Goal: Task Accomplishment & Management: Use online tool/utility

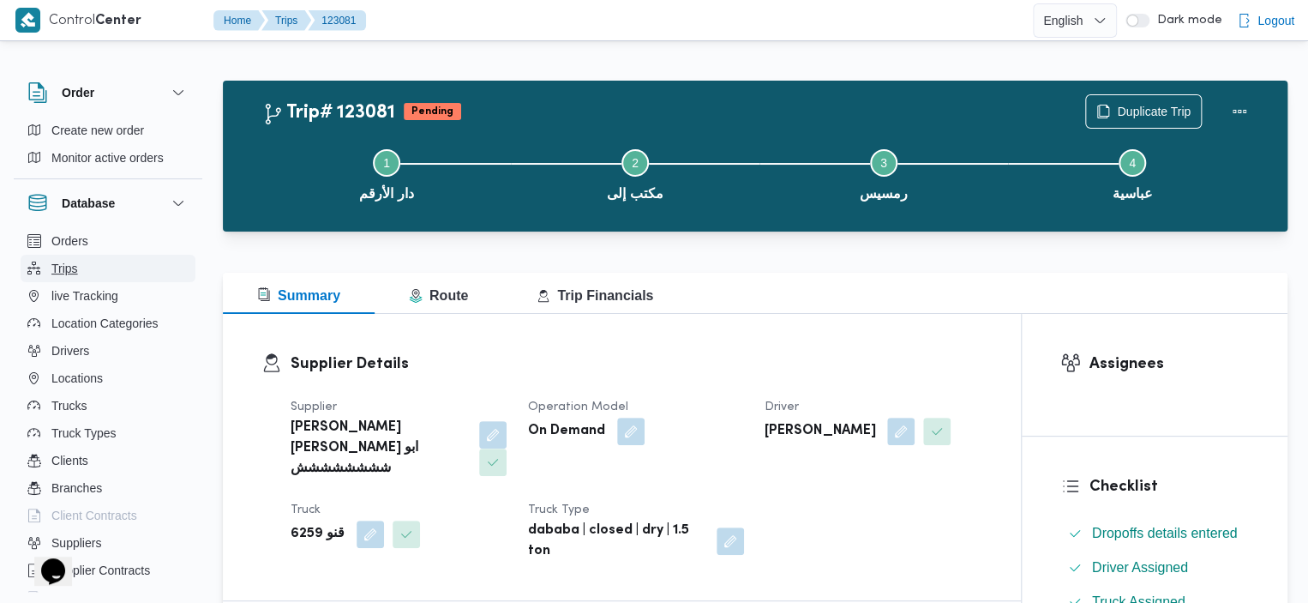
click at [78, 260] on button "Trips" at bounding box center [108, 268] width 175 height 27
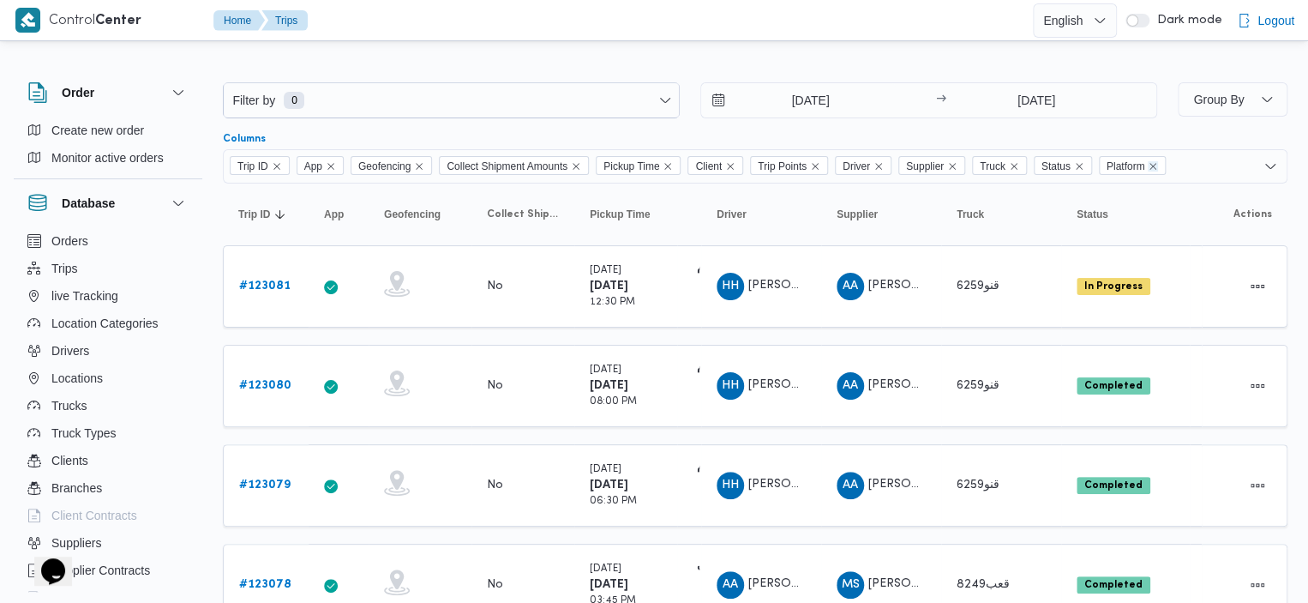
click at [1158, 165] on icon "Remove Platform from selection in this group" at bounding box center [1153, 166] width 10 height 10
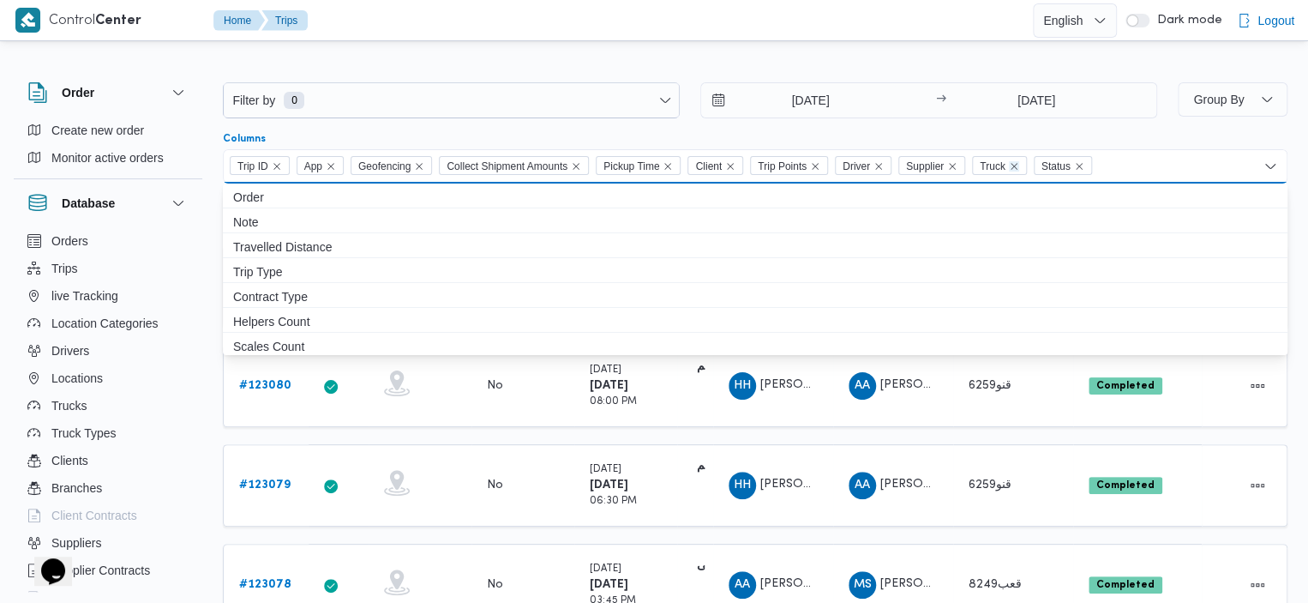
click at [1018, 163] on icon "Remove Truck from selection in this group" at bounding box center [1014, 166] width 10 height 10
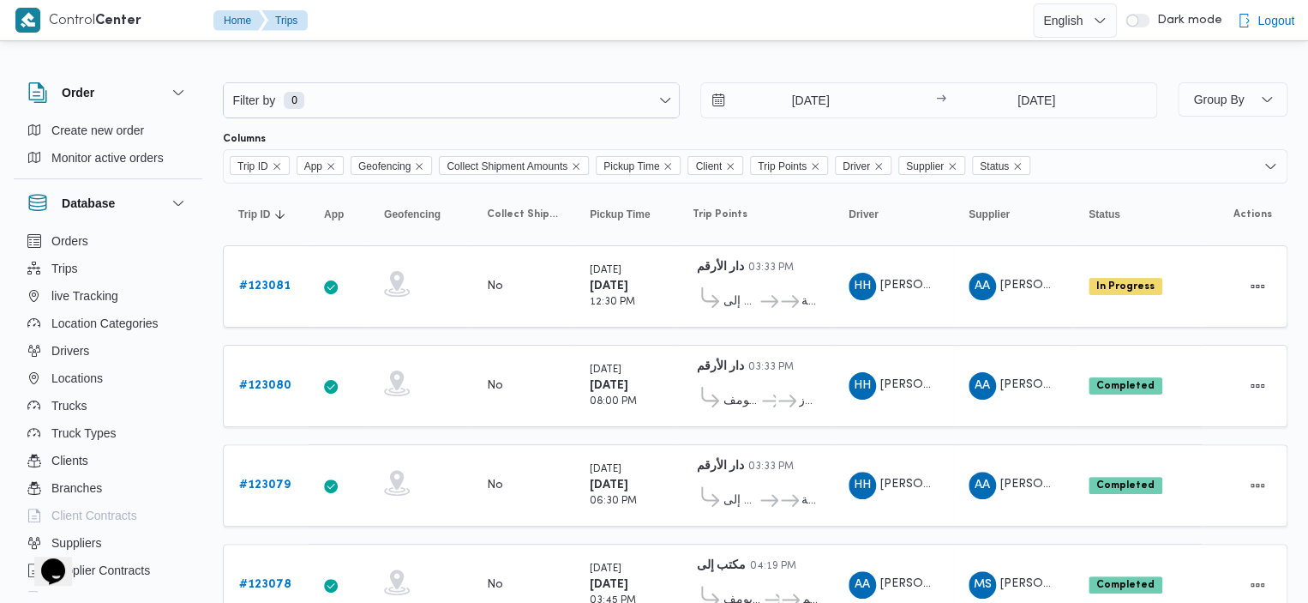
click at [730, 61] on div at bounding box center [755, 68] width 1065 height 27
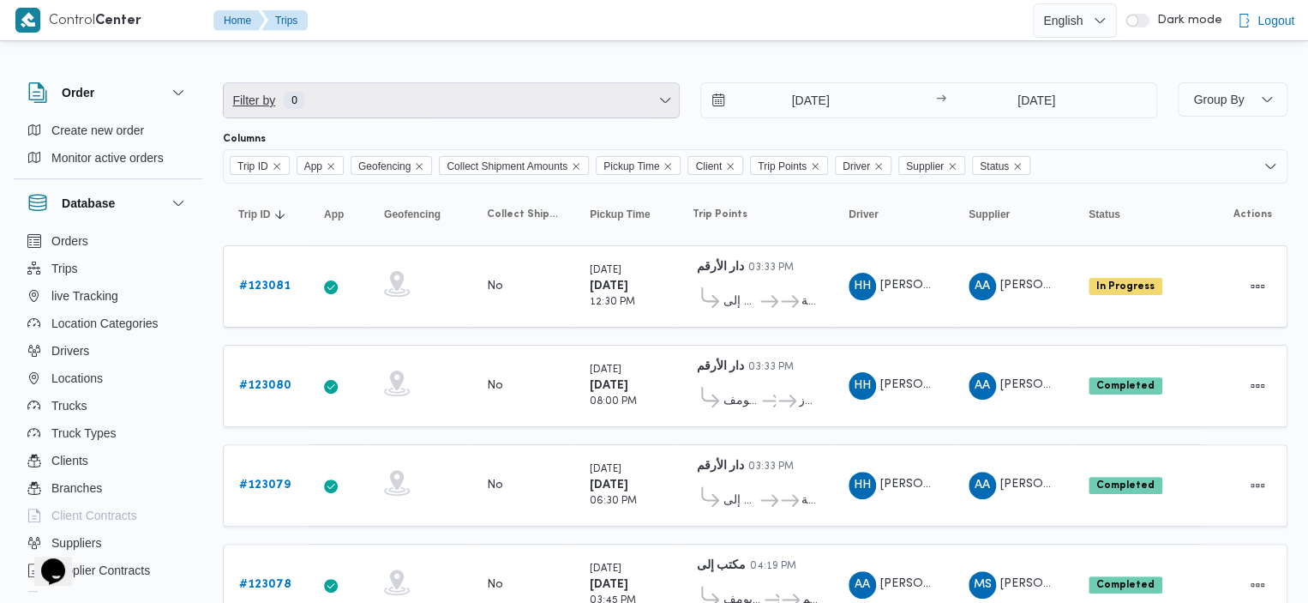
click at [573, 106] on span "Filter by 0" at bounding box center [451, 100] width 455 height 34
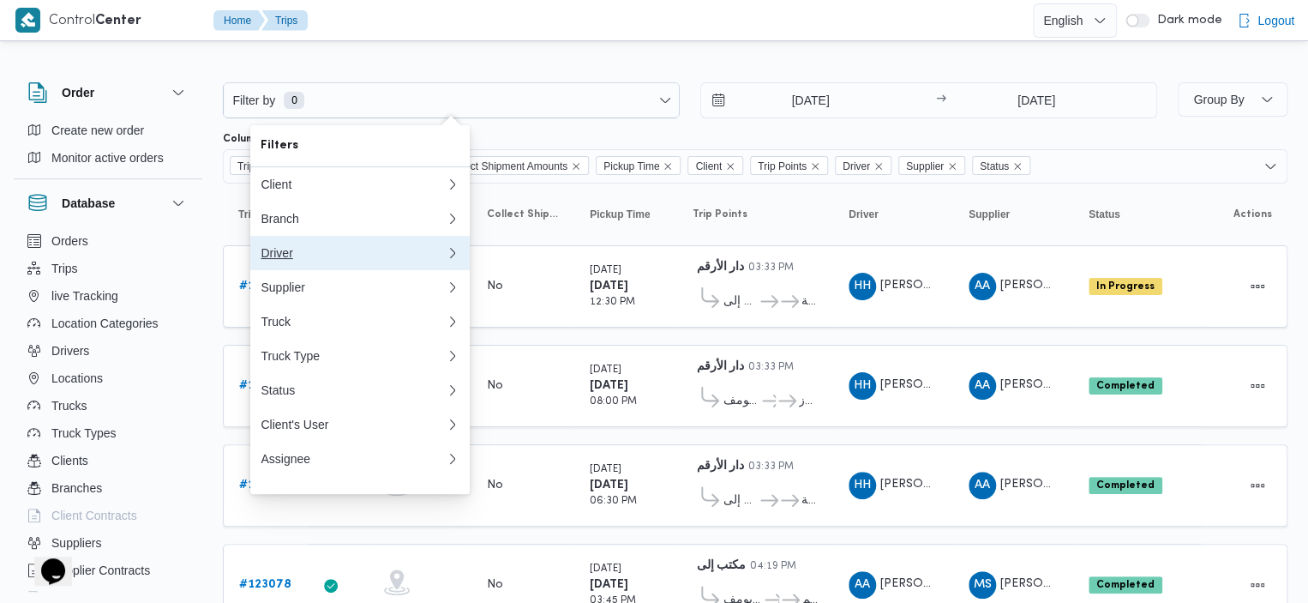
click at [408, 260] on div "Driver" at bounding box center [353, 253] width 185 height 14
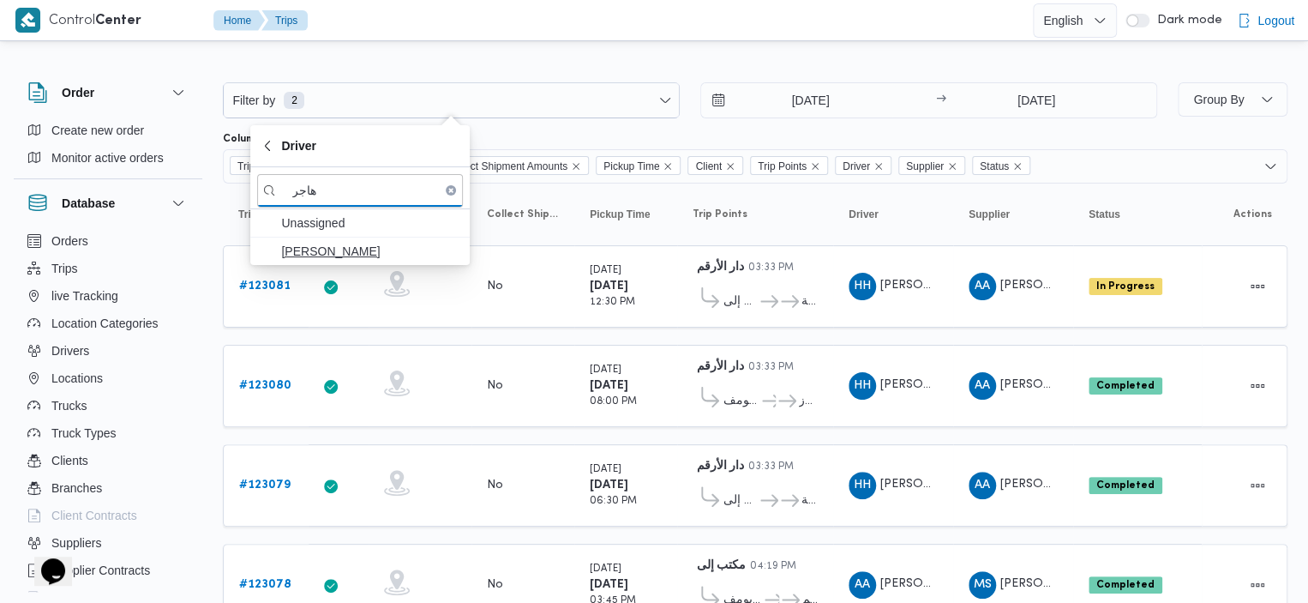
type input "هاجر"
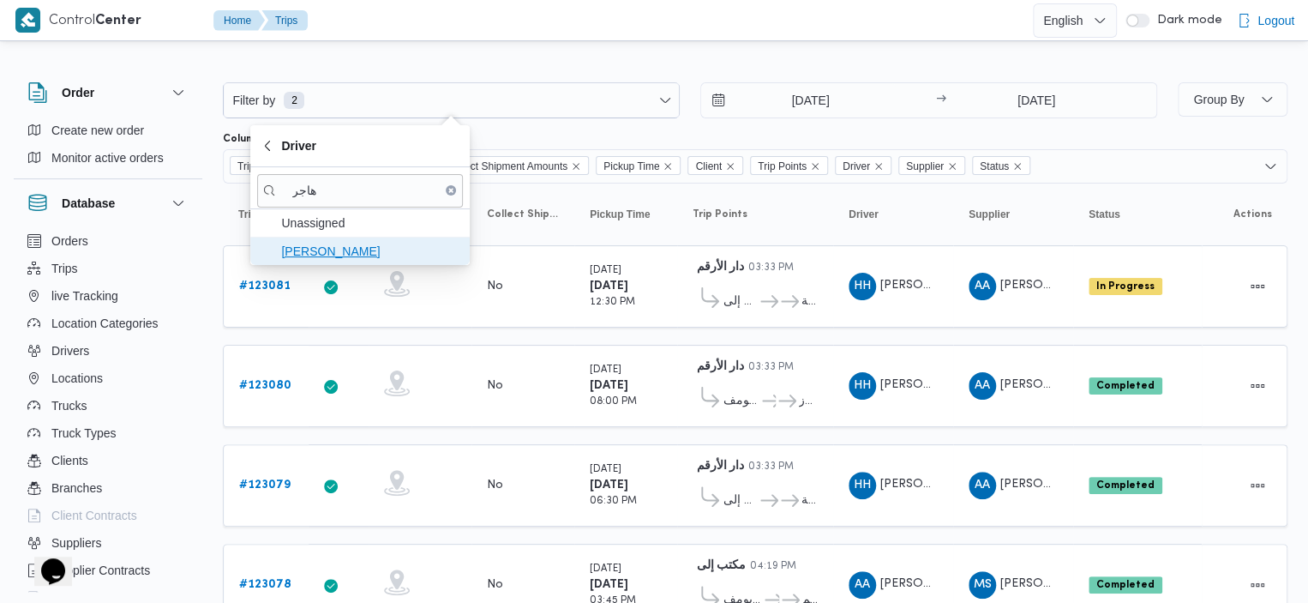
click at [384, 243] on span "هاجر [PERSON_NAME]" at bounding box center [370, 251] width 178 height 21
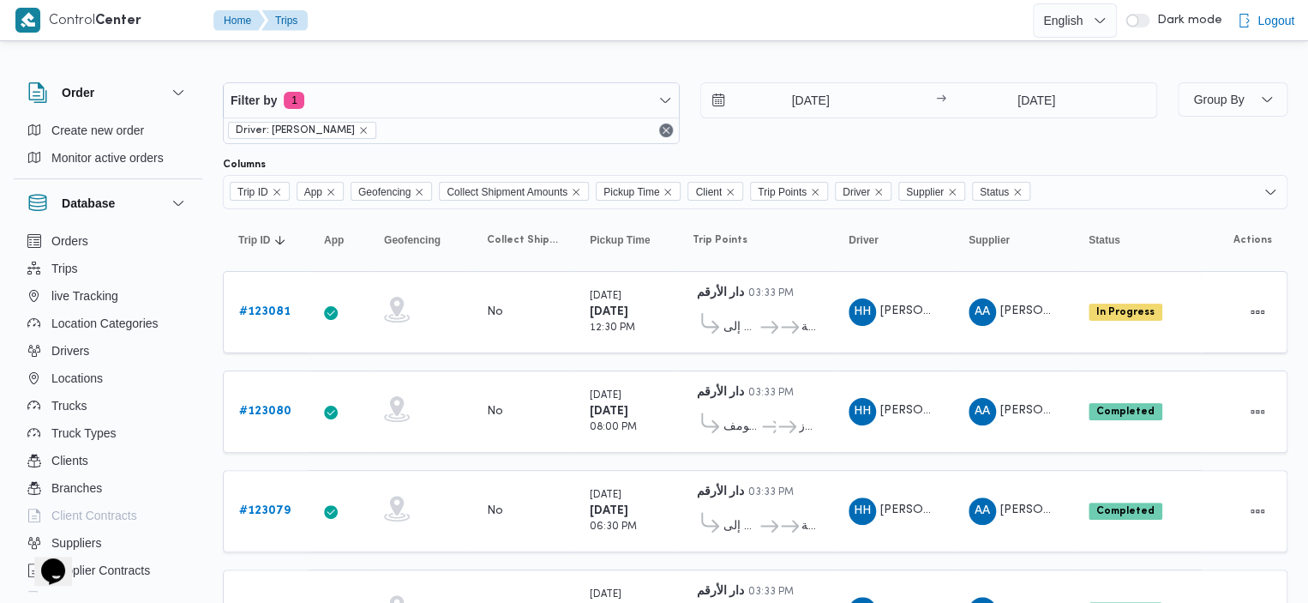
click at [627, 51] on div "Filter by 1 Driver: هاجر هشام خضر 22/9/2025 → 29/9/2025 Group By Columns Trip I…" at bounding box center [644, 477] width 1308 height 865
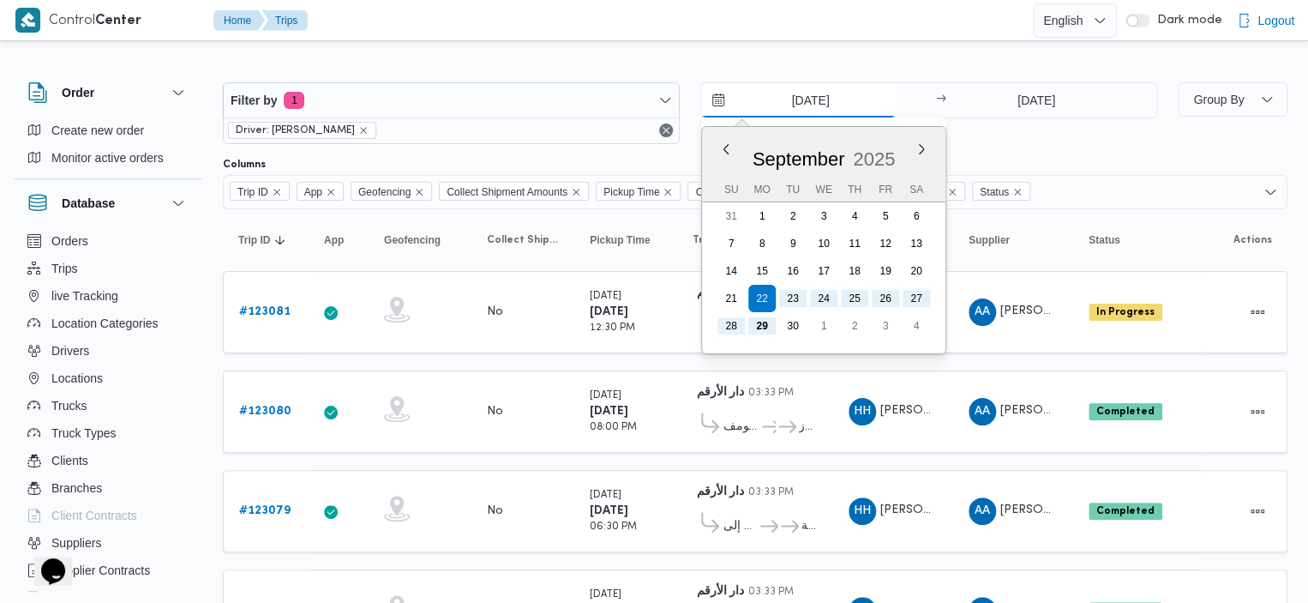
click at [722, 100] on input "[DATE]" at bounding box center [798, 100] width 195 height 34
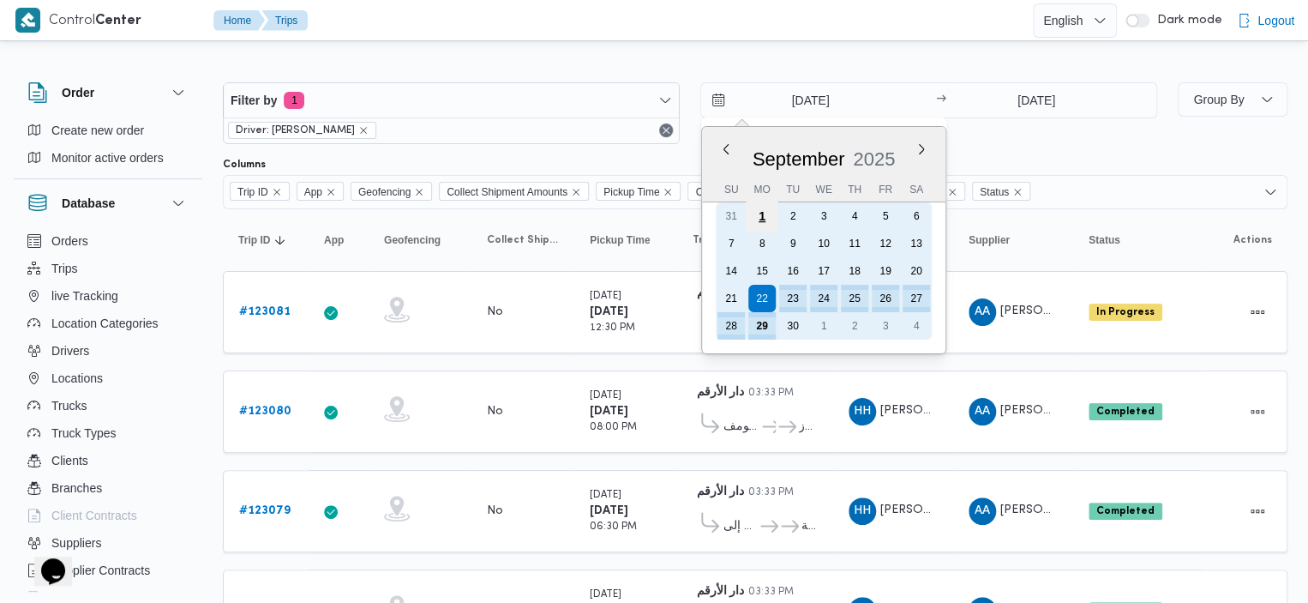
click at [766, 215] on div "1" at bounding box center [762, 216] width 33 height 33
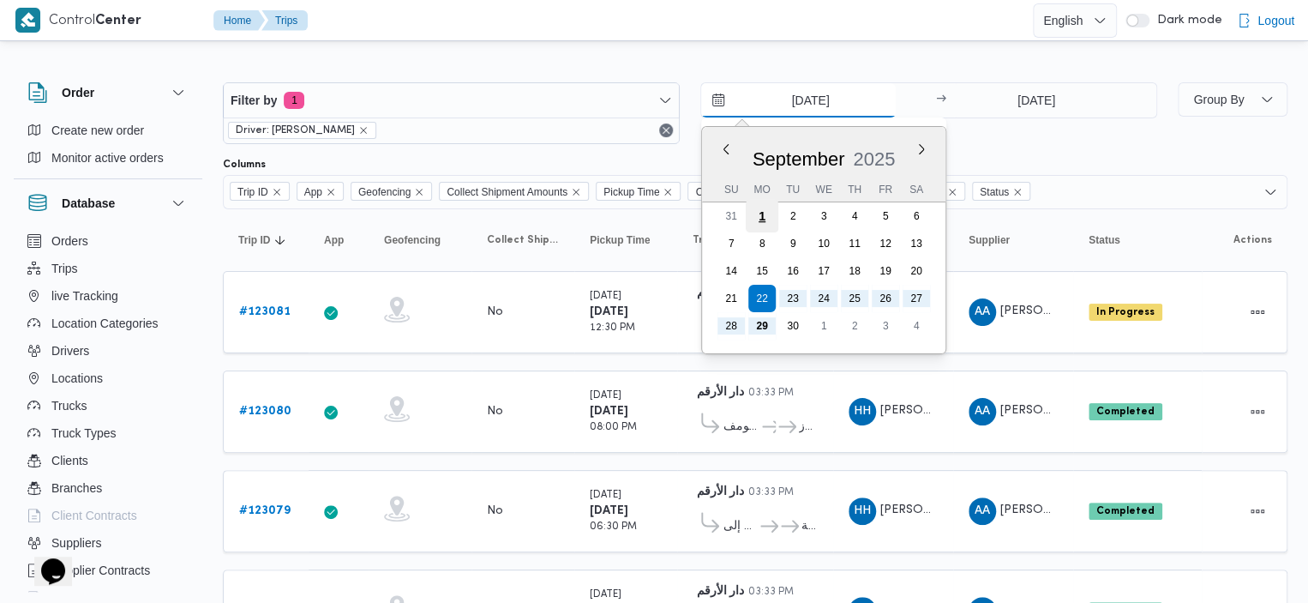
type input "[DATE]"
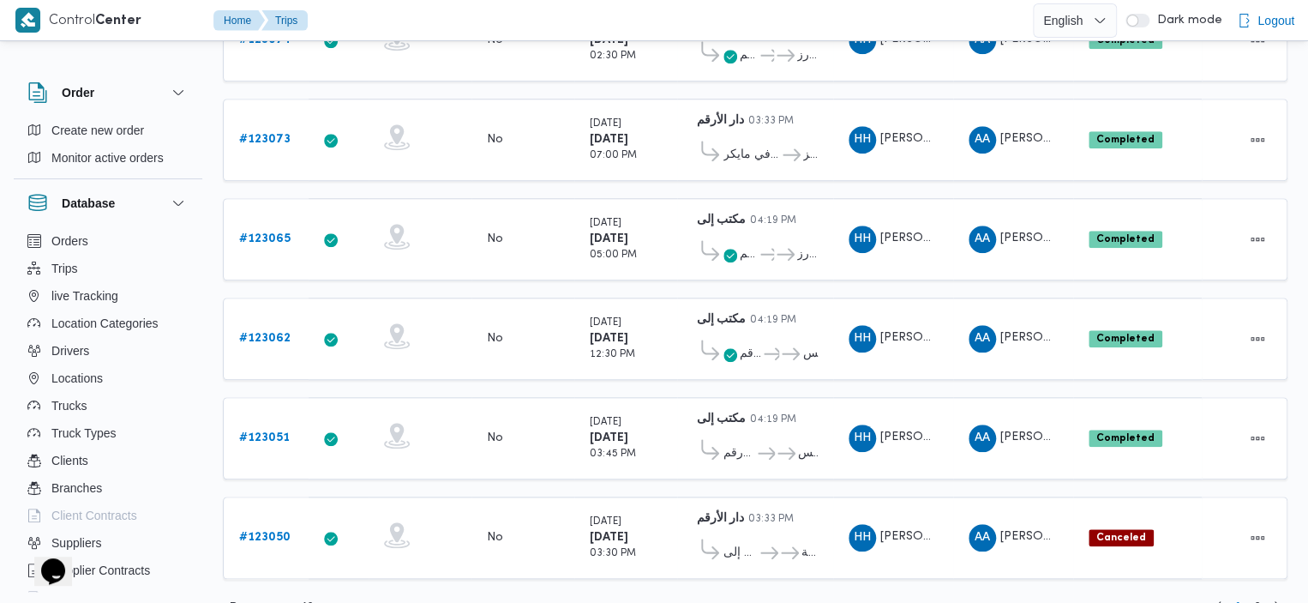
scroll to position [682, 0]
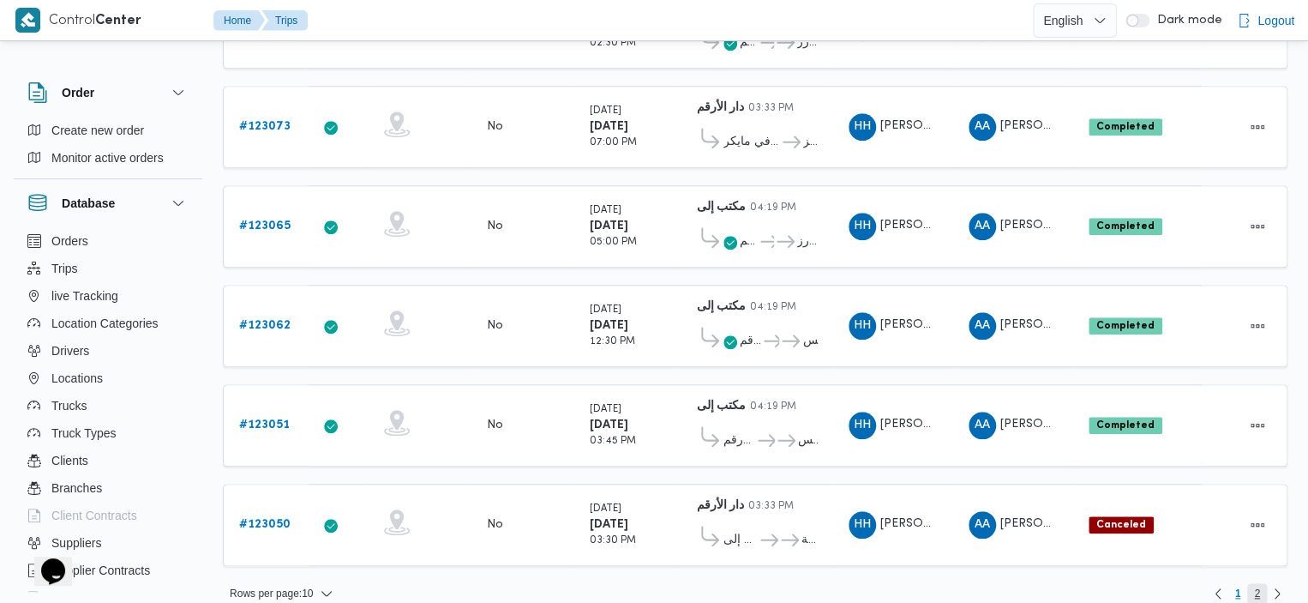
click at [1257, 583] on span "2" at bounding box center [1257, 593] width 6 height 21
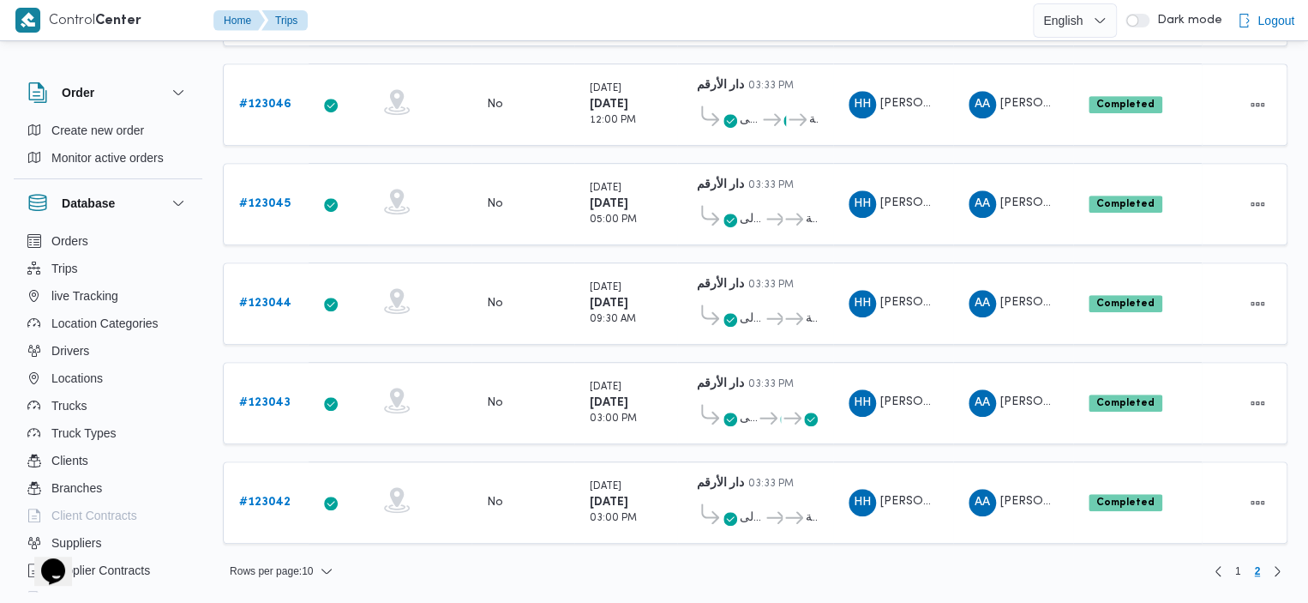
scroll to position [391, 0]
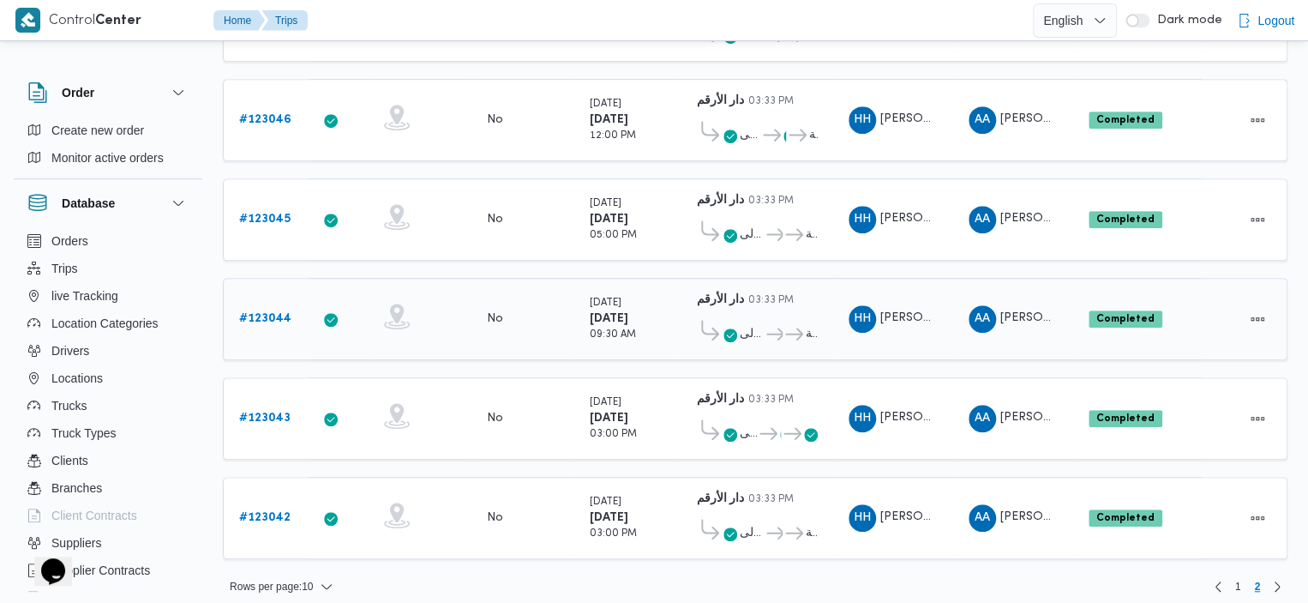
click at [765, 325] on span "..." at bounding box center [773, 334] width 19 height 21
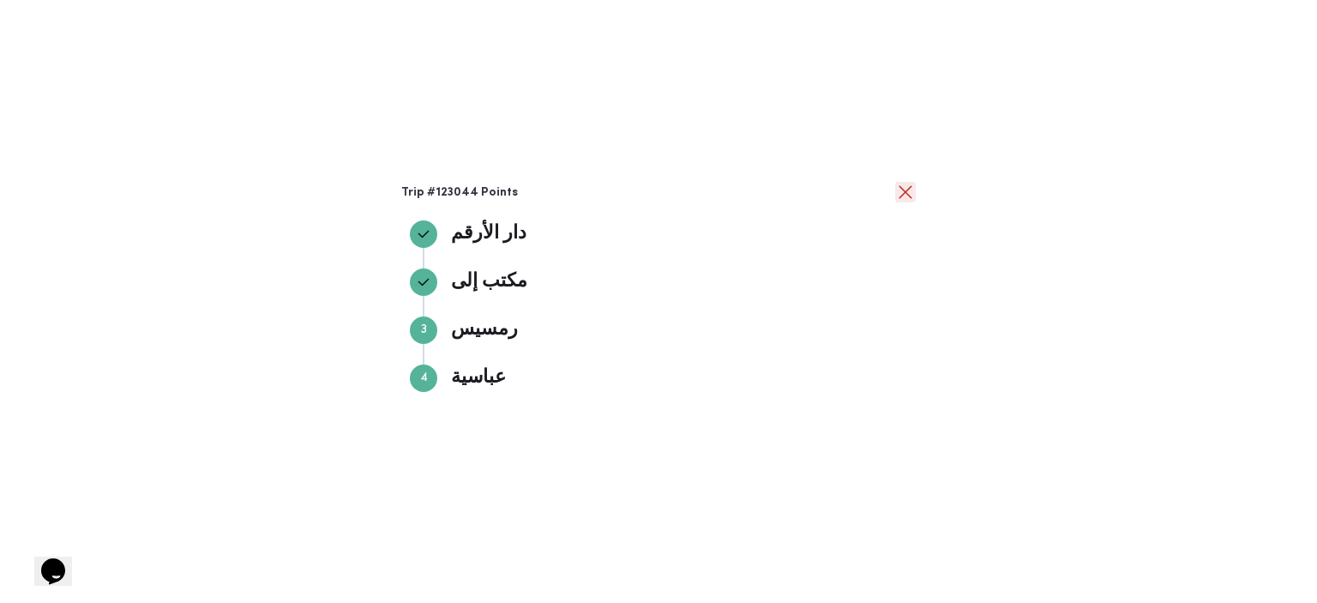
click at [904, 186] on button "close" at bounding box center [905, 192] width 21 height 21
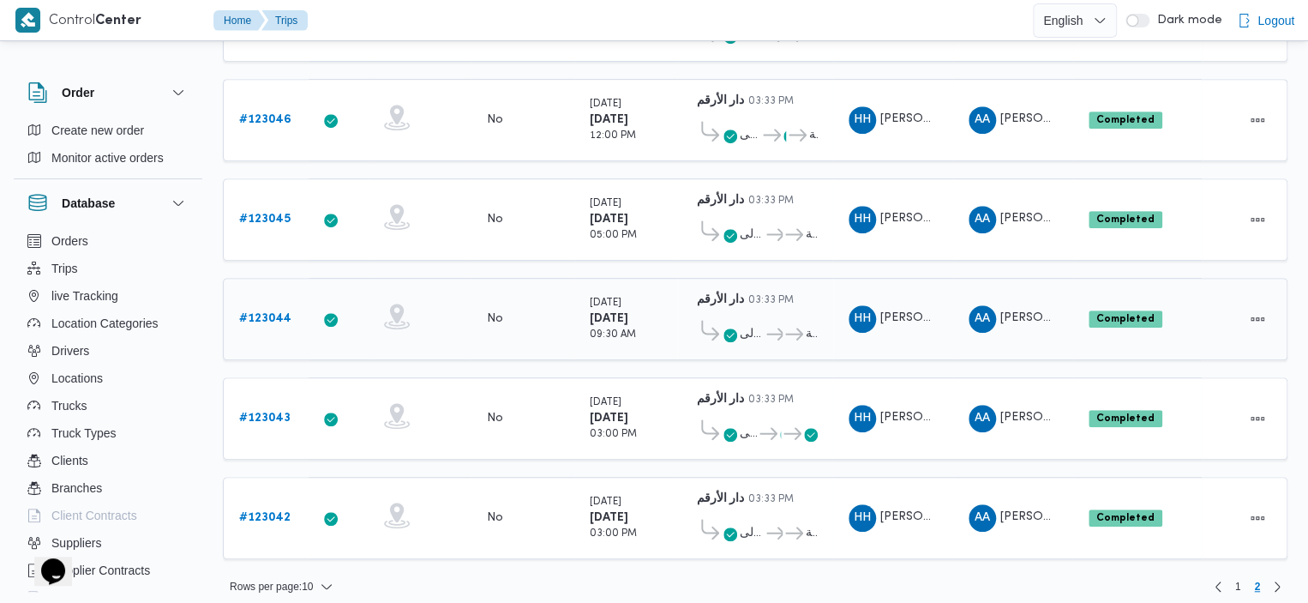
click at [285, 313] on b "# 123044" at bounding box center [265, 318] width 52 height 11
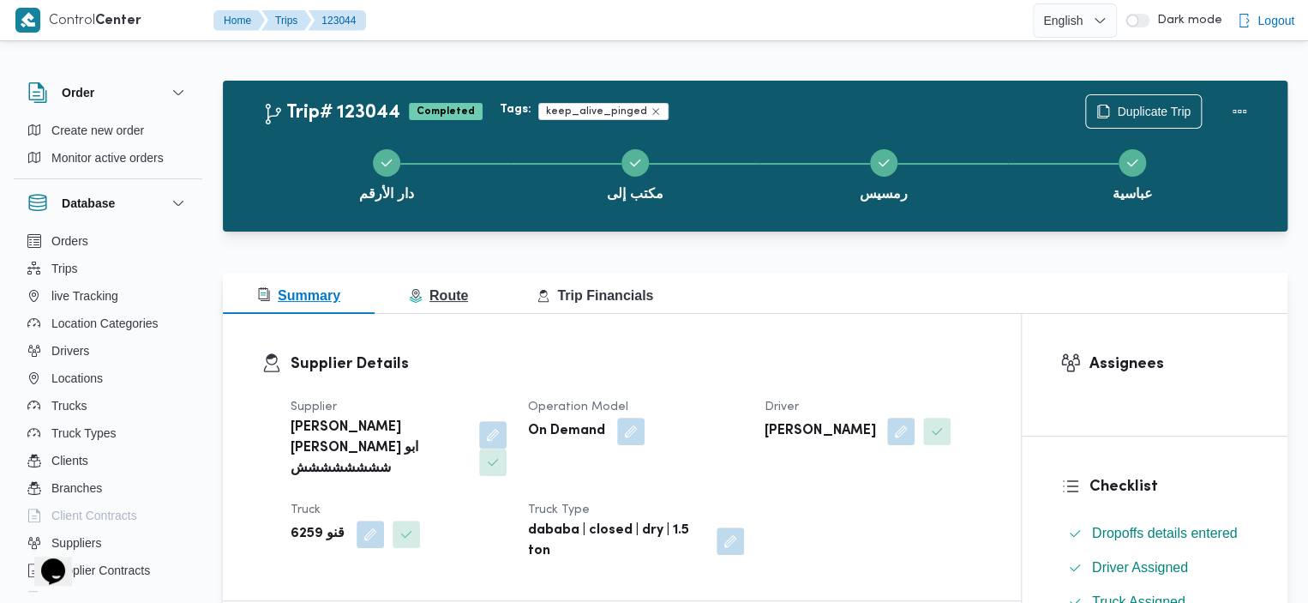
click at [459, 295] on span "Route" at bounding box center [438, 295] width 59 height 15
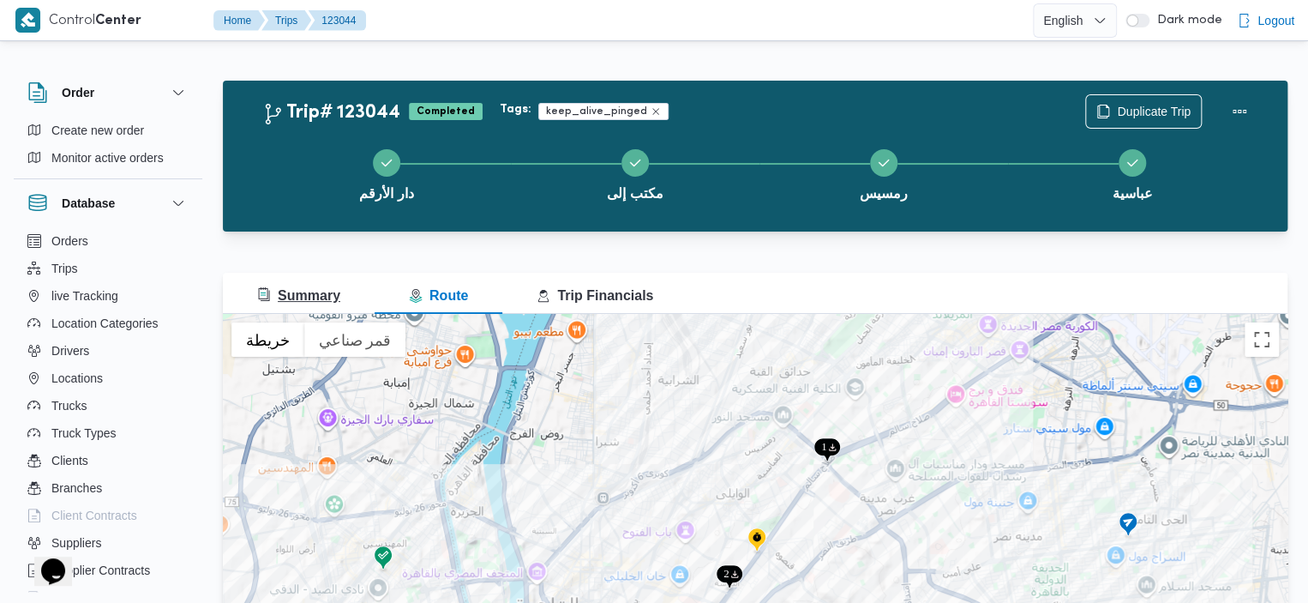
click at [335, 283] on button "Summary" at bounding box center [299, 293] width 152 height 41
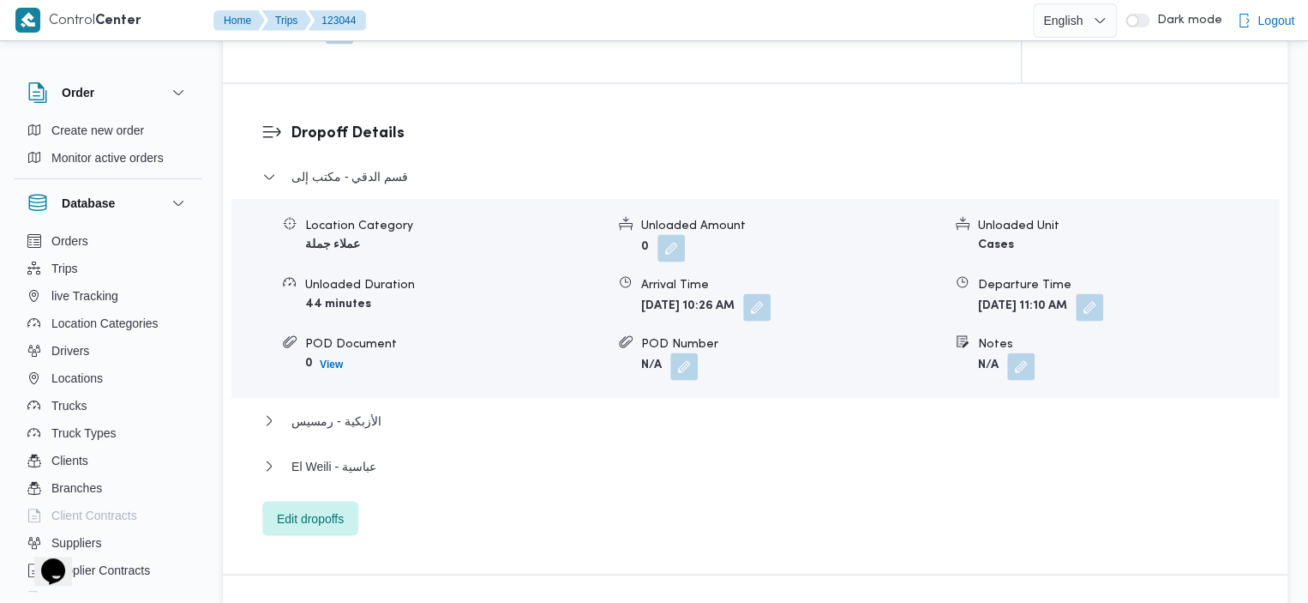
scroll to position [1458, 0]
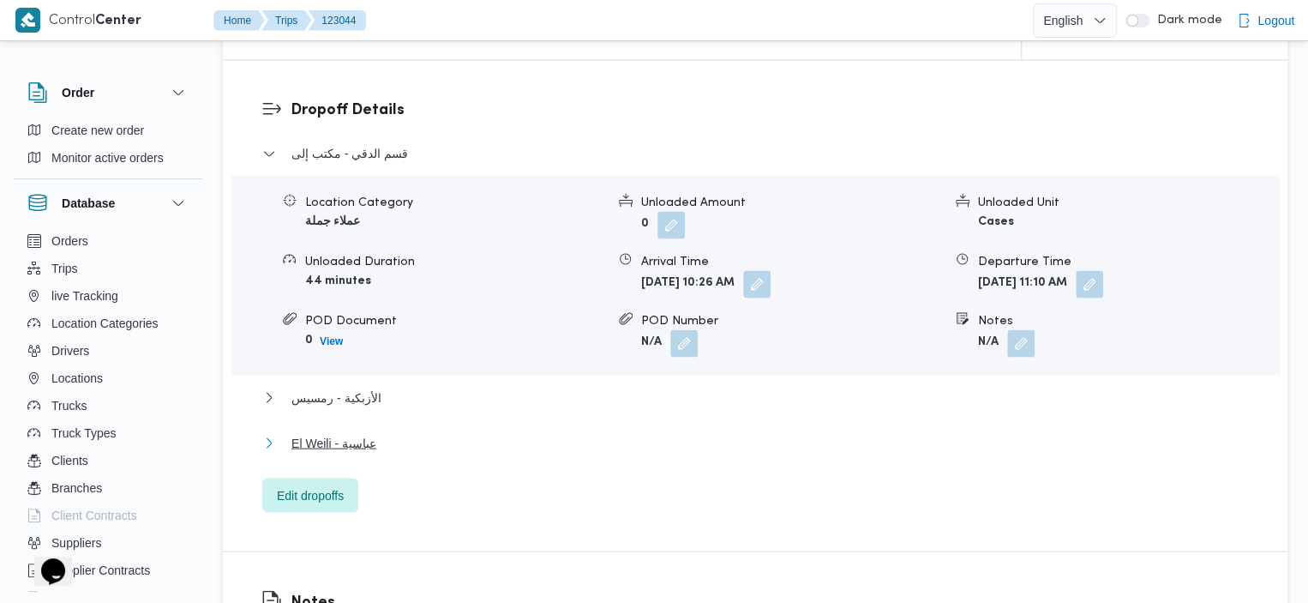
click at [339, 432] on span "El Weili - عباسية" at bounding box center [333, 442] width 85 height 21
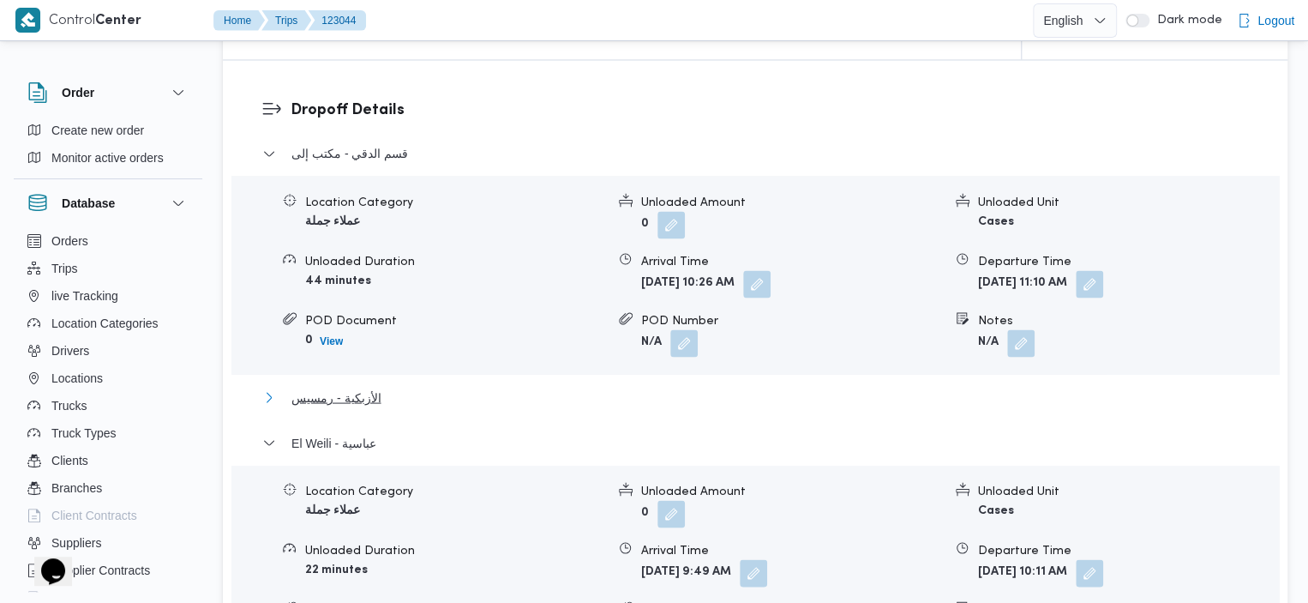
click at [330, 387] on span "الأزبكية - رمسيس" at bounding box center [335, 397] width 89 height 21
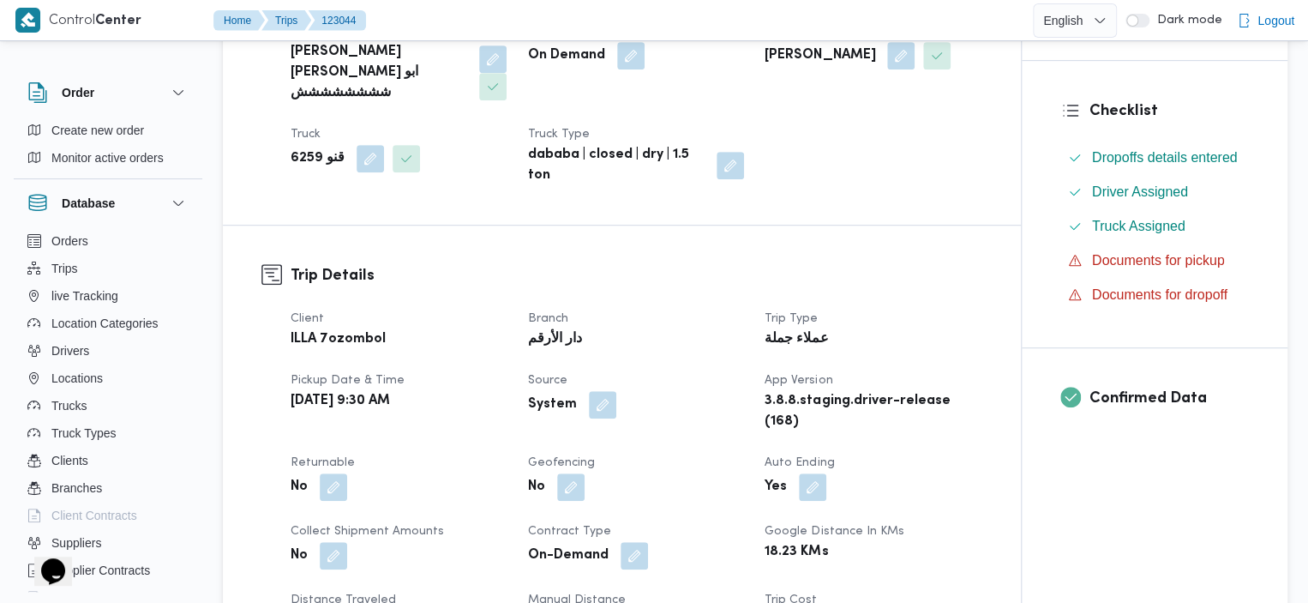
scroll to position [0, 0]
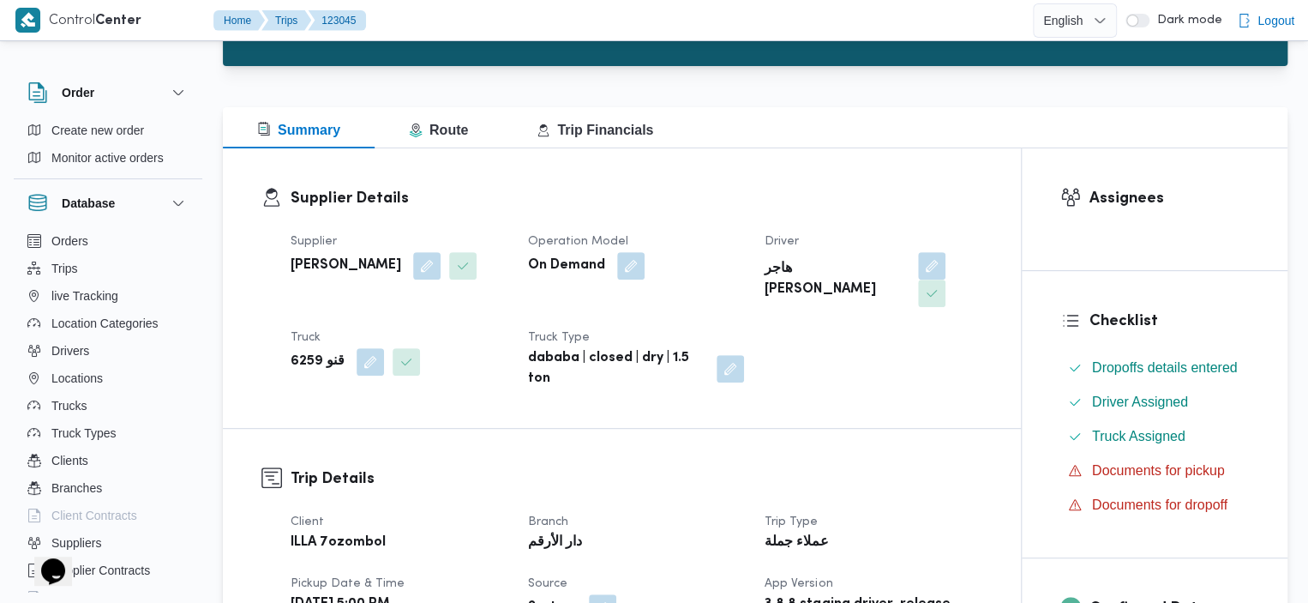
scroll to position [24, 0]
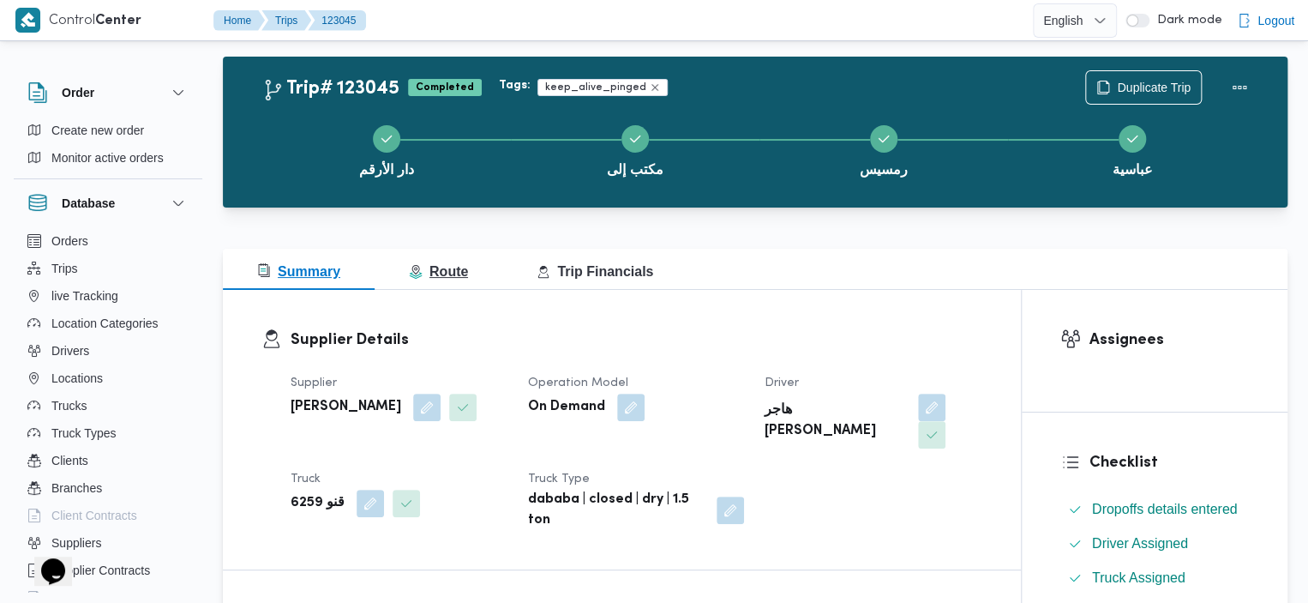
click at [429, 261] on span "Route" at bounding box center [438, 271] width 59 height 21
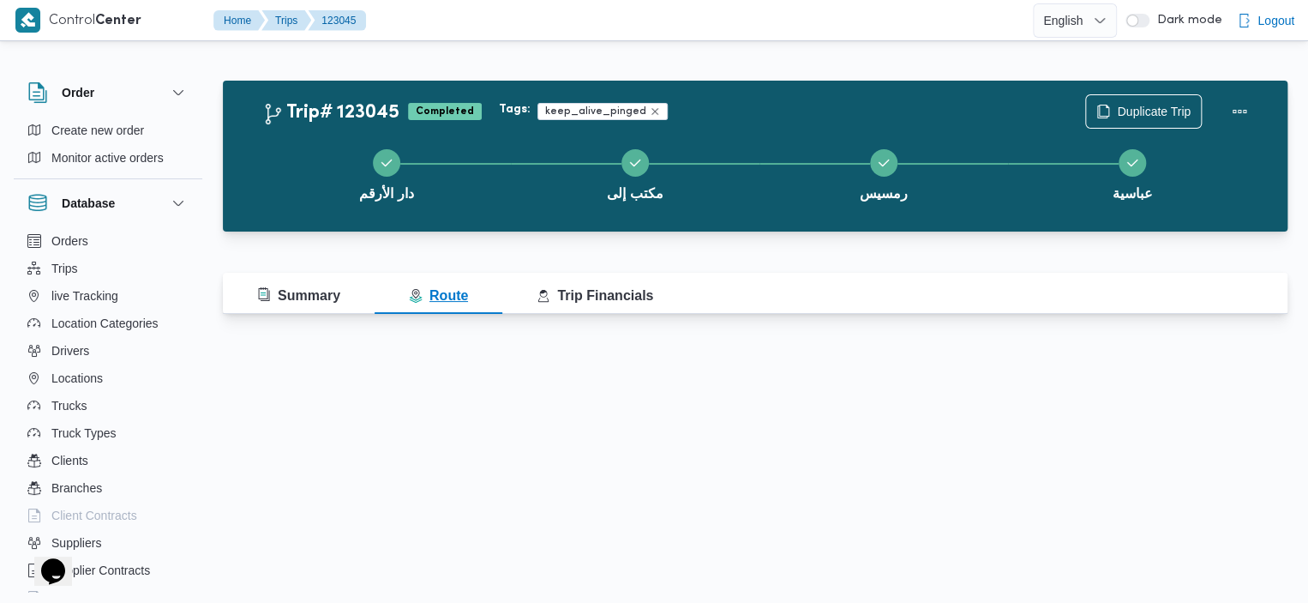
scroll to position [0, 0]
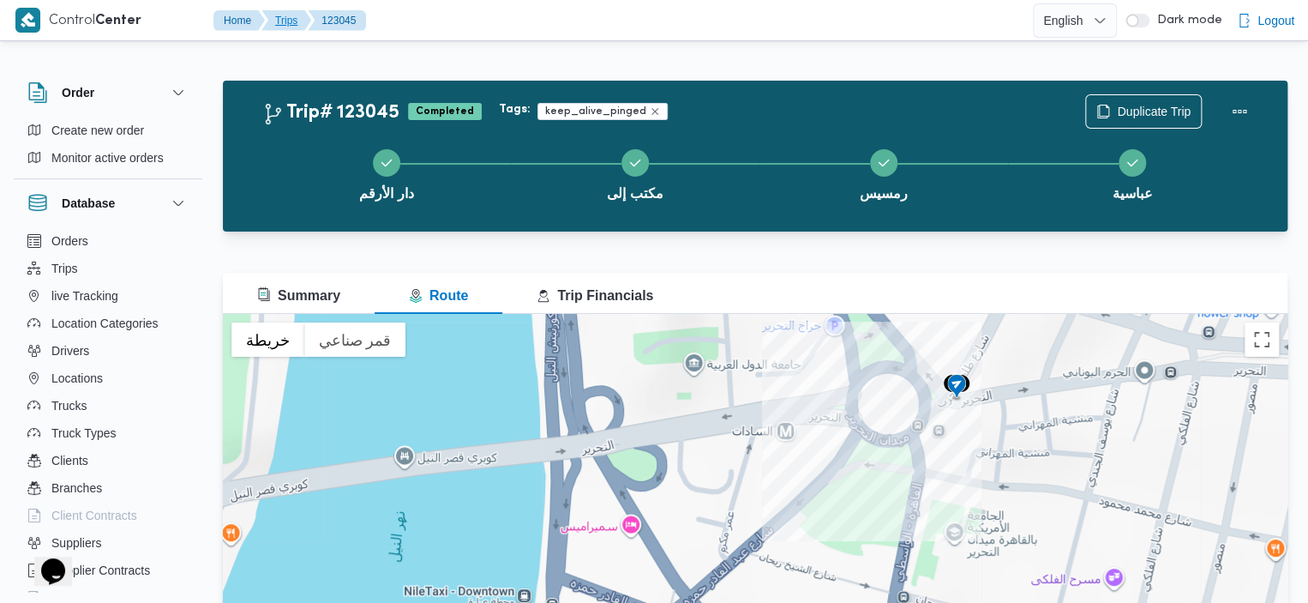
click at [285, 21] on button "Trips" at bounding box center [286, 20] width 50 height 21
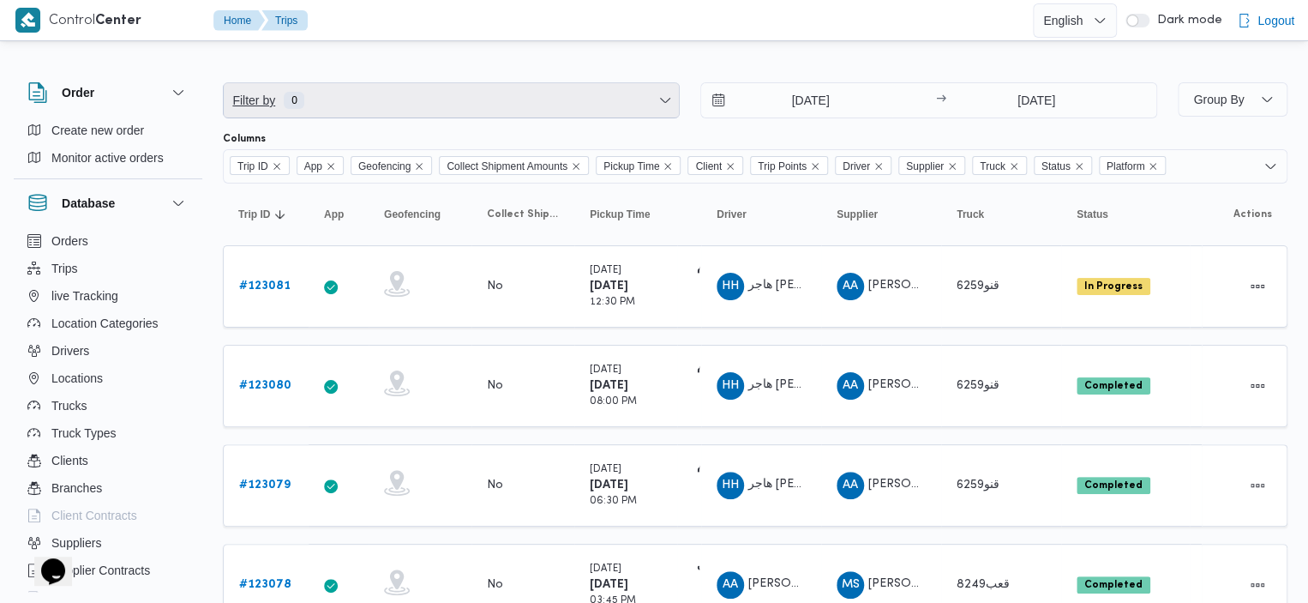
click at [633, 99] on span "Filter by 0" at bounding box center [451, 100] width 455 height 34
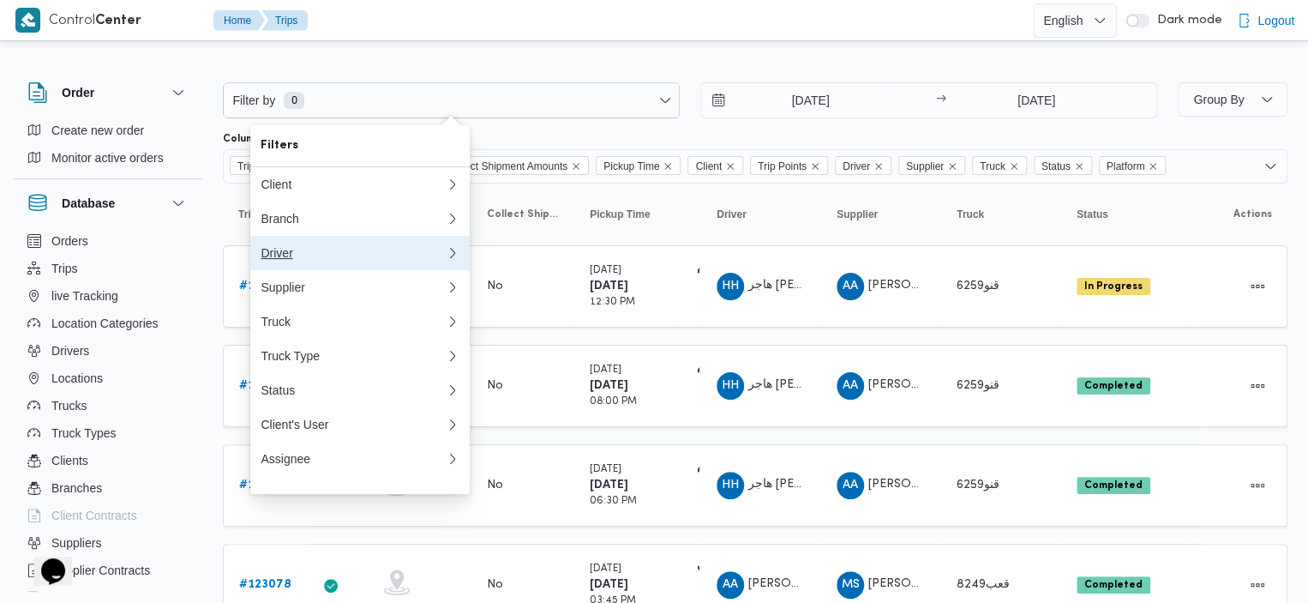
click at [412, 260] on div "Driver" at bounding box center [353, 253] width 185 height 14
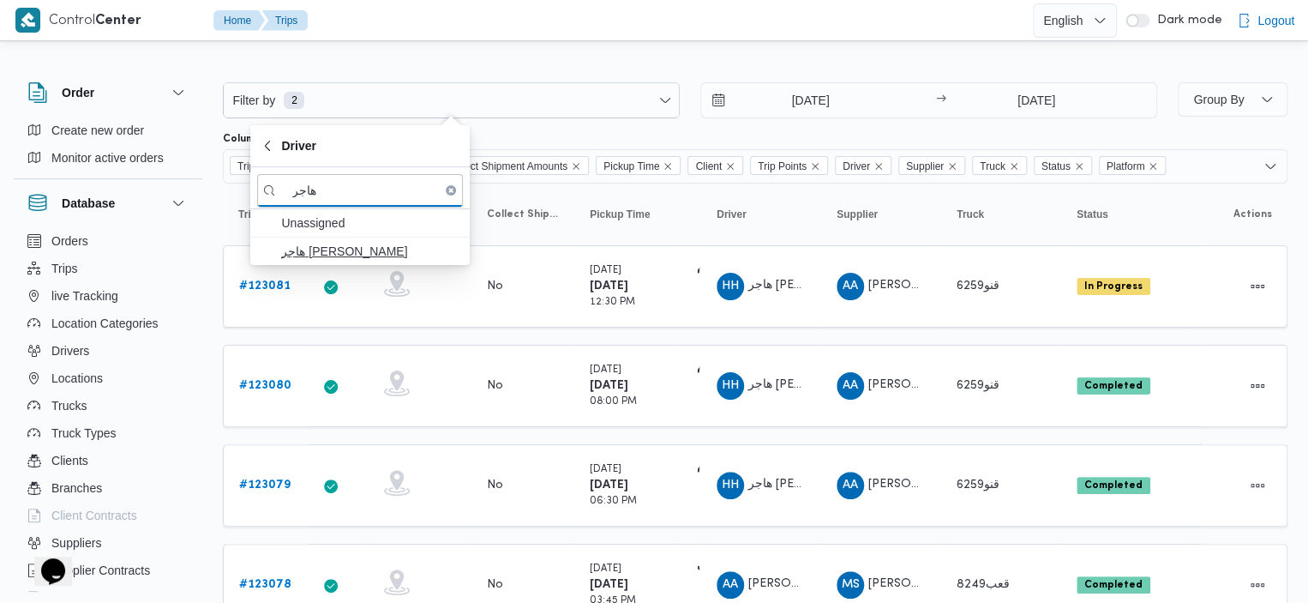
type input "هاجر"
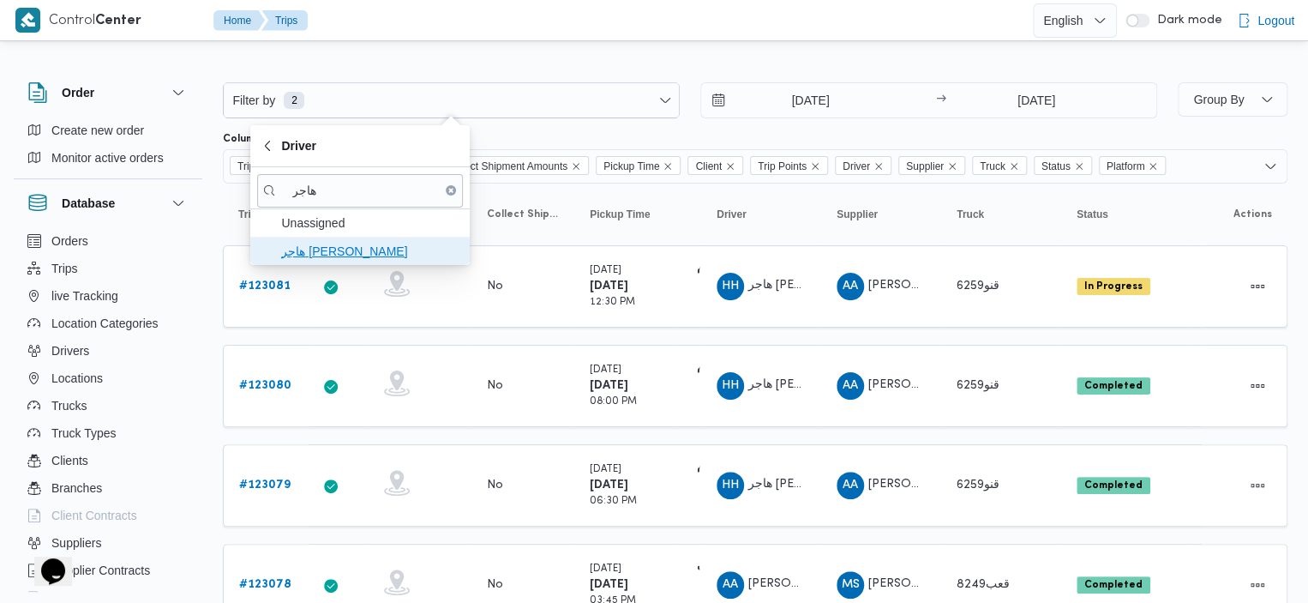
click at [333, 253] on span "هاجر [PERSON_NAME]" at bounding box center [370, 251] width 178 height 21
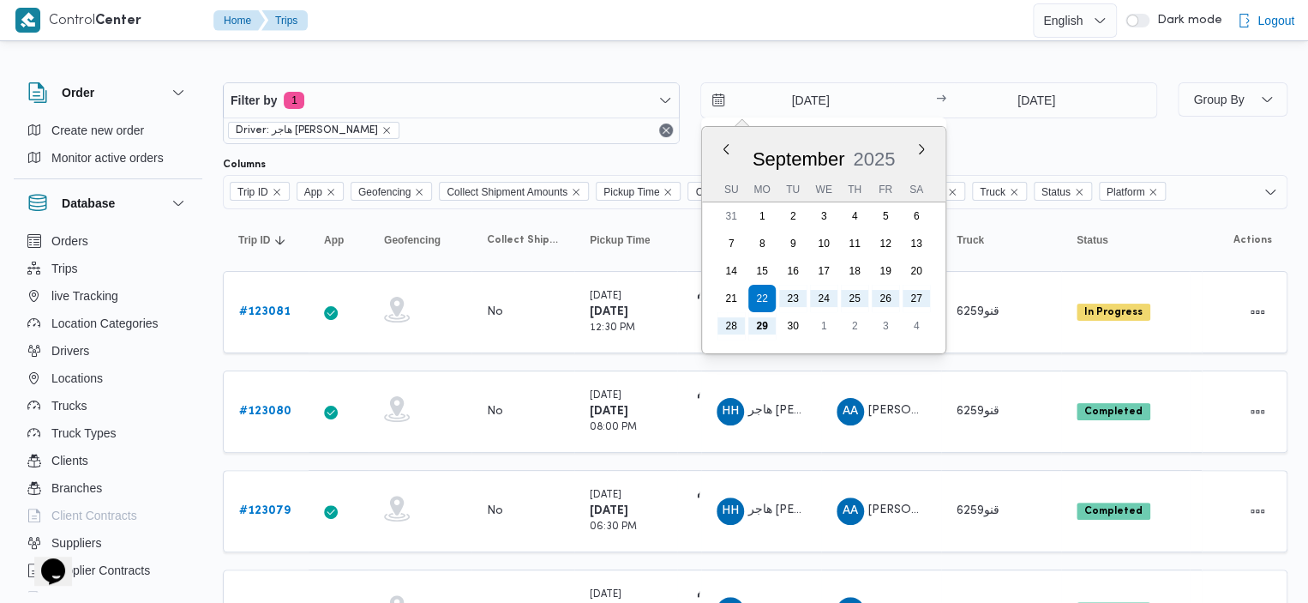
click at [723, 106] on input "[DATE]" at bounding box center [798, 100] width 195 height 34
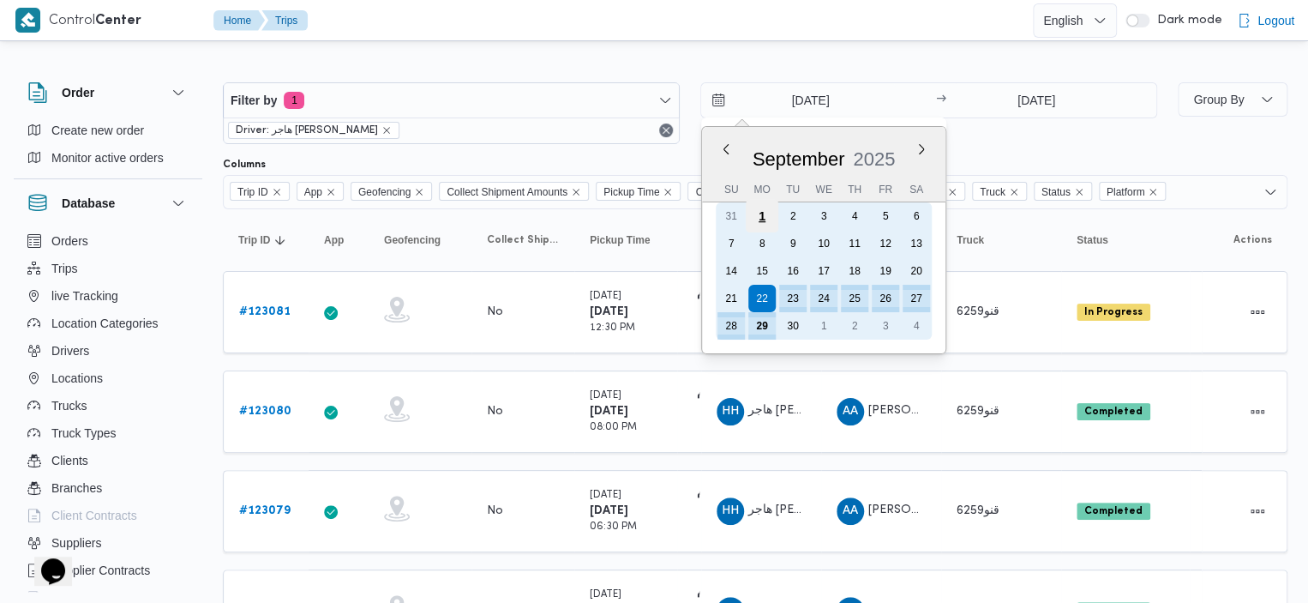
click at [759, 210] on div "1" at bounding box center [762, 216] width 33 height 33
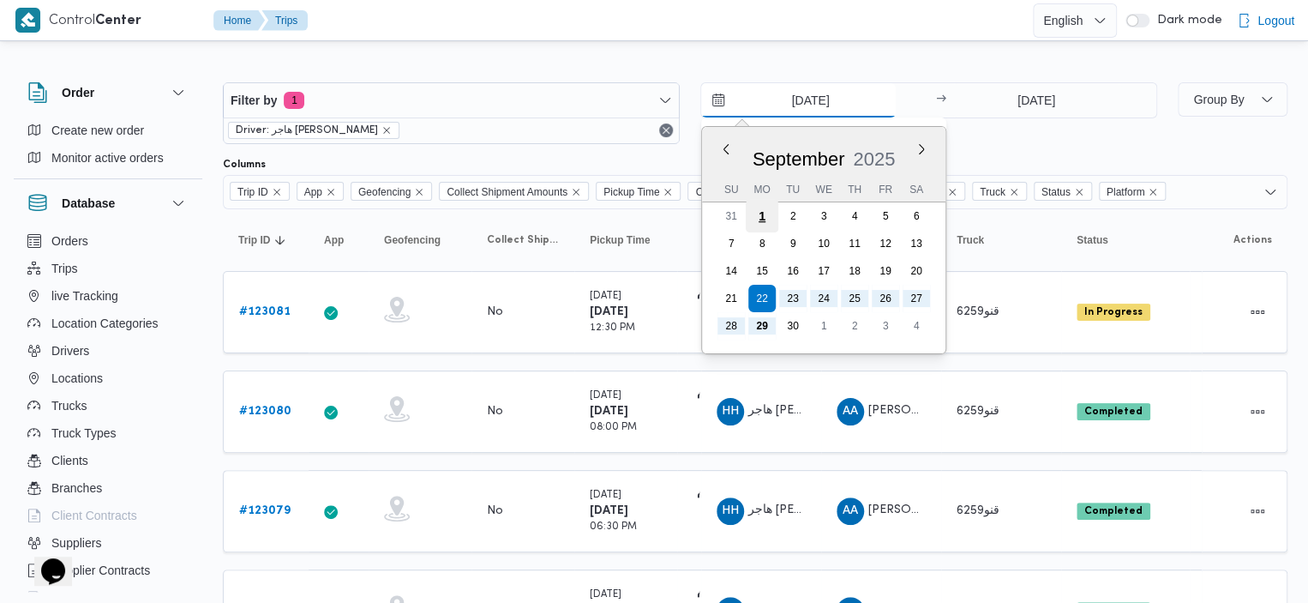
type input "[DATE]"
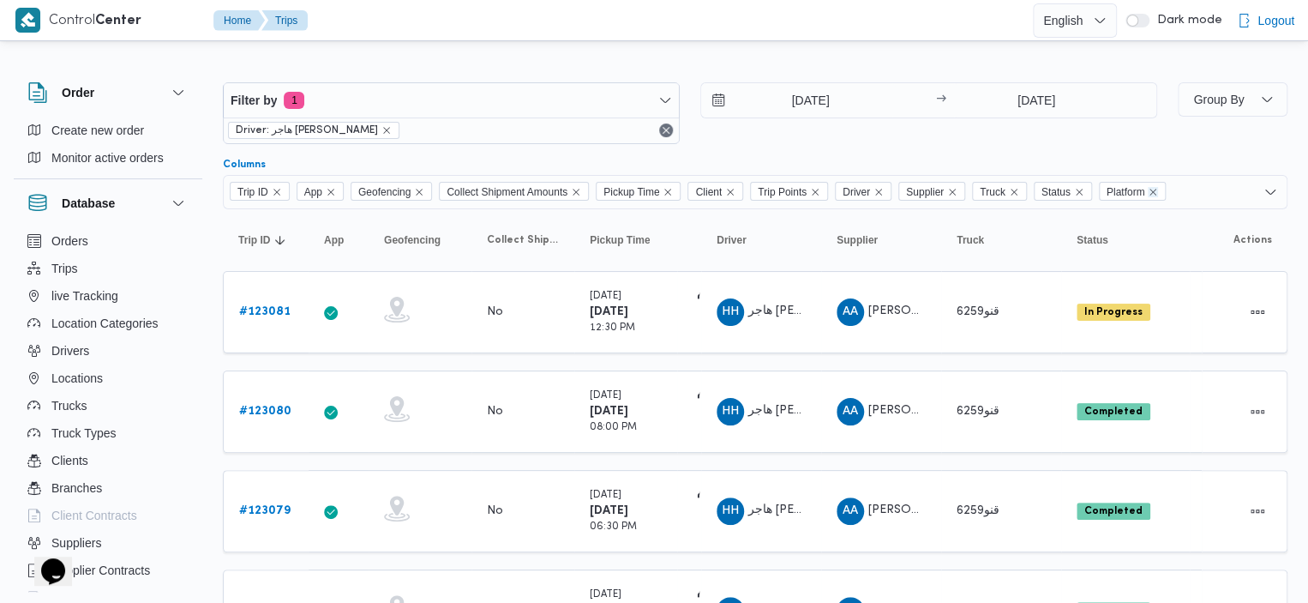
click at [1158, 189] on icon "Remove Platform from selection in this group" at bounding box center [1153, 192] width 10 height 10
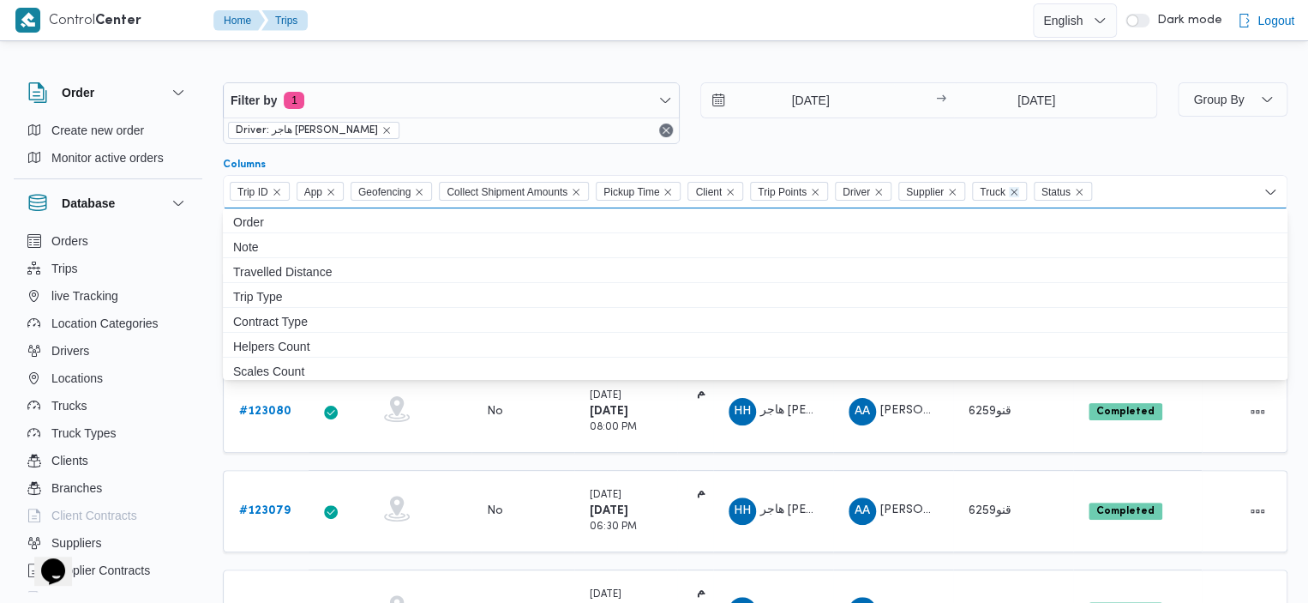
click at [1018, 187] on icon "Remove Truck from selection in this group" at bounding box center [1014, 192] width 10 height 10
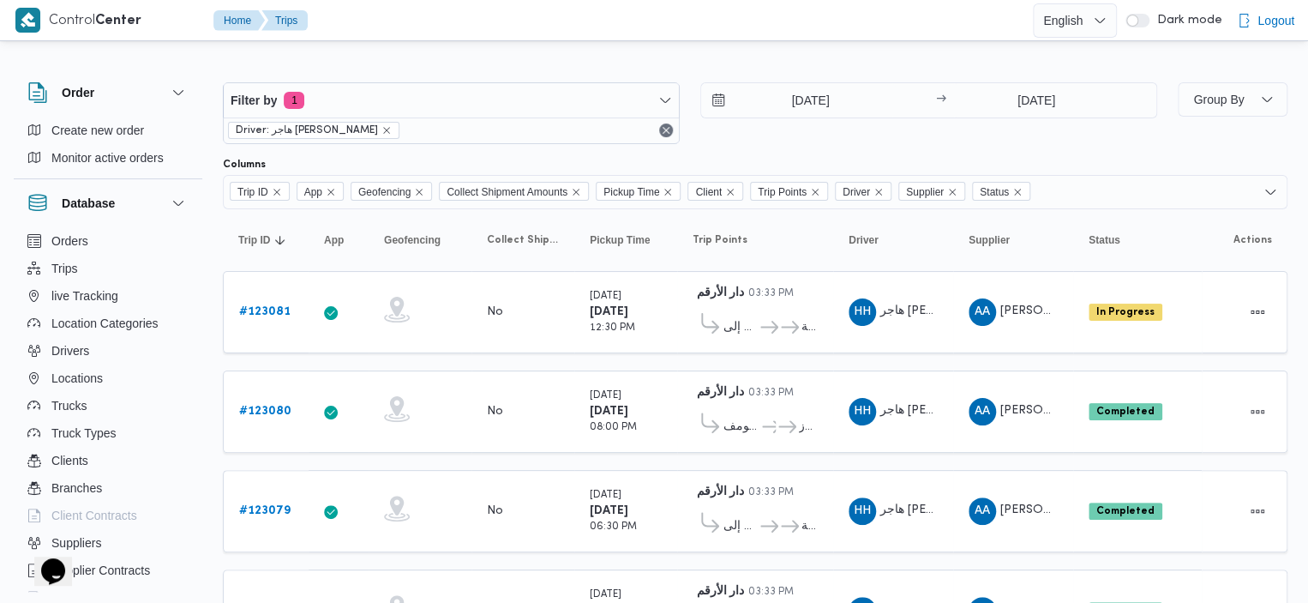
click at [1103, 149] on div "Filter by 1 Driver: هاجر [PERSON_NAME] [DATE] → [DATE]" at bounding box center [690, 113] width 955 height 82
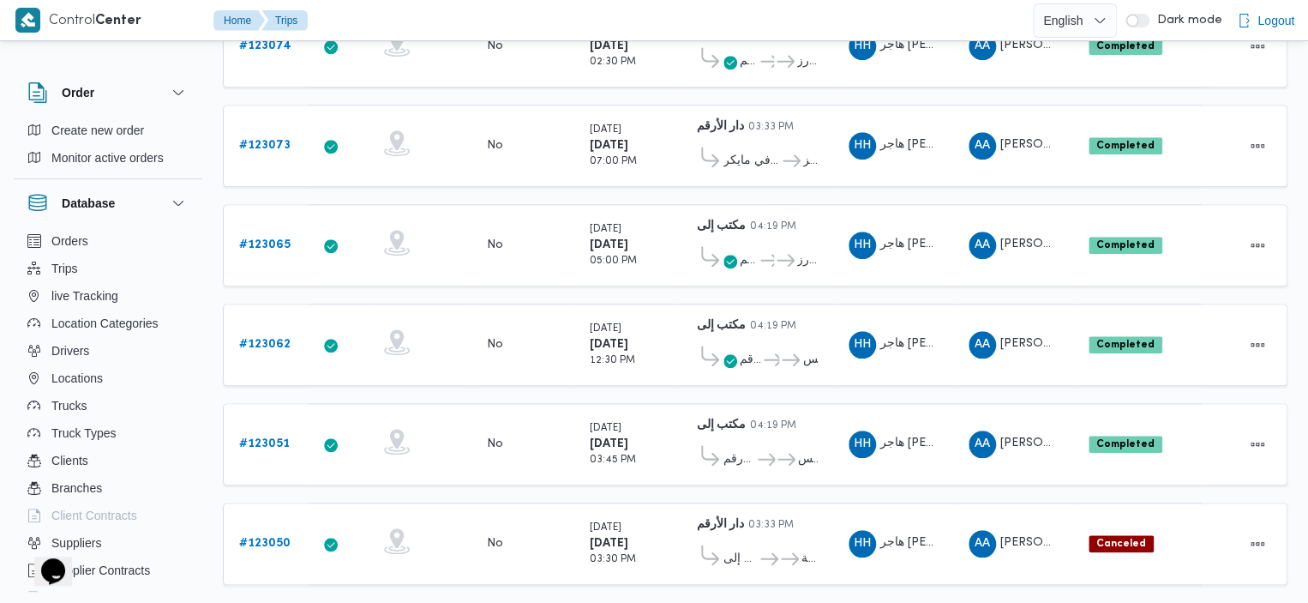
scroll to position [682, 0]
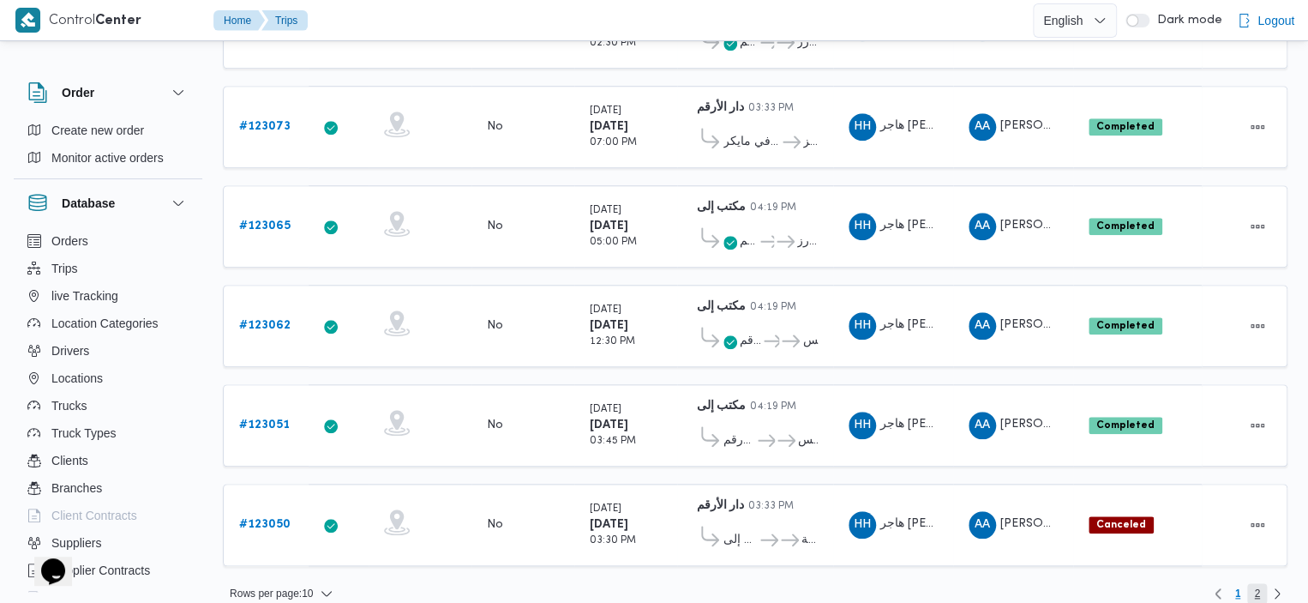
click at [1257, 583] on span "2" at bounding box center [1257, 593] width 6 height 21
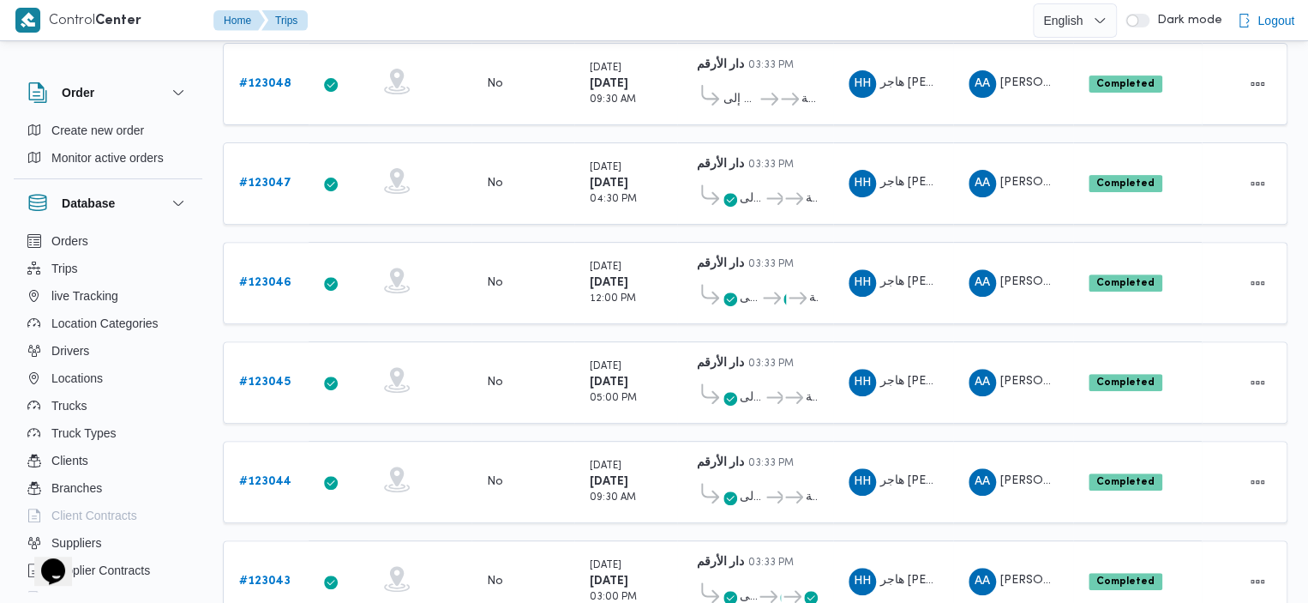
scroll to position [226, 0]
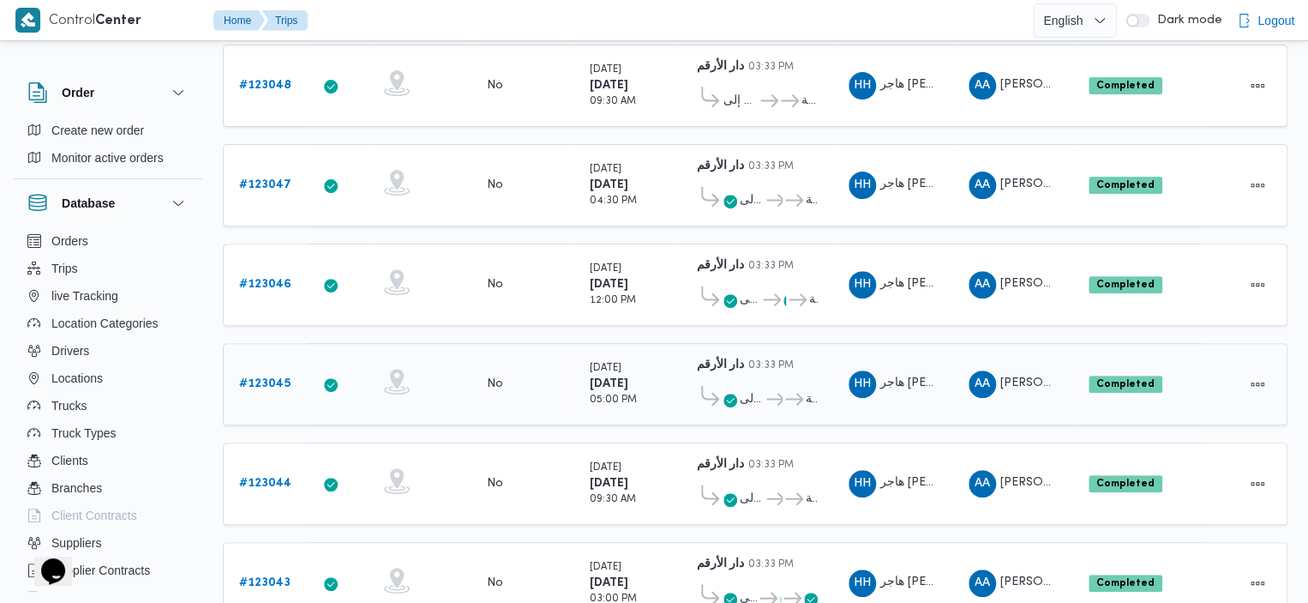
click at [754, 385] on span "مكتب إلى ... عباسية" at bounding box center [755, 399] width 125 height 28
click at [755, 390] on span "مكتب إلى" at bounding box center [752, 399] width 24 height 21
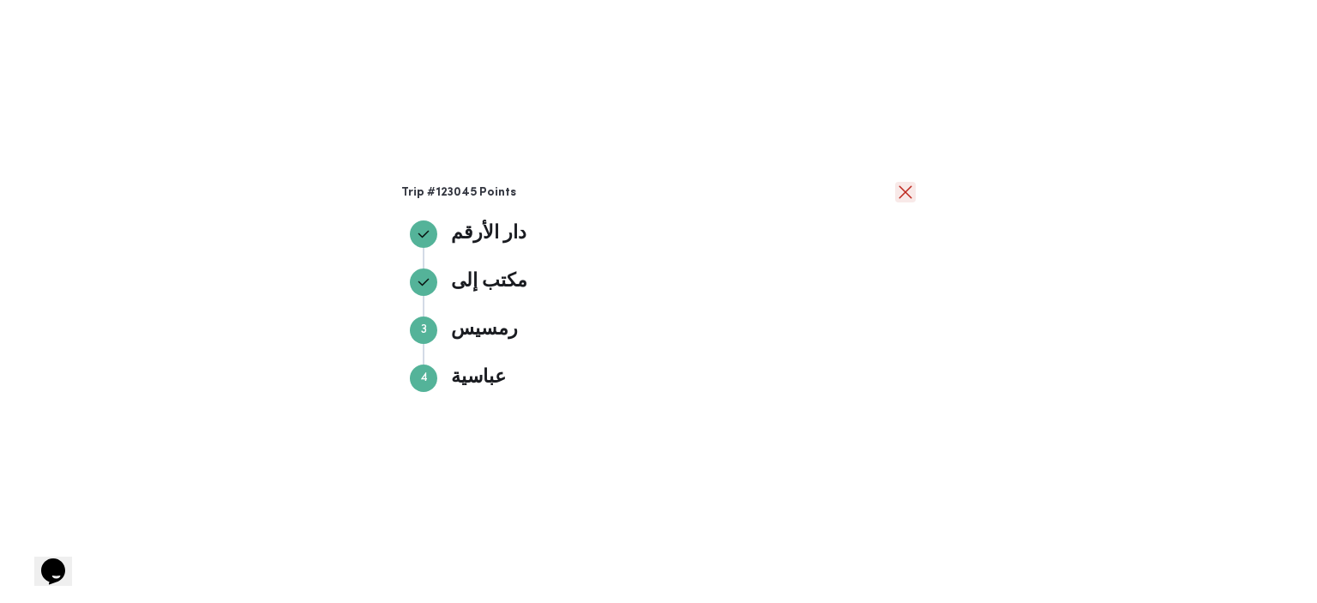
click at [904, 195] on button "close" at bounding box center [905, 192] width 21 height 21
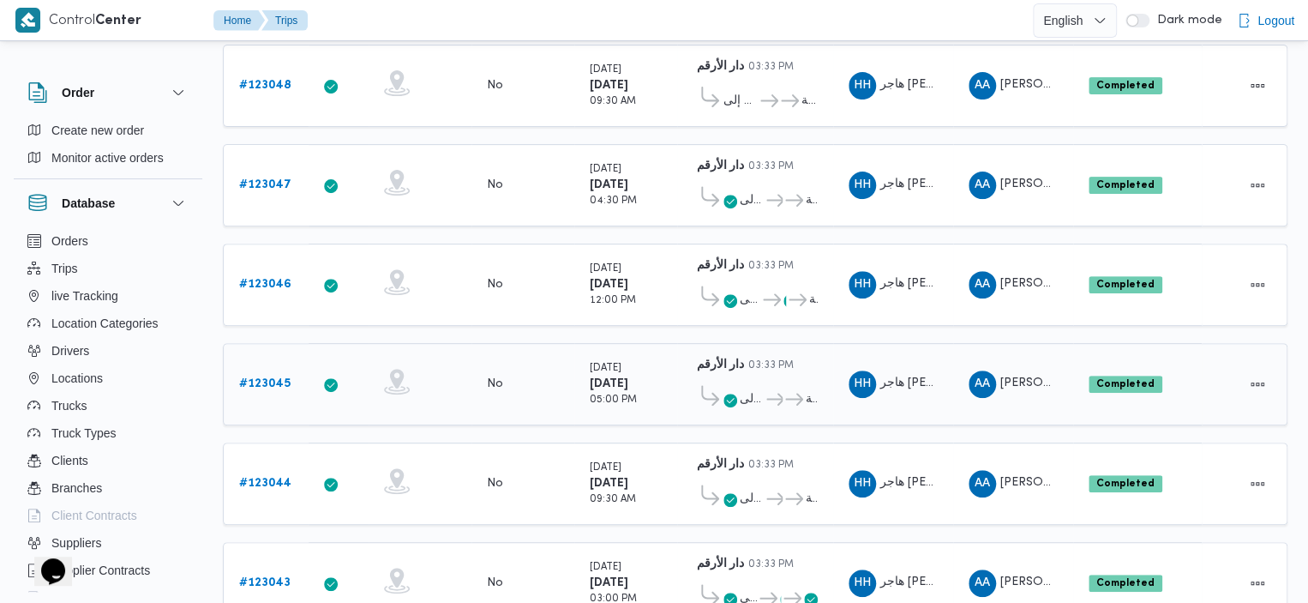
click at [749, 393] on span "مكتب إلى" at bounding box center [752, 399] width 24 height 21
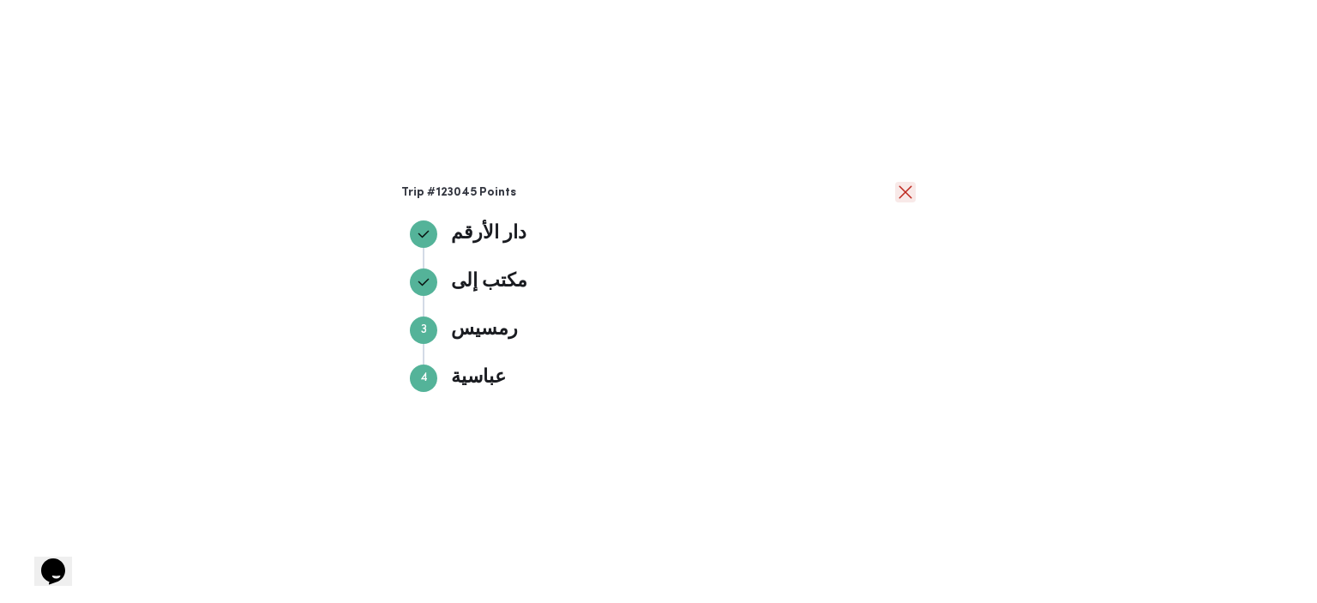
click at [907, 185] on button "close" at bounding box center [905, 192] width 21 height 21
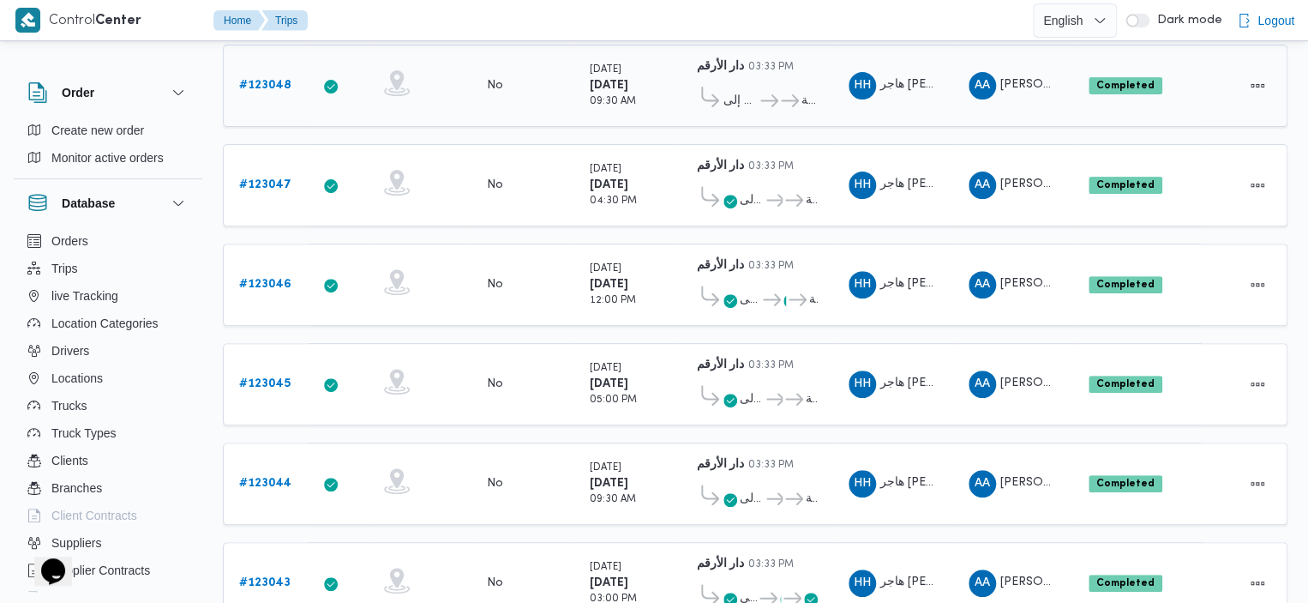
click at [752, 103] on span "مكتب إلى" at bounding box center [740, 101] width 34 height 21
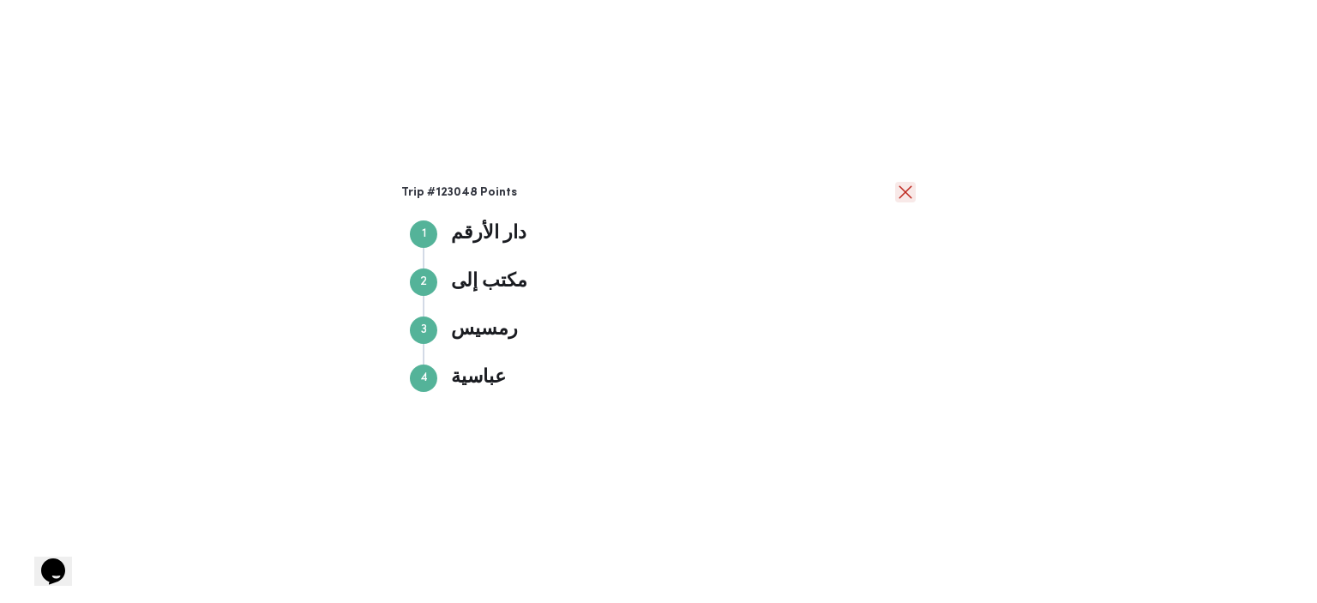
click at [895, 189] on button "close" at bounding box center [905, 192] width 21 height 21
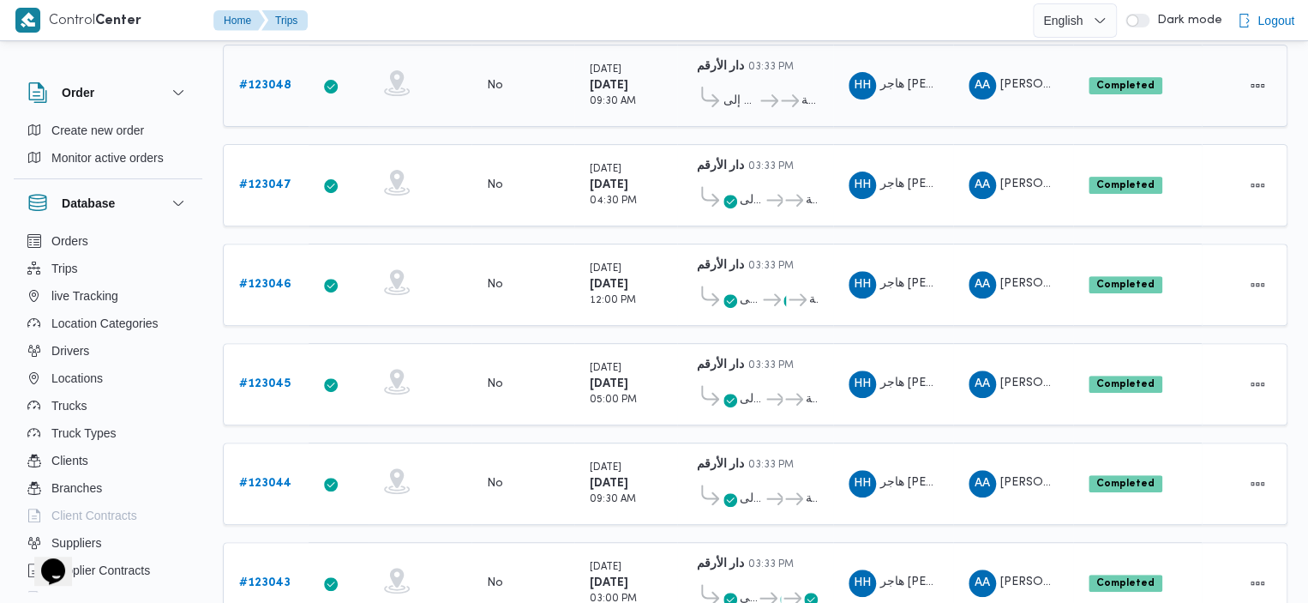
click at [777, 96] on icon at bounding box center [769, 100] width 18 height 13
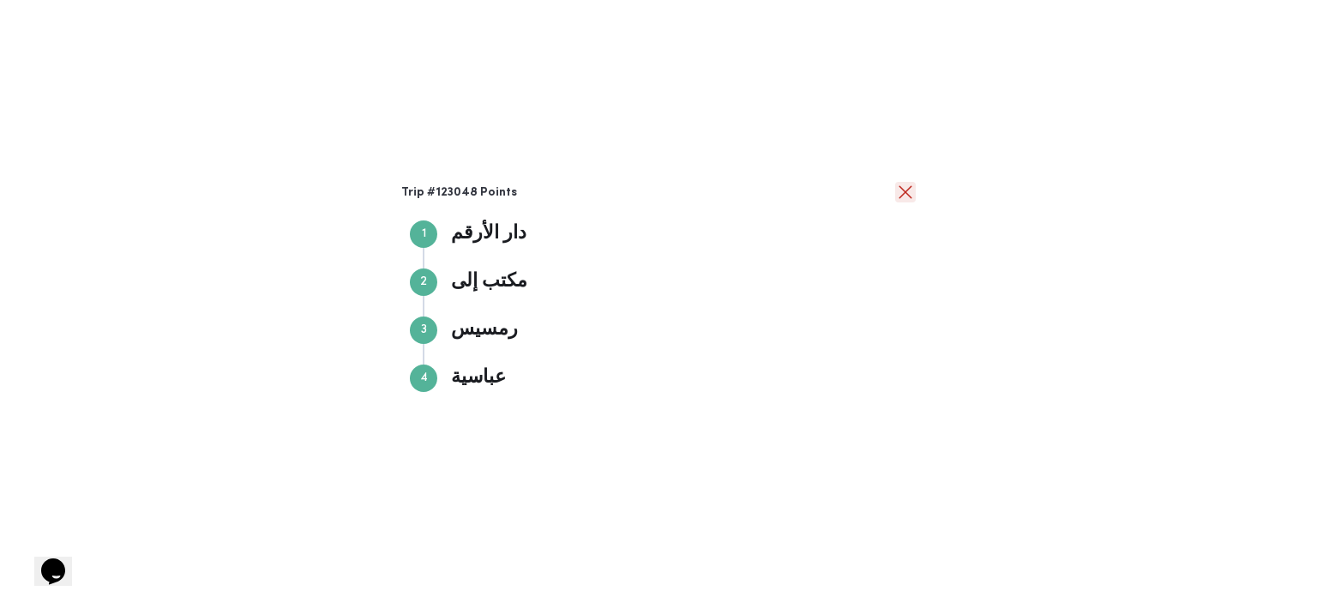
click at [909, 189] on button "close" at bounding box center [905, 192] width 21 height 21
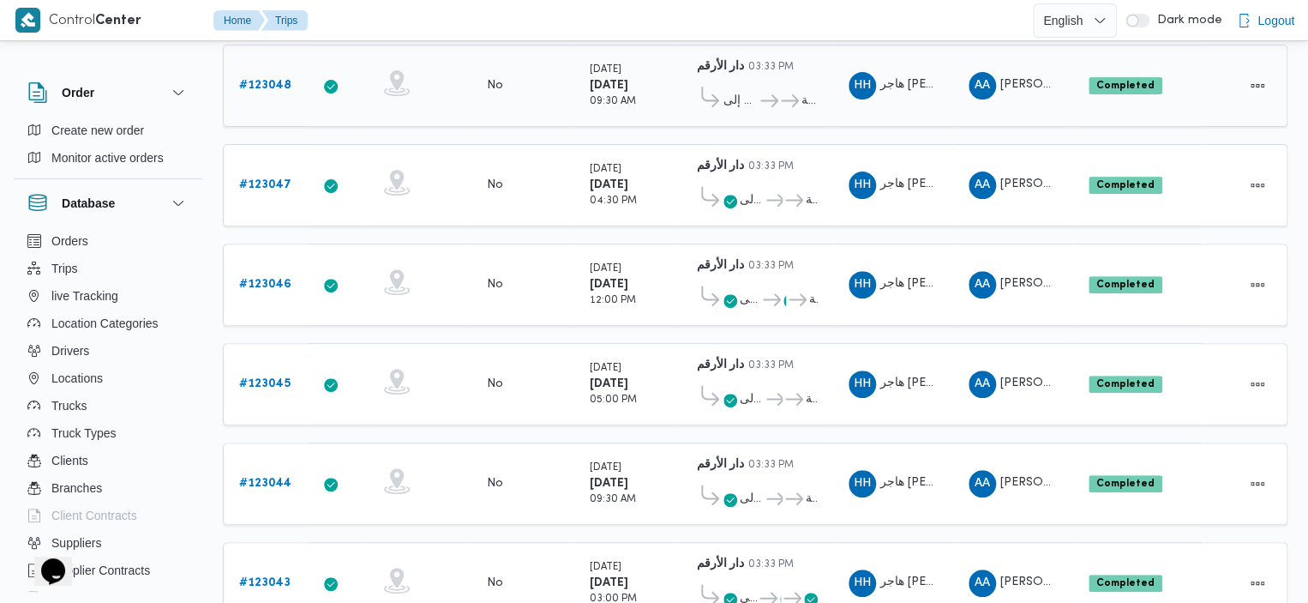
click at [273, 83] on b "# 123048" at bounding box center [265, 85] width 52 height 11
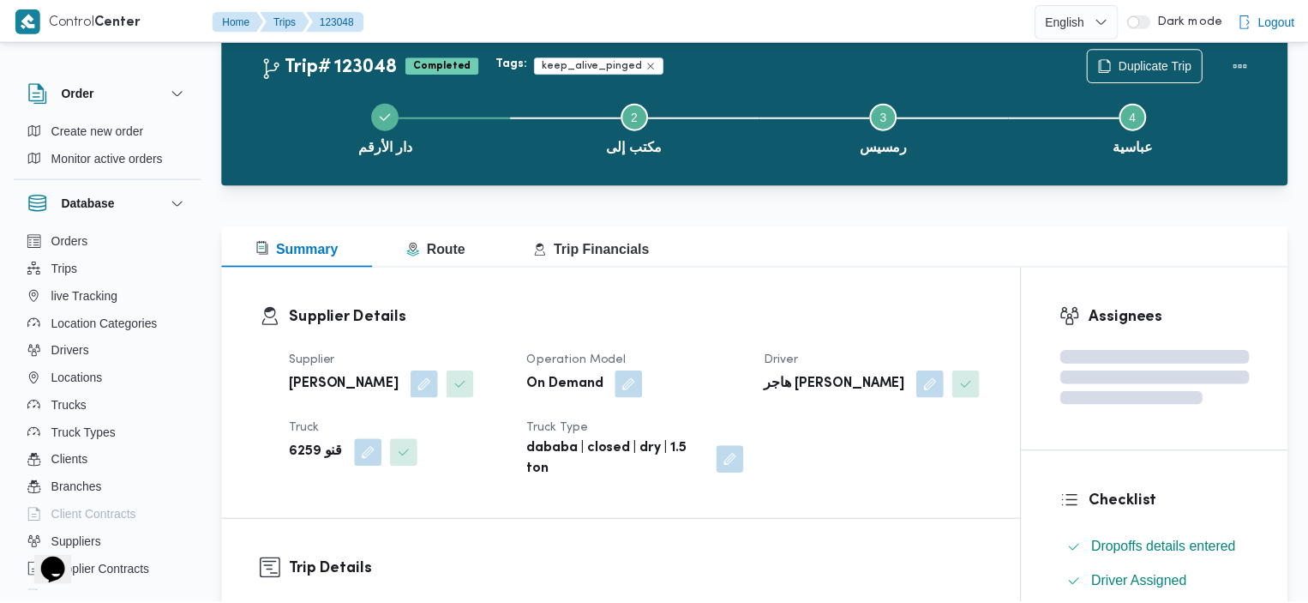
scroll to position [226, 0]
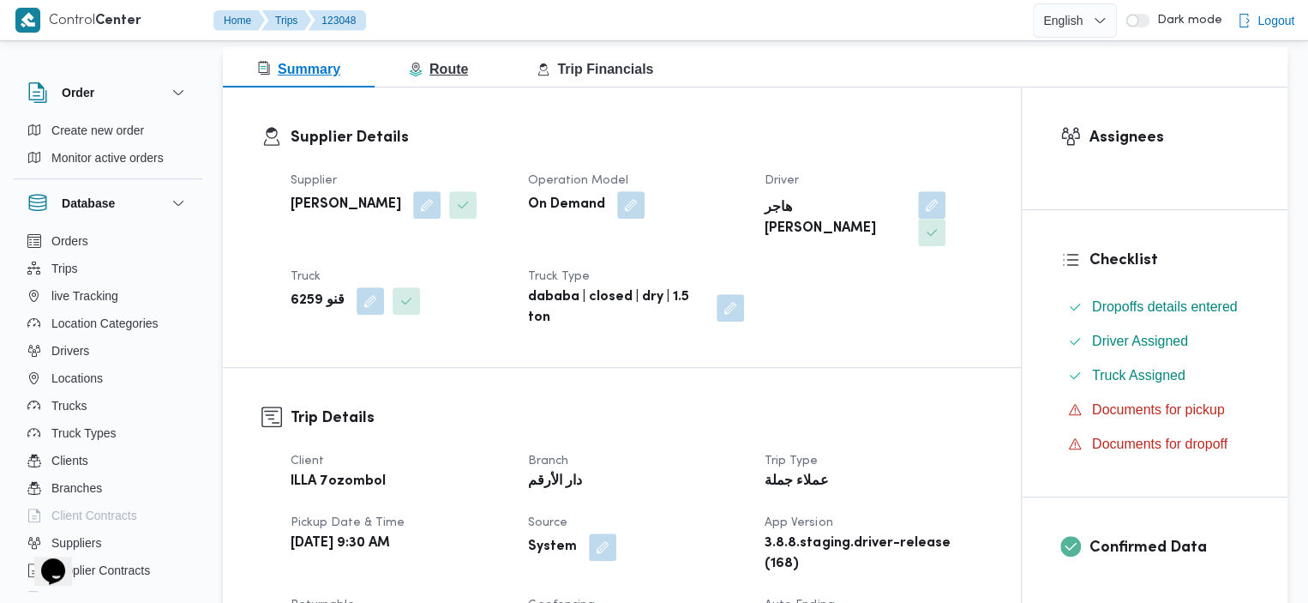
click at [439, 71] on span "Route" at bounding box center [438, 69] width 59 height 15
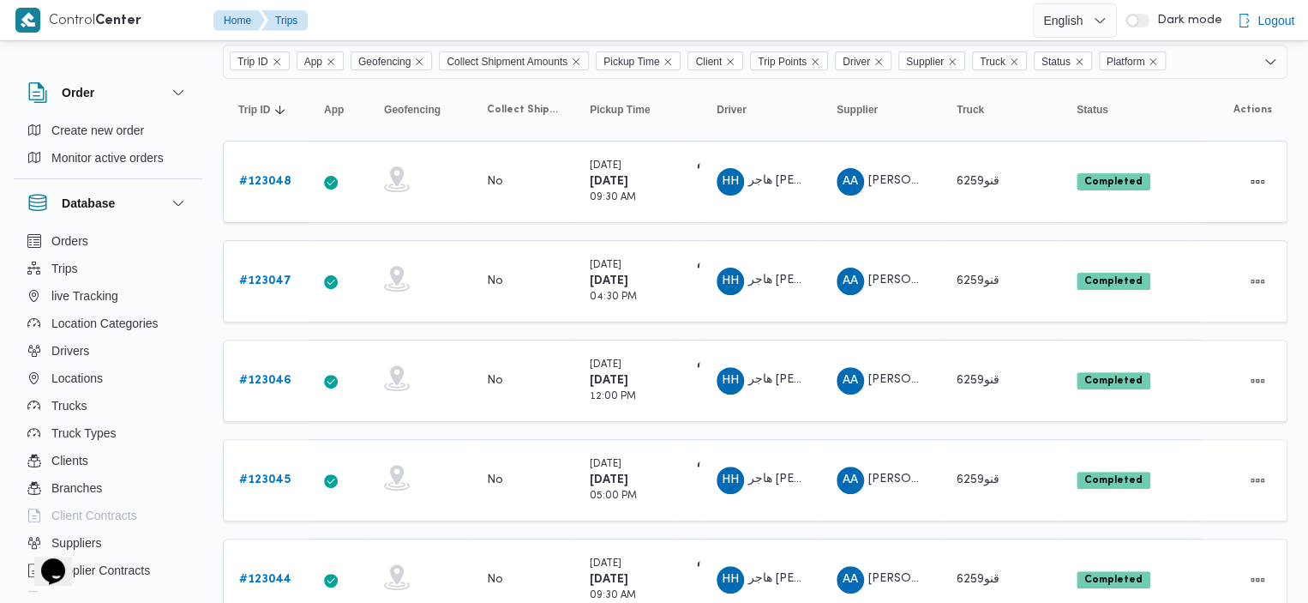
scroll to position [70, 0]
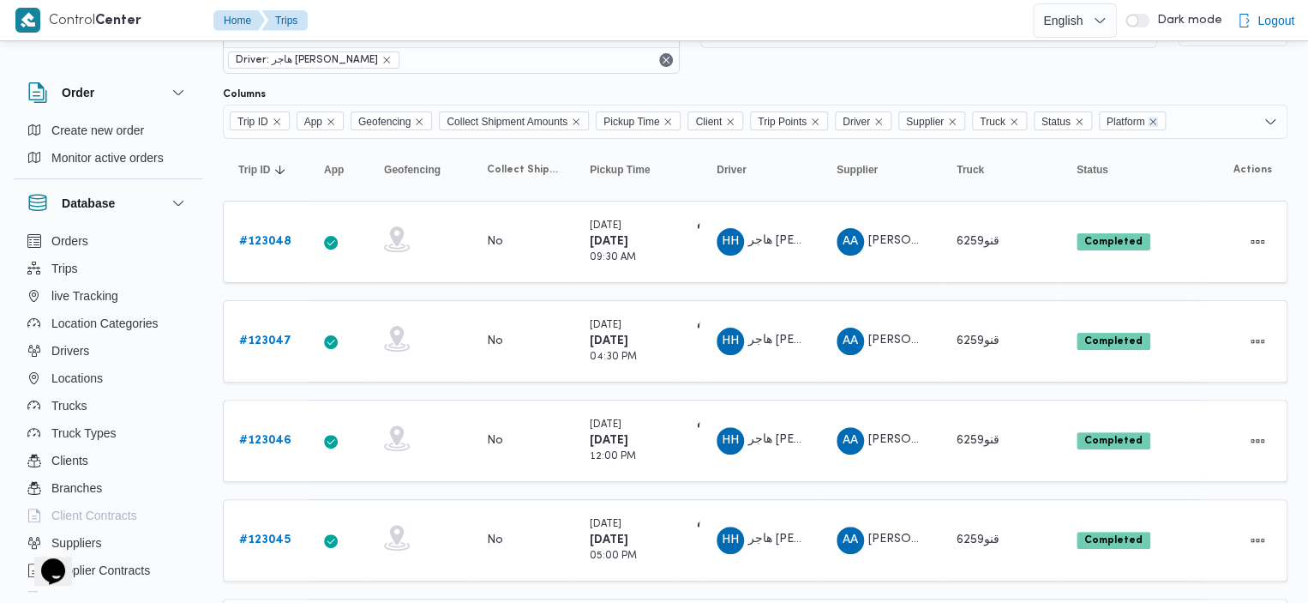
click at [1157, 119] on icon "Remove Platform from selection in this group" at bounding box center [1153, 121] width 7 height 7
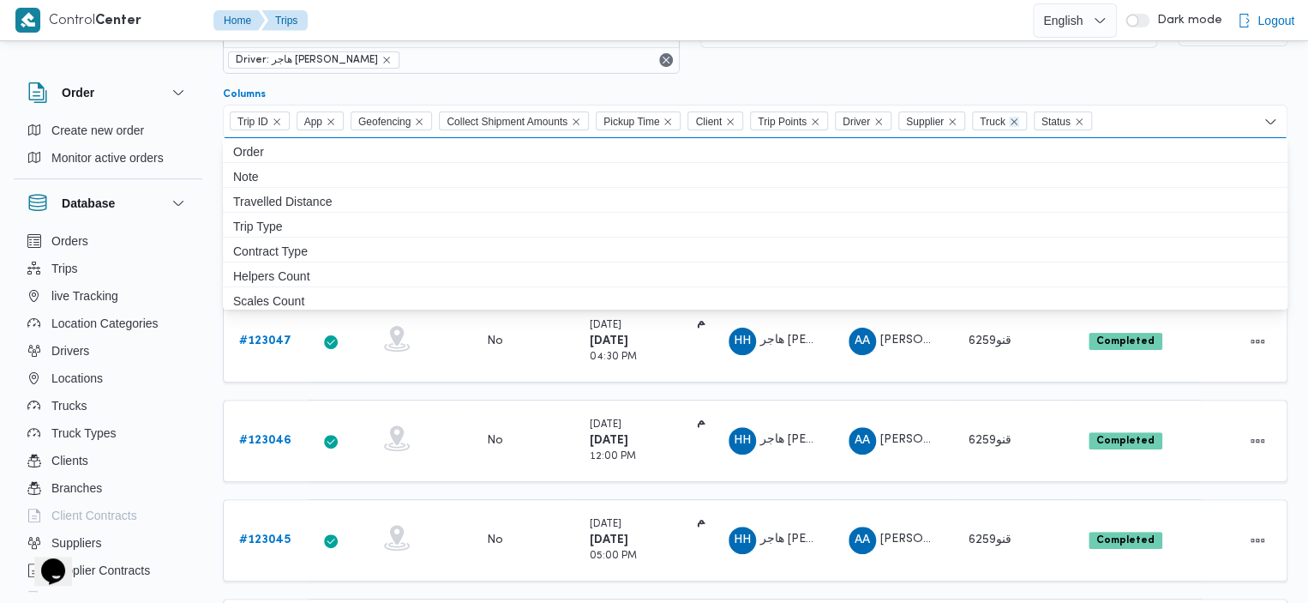
click at [1019, 117] on icon "Remove Truck from selection in this group" at bounding box center [1014, 122] width 10 height 10
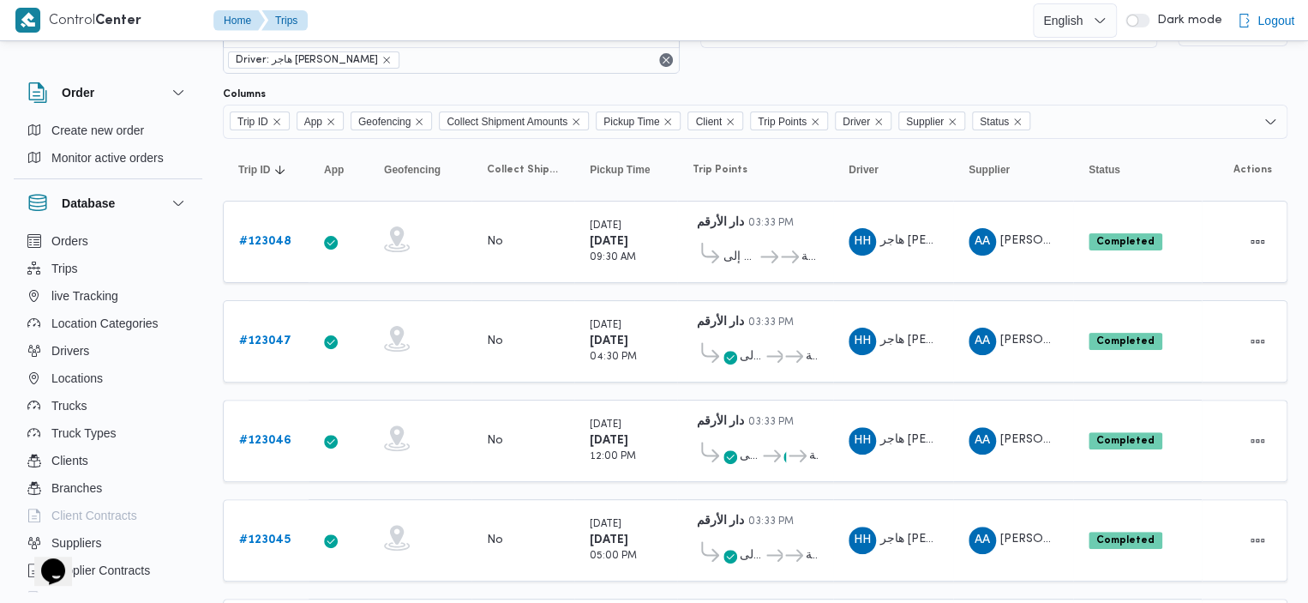
click at [1064, 65] on div "[DATE] → [DATE]" at bounding box center [928, 43] width 457 height 62
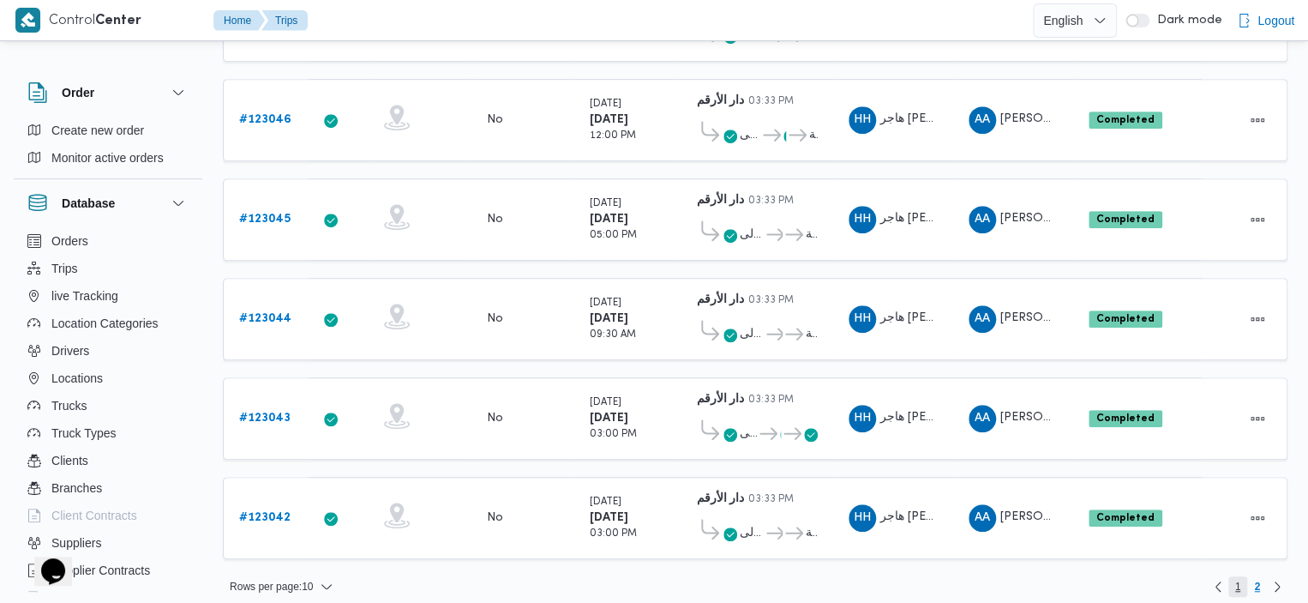
click at [1235, 576] on span "1" at bounding box center [1238, 586] width 6 height 21
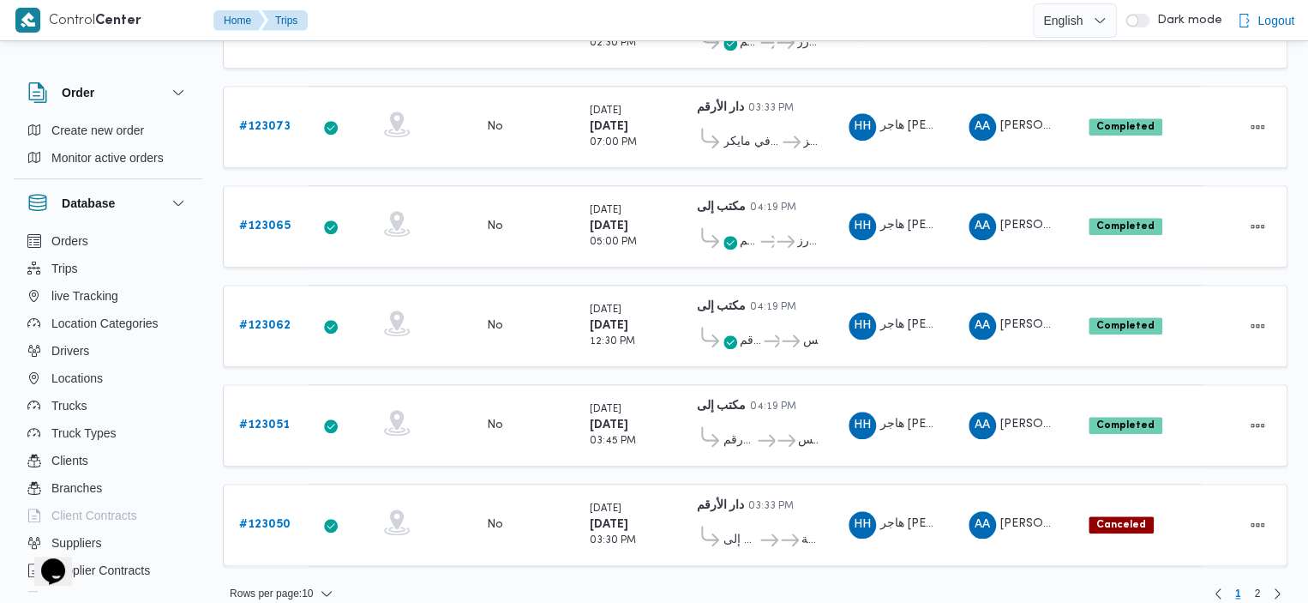
scroll to position [682, 0]
click at [1254, 583] on span "2" at bounding box center [1257, 593] width 6 height 21
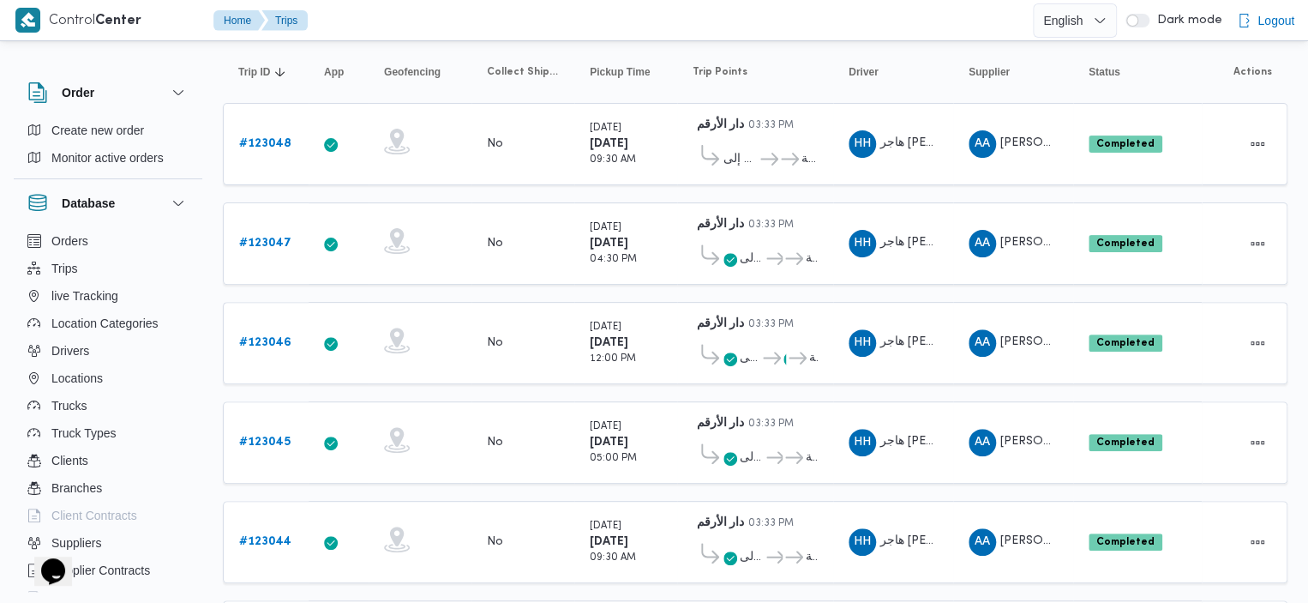
scroll to position [391, 0]
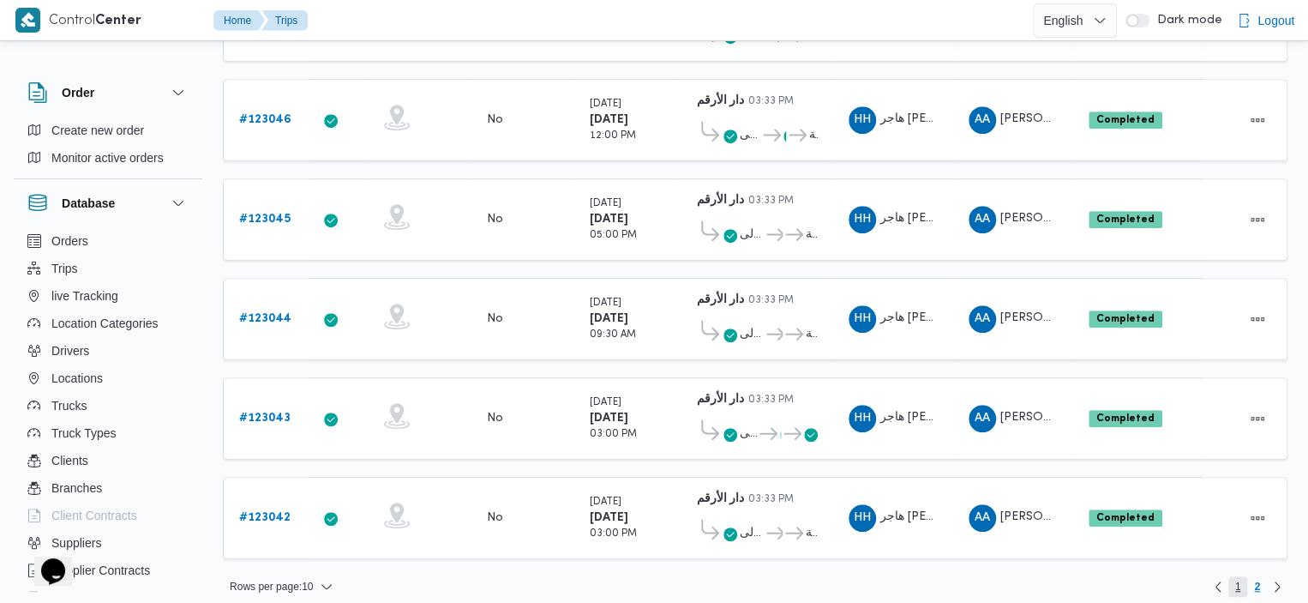
click at [1237, 576] on span "1" at bounding box center [1238, 586] width 6 height 21
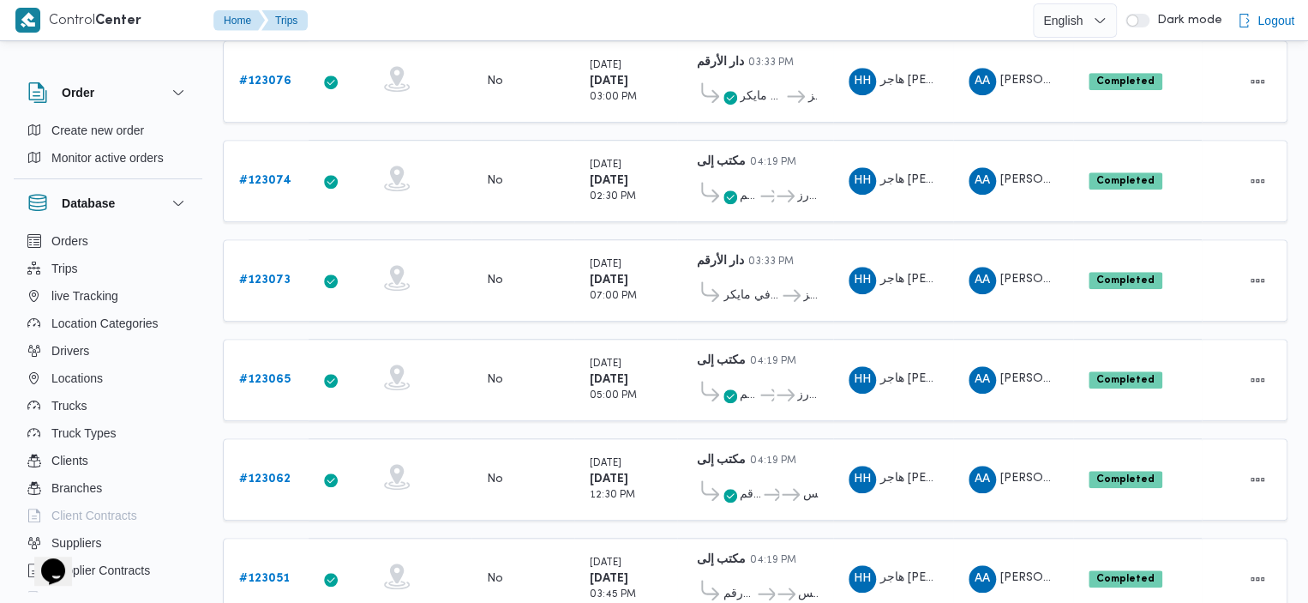
scroll to position [505, 0]
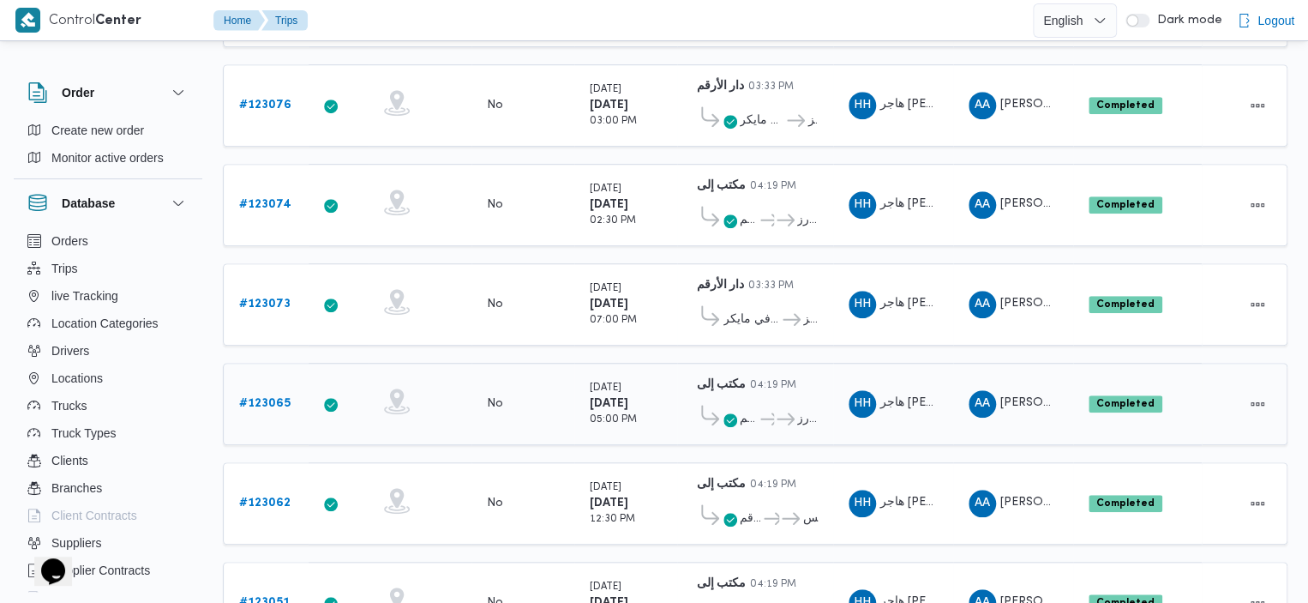
click at [732, 405] on span "دار الأرقم ... رمسيس سيتي ستارز" at bounding box center [755, 419] width 125 height 28
click at [760, 409] on span "..." at bounding box center [766, 419] width 16 height 21
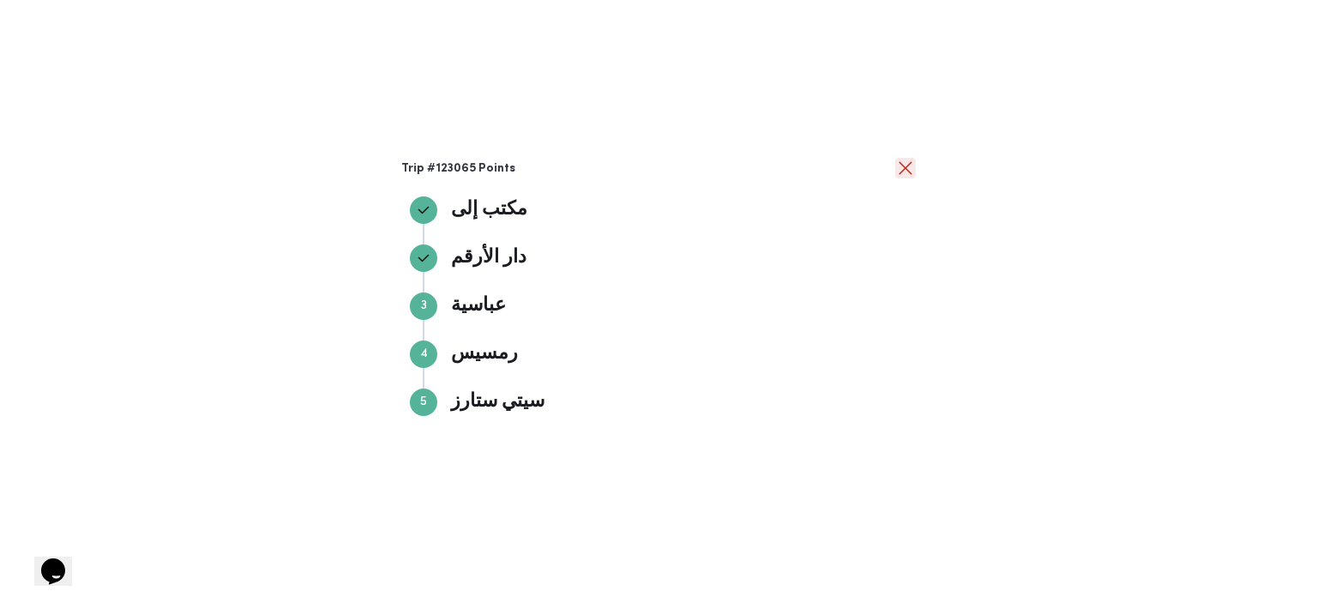
click at [911, 168] on button "close" at bounding box center [905, 168] width 21 height 21
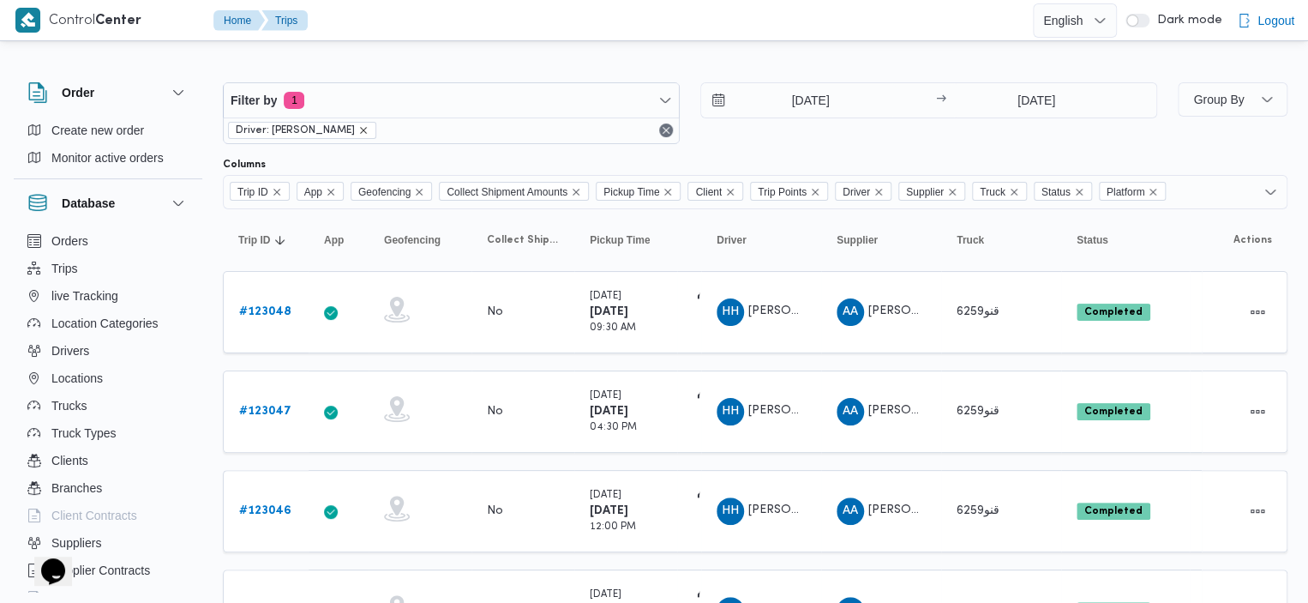
click at [360, 129] on icon "remove selected entity" at bounding box center [363, 130] width 7 height 7
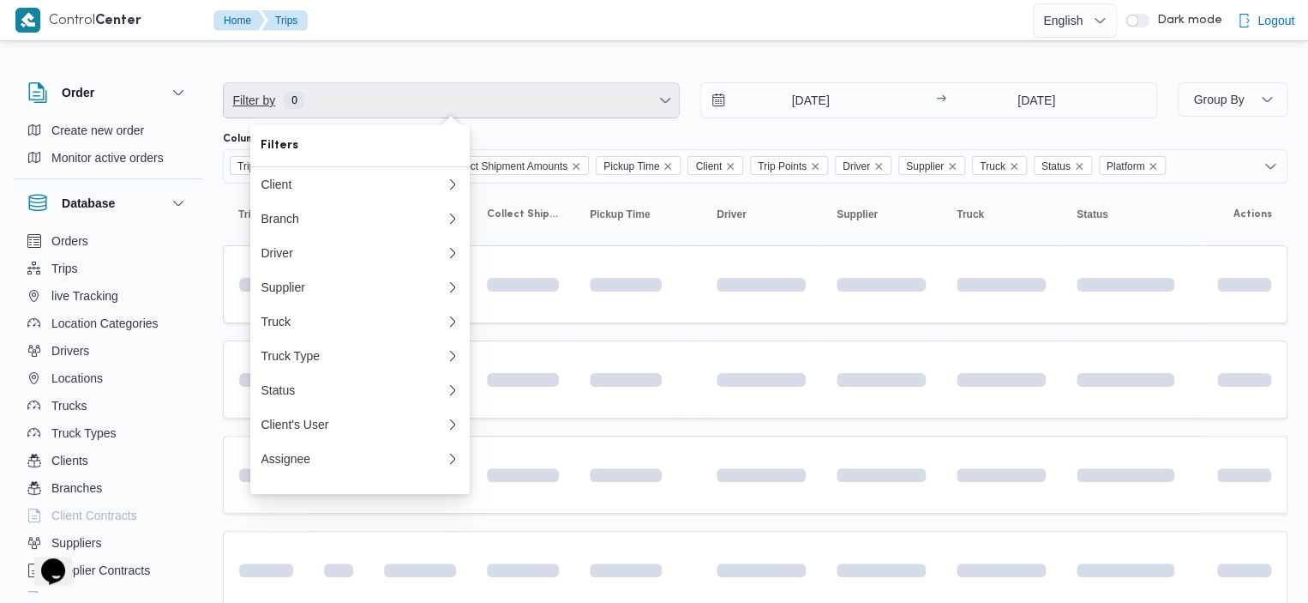
click at [367, 100] on span "Filter by 0" at bounding box center [451, 100] width 455 height 34
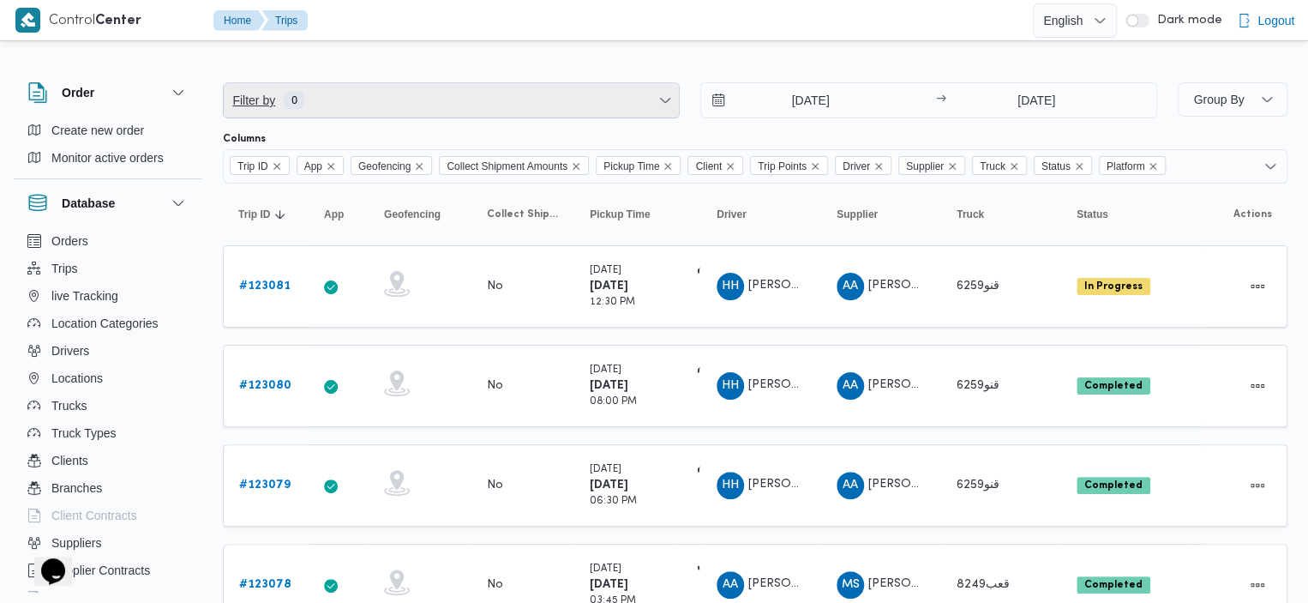
click at [367, 100] on span "Filter by 0" at bounding box center [451, 100] width 455 height 34
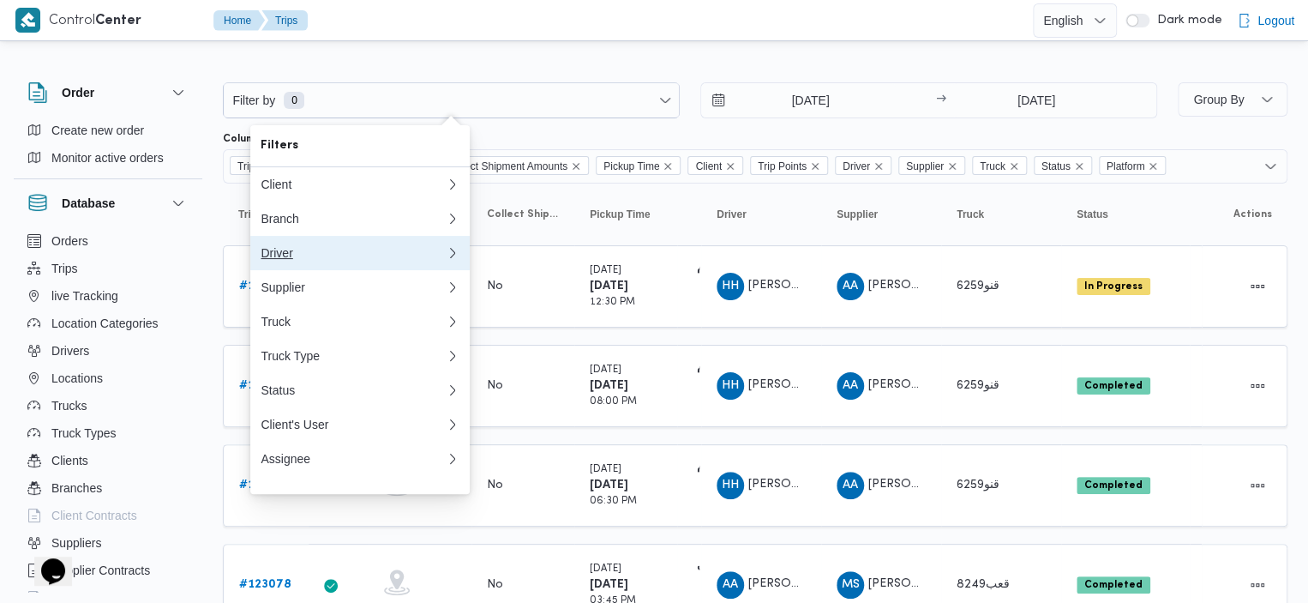
click at [411, 260] on div "Driver" at bounding box center [350, 253] width 178 height 14
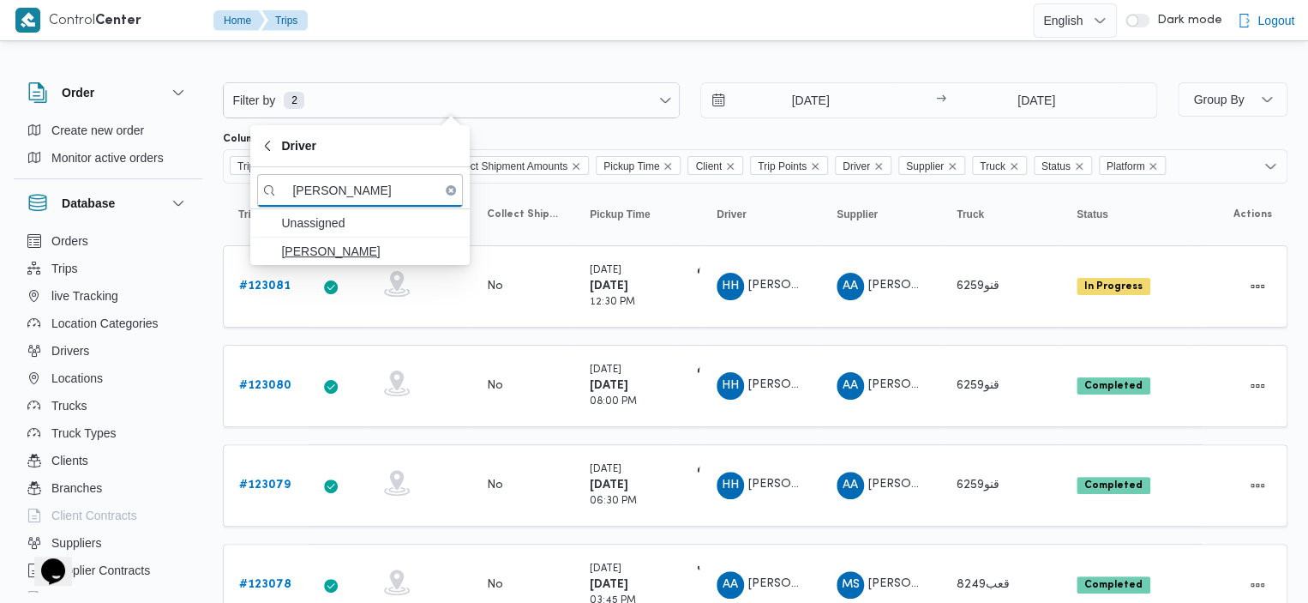
type input "هند هشام"
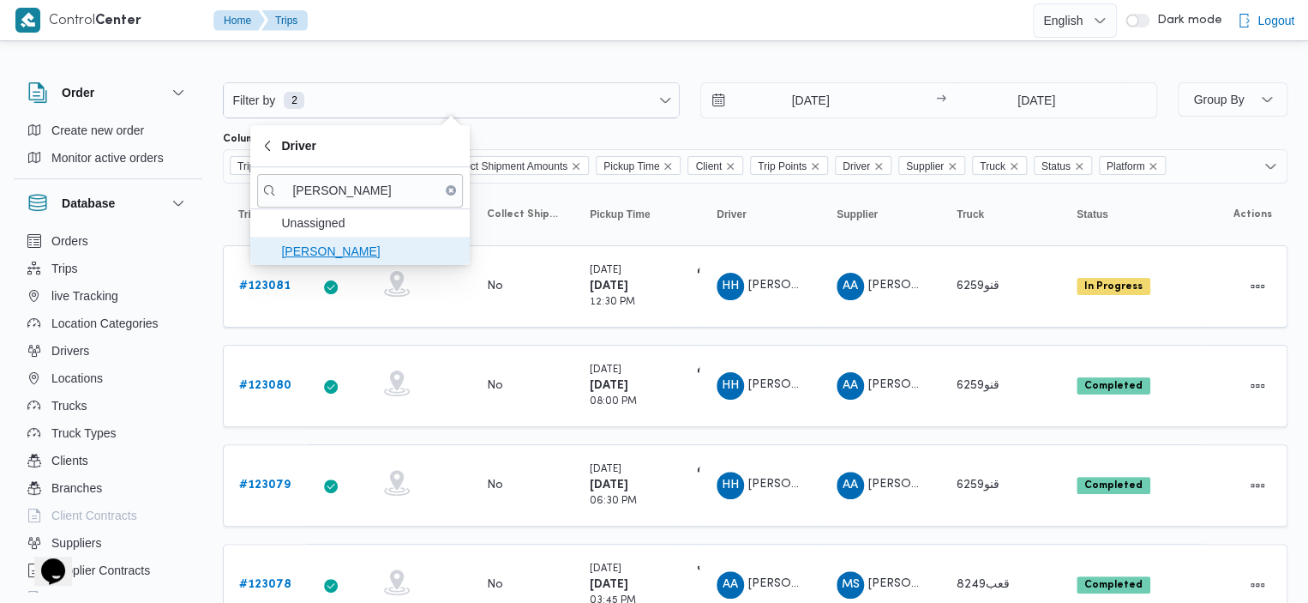
click at [353, 248] on span "هند [PERSON_NAME]" at bounding box center [370, 251] width 178 height 21
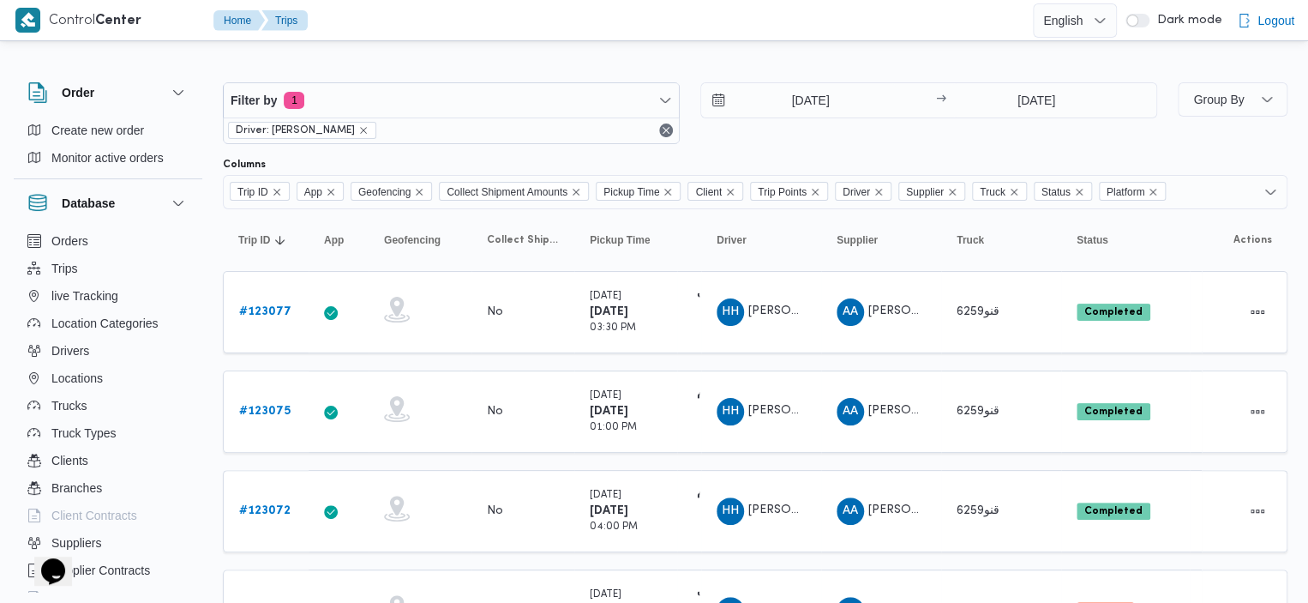
click at [649, 63] on div at bounding box center [755, 68] width 1065 height 27
click at [1158, 188] on icon "Remove Platform from selection in this group" at bounding box center [1153, 192] width 10 height 10
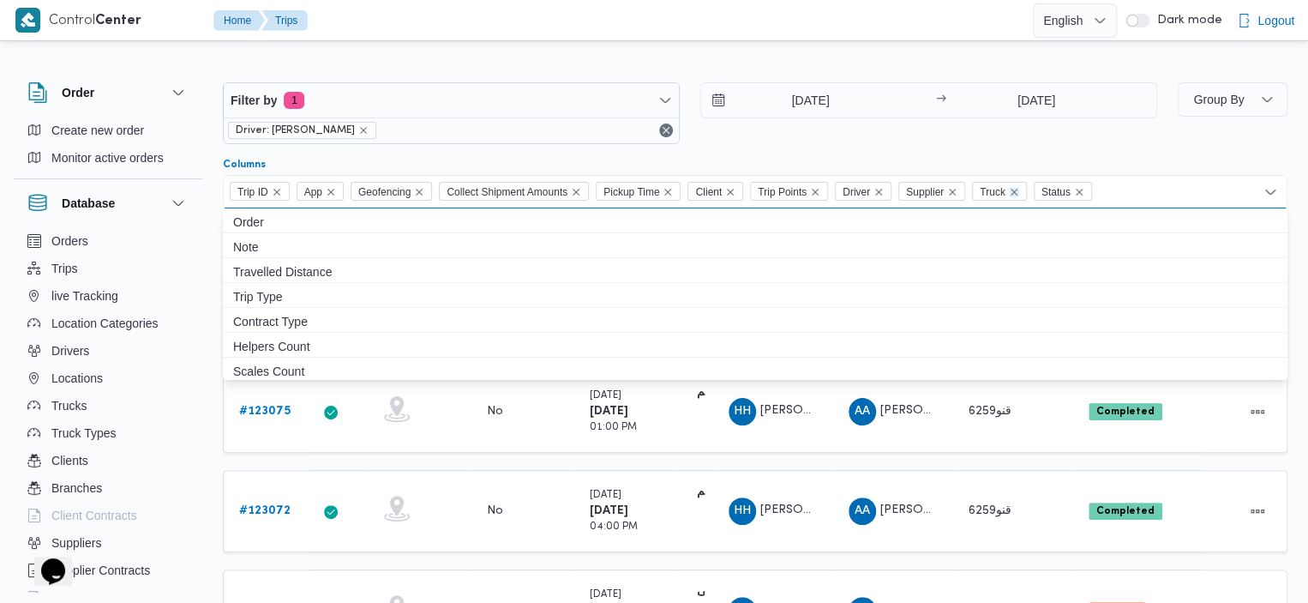
click at [1017, 192] on icon "Remove Truck from selection in this group" at bounding box center [1014, 192] width 7 height 7
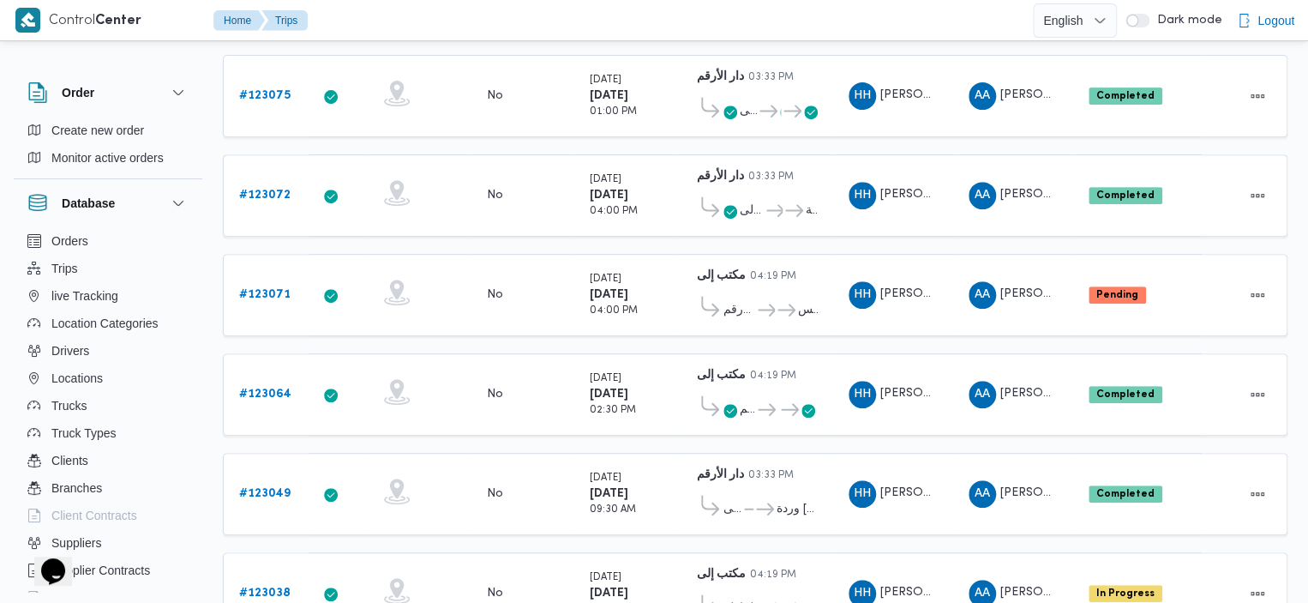
scroll to position [488, 0]
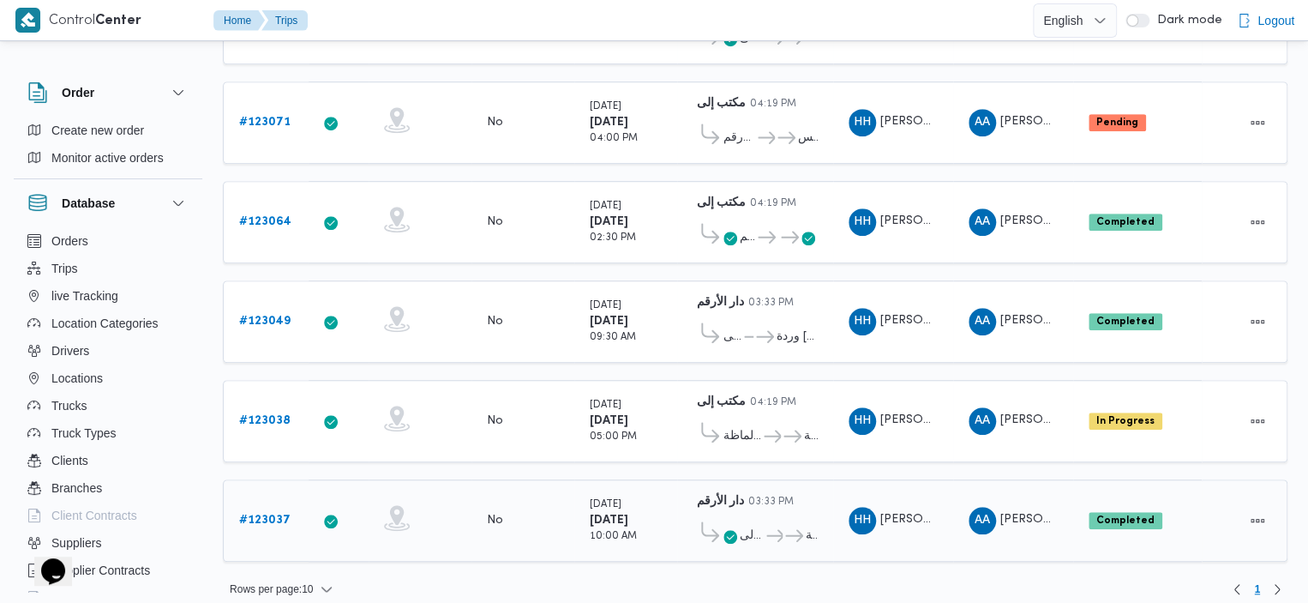
click at [748, 525] on span "مكتب إلى" at bounding box center [752, 535] width 24 height 21
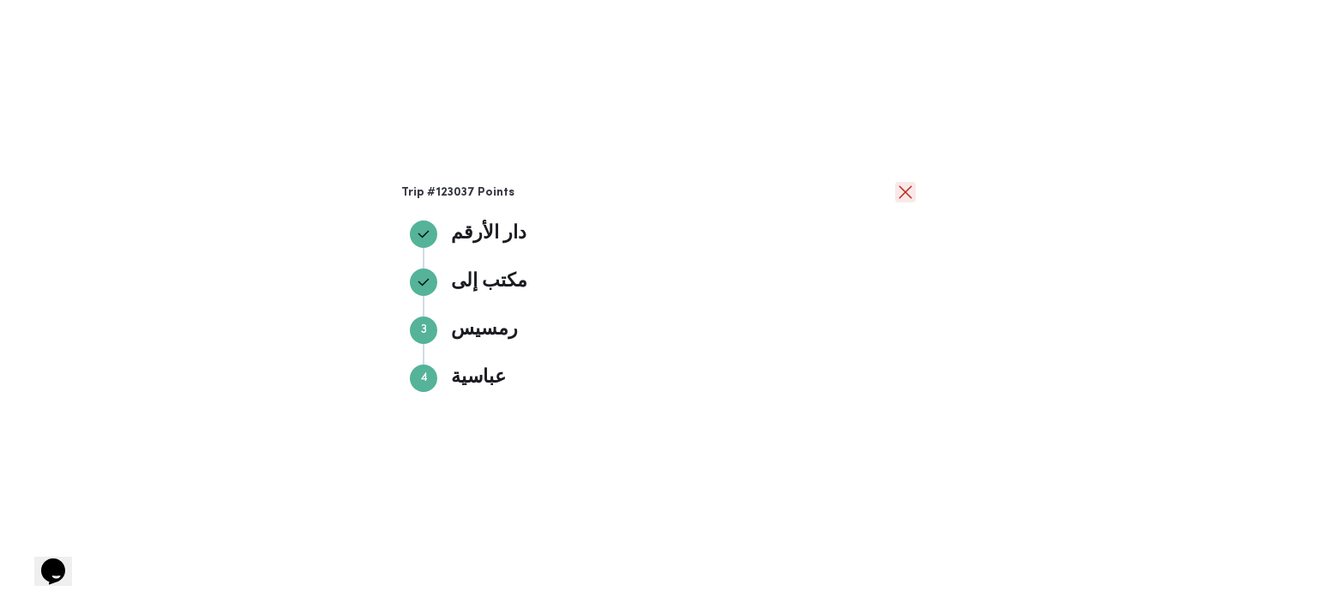
click at [902, 188] on button "close" at bounding box center [905, 192] width 21 height 21
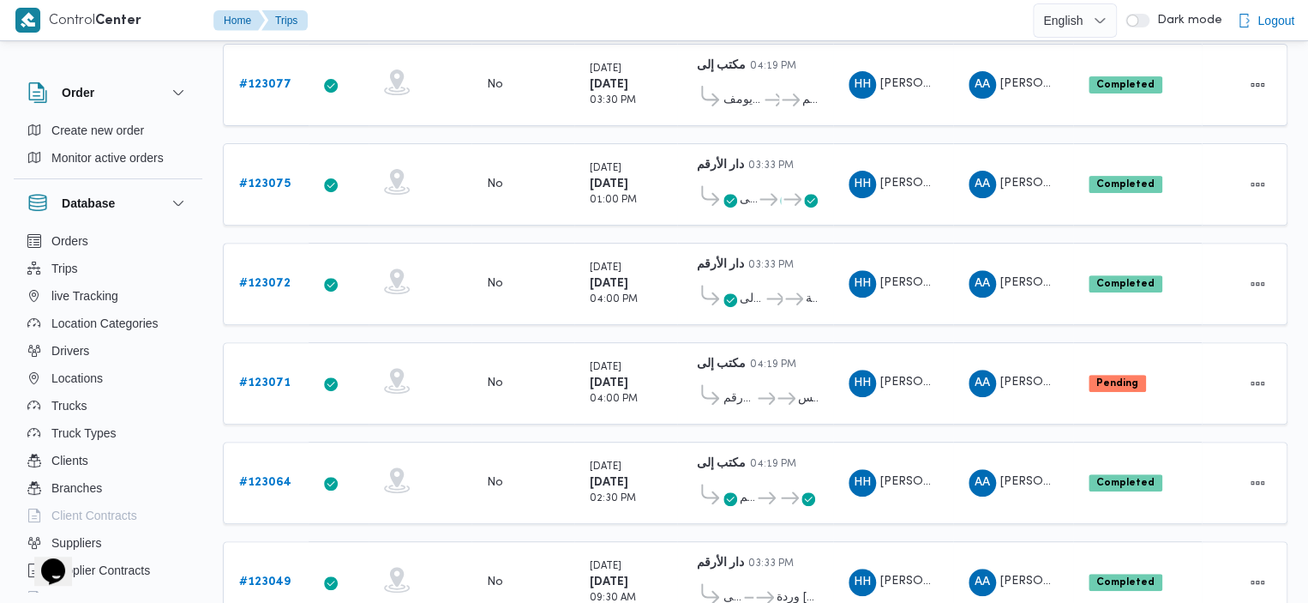
scroll to position [225, 0]
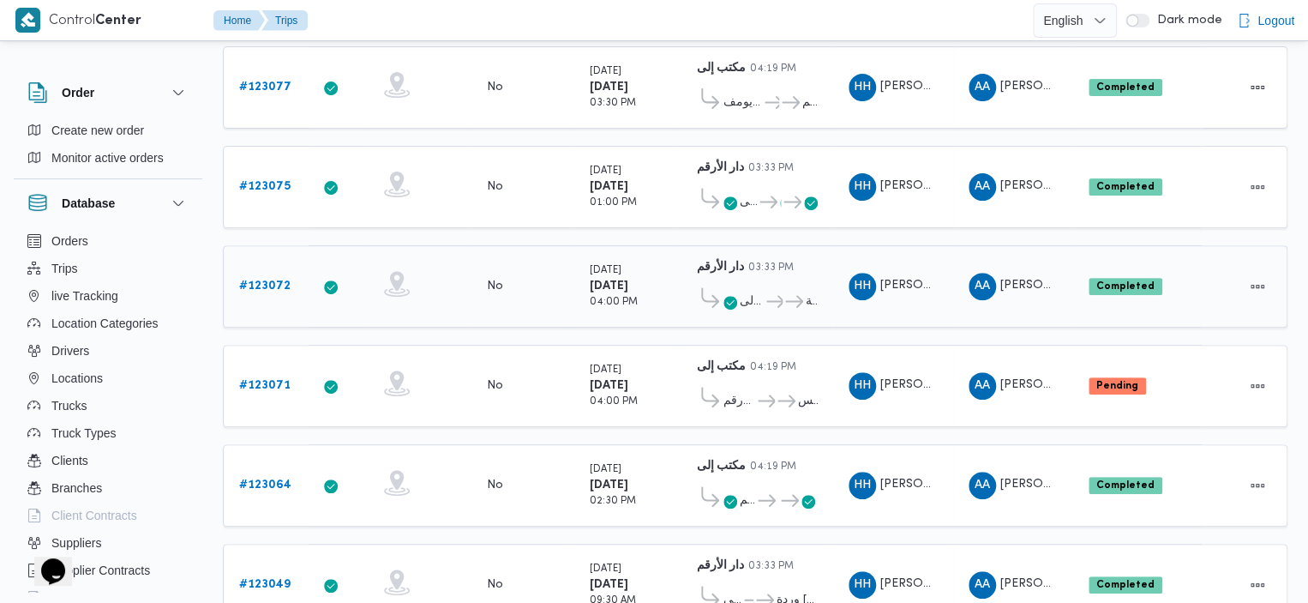
click at [732, 297] on icon at bounding box center [730, 303] width 14 height 14
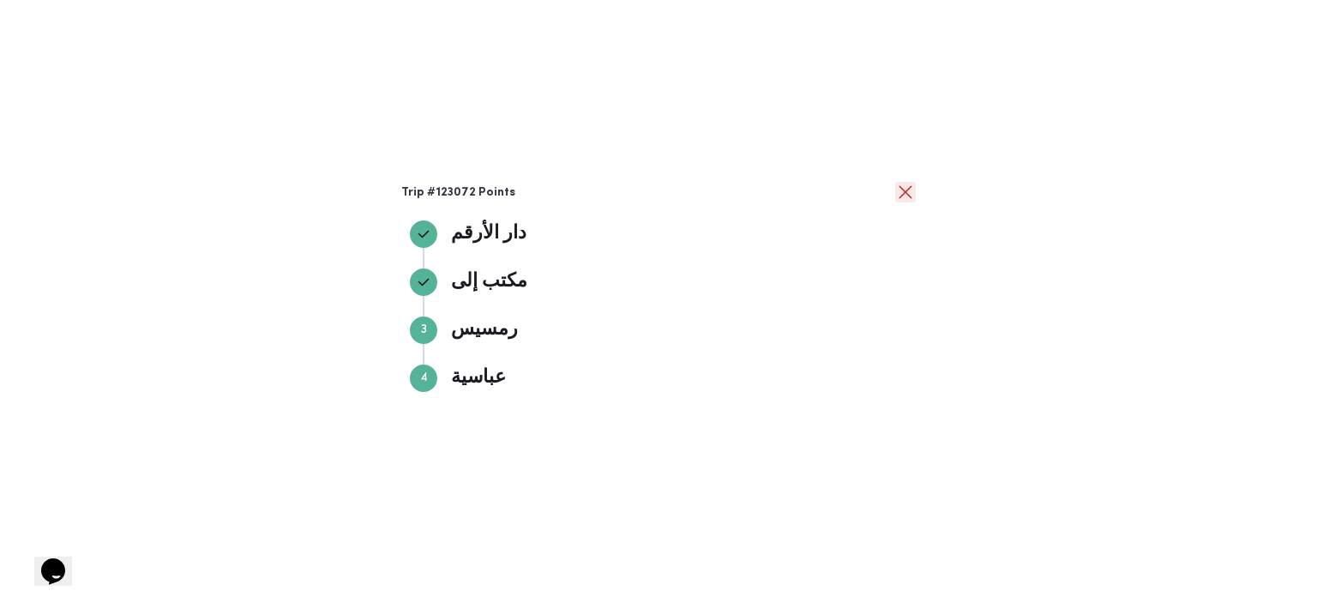
click at [902, 189] on button "close" at bounding box center [905, 192] width 21 height 21
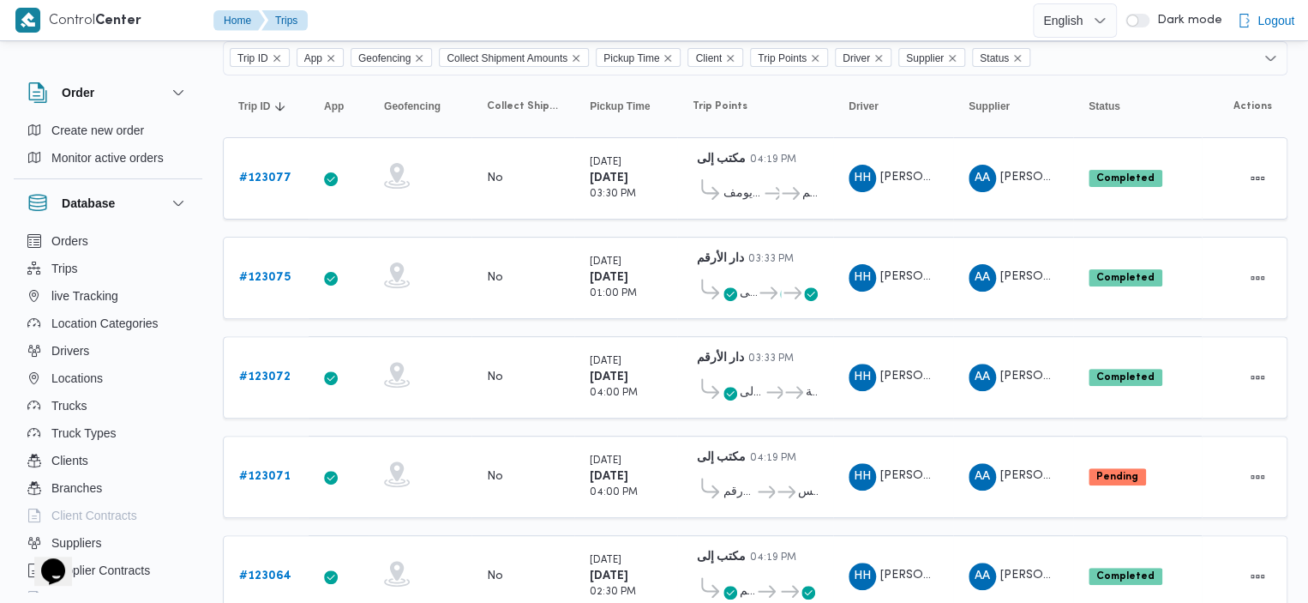
scroll to position [100, 0]
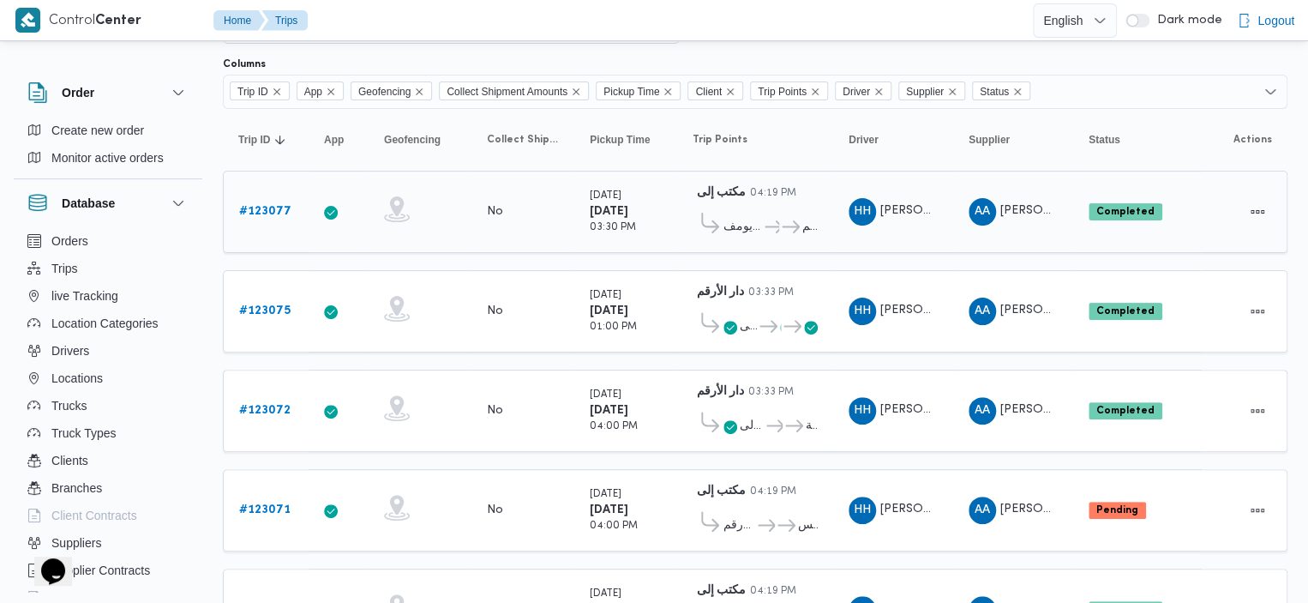
click at [770, 213] on span "ميدان تريومف ... رمسيس دار الأرقم" at bounding box center [755, 227] width 125 height 28
click at [753, 324] on span "مكتب إلى" at bounding box center [748, 326] width 17 height 21
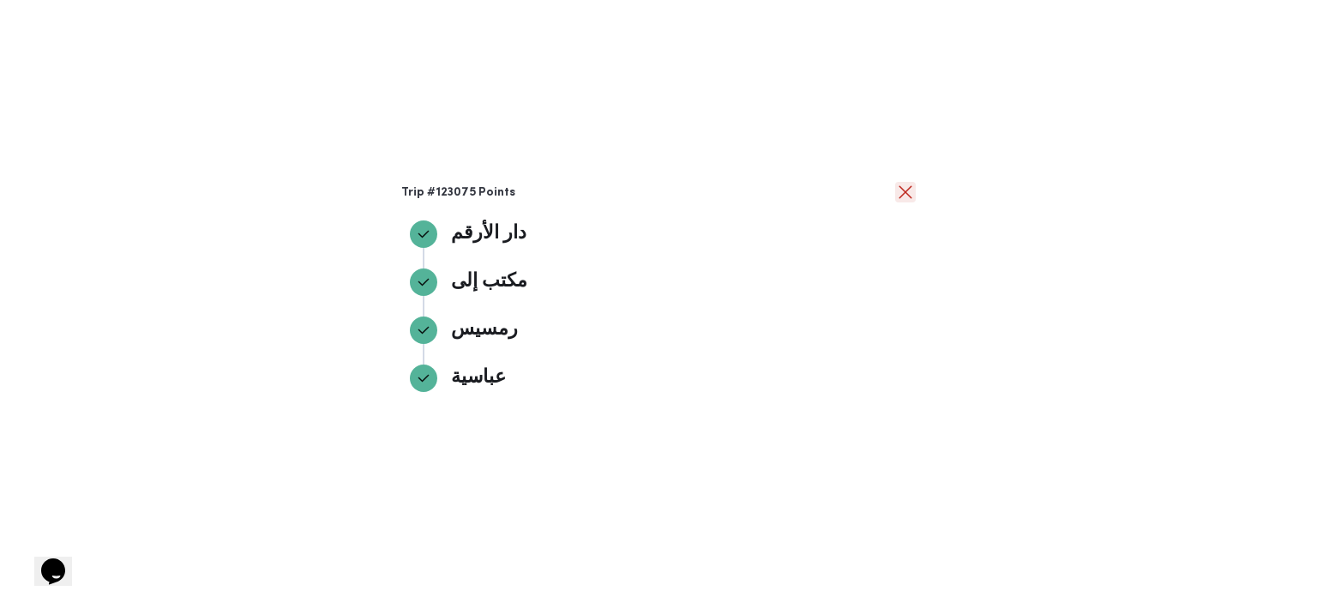
click at [901, 197] on button "close" at bounding box center [905, 192] width 21 height 21
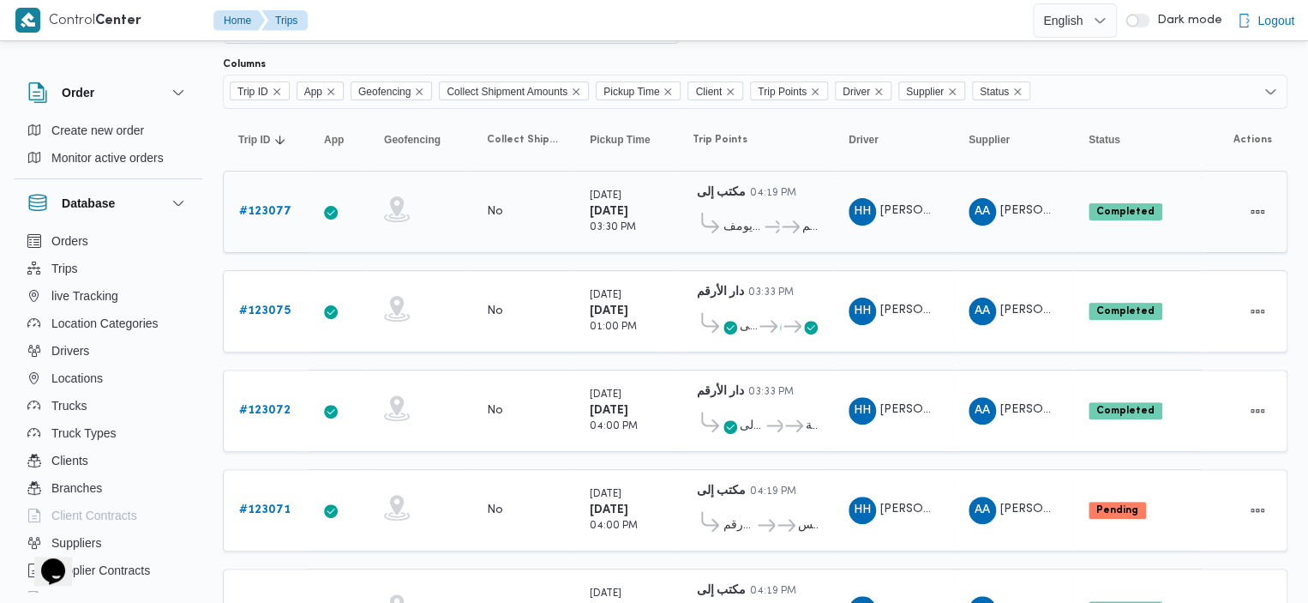
drag, startPoint x: 274, startPoint y: 308, endPoint x: 377, endPoint y: 239, distance: 123.6
click at [377, 239] on td "Geofencing" at bounding box center [420, 212] width 103 height 82
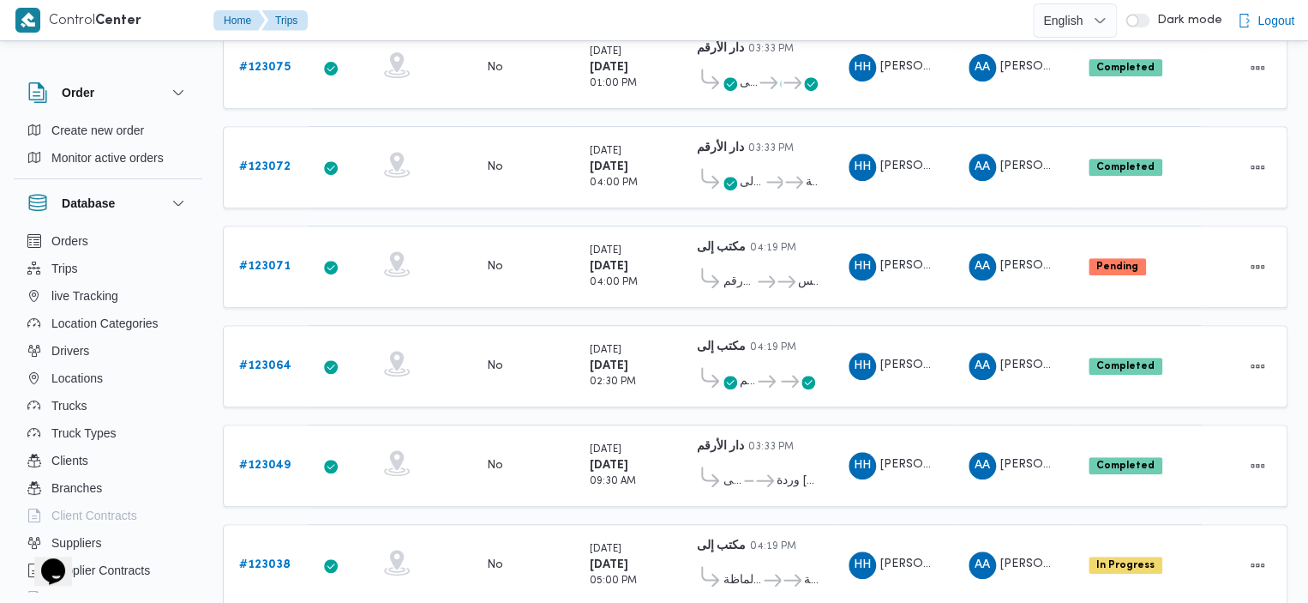
scroll to position [331, 0]
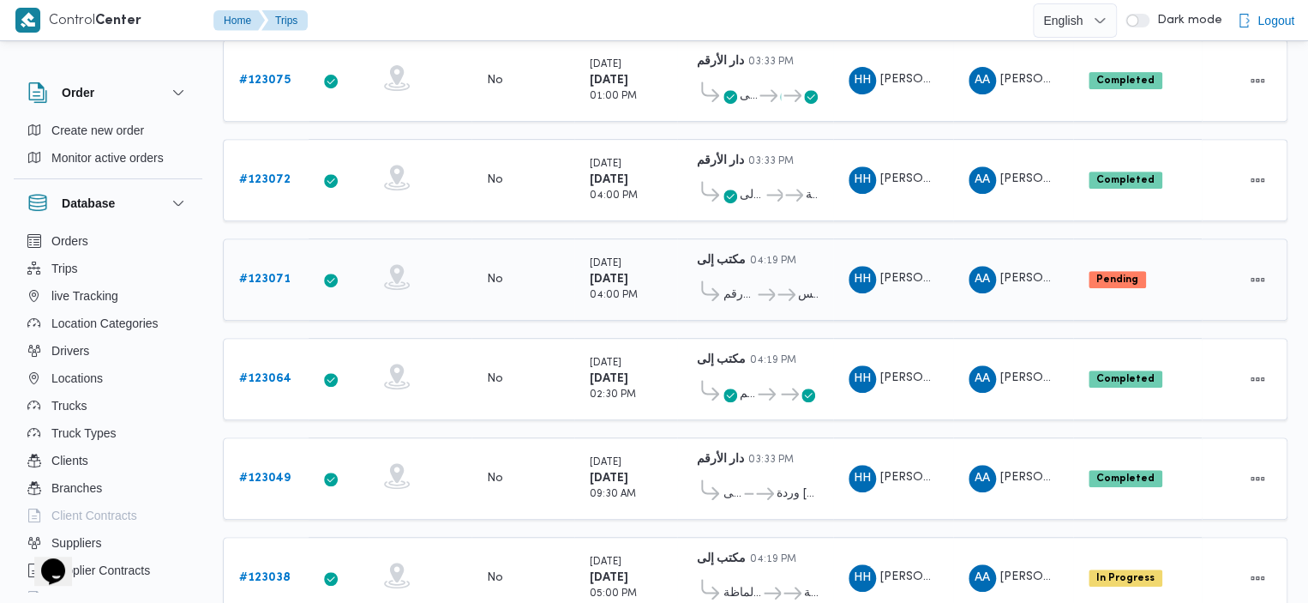
click at [751, 285] on span "دار الأرقم" at bounding box center [739, 295] width 32 height 21
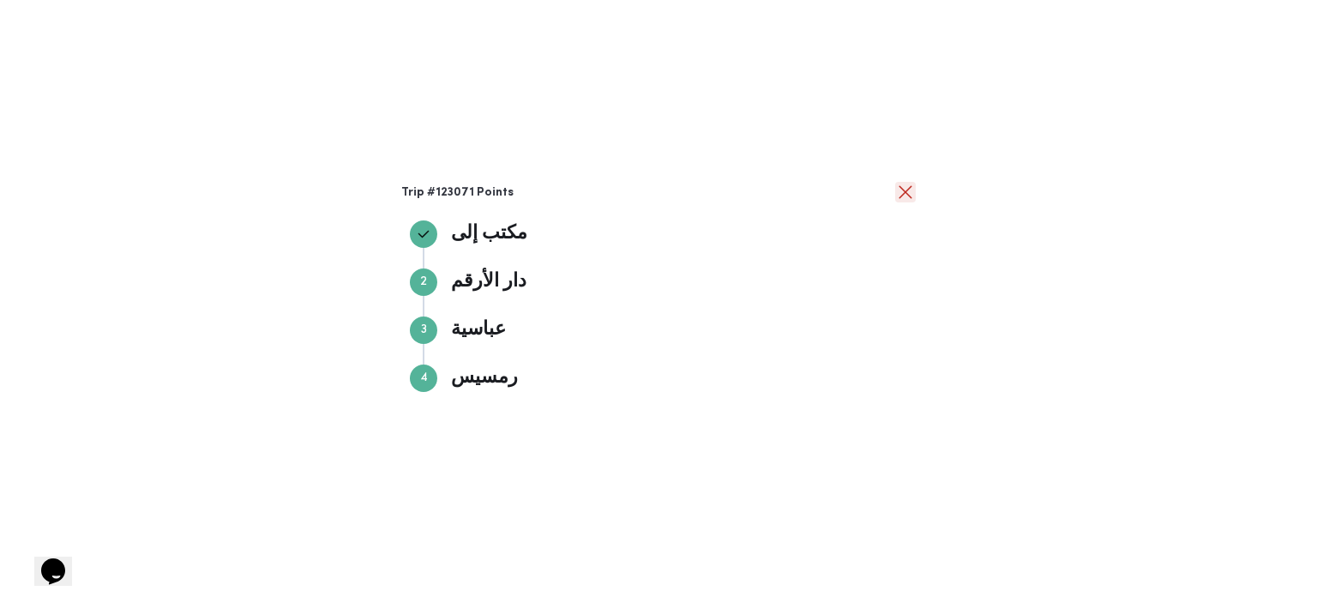
click at [902, 194] on button "close" at bounding box center [905, 192] width 21 height 21
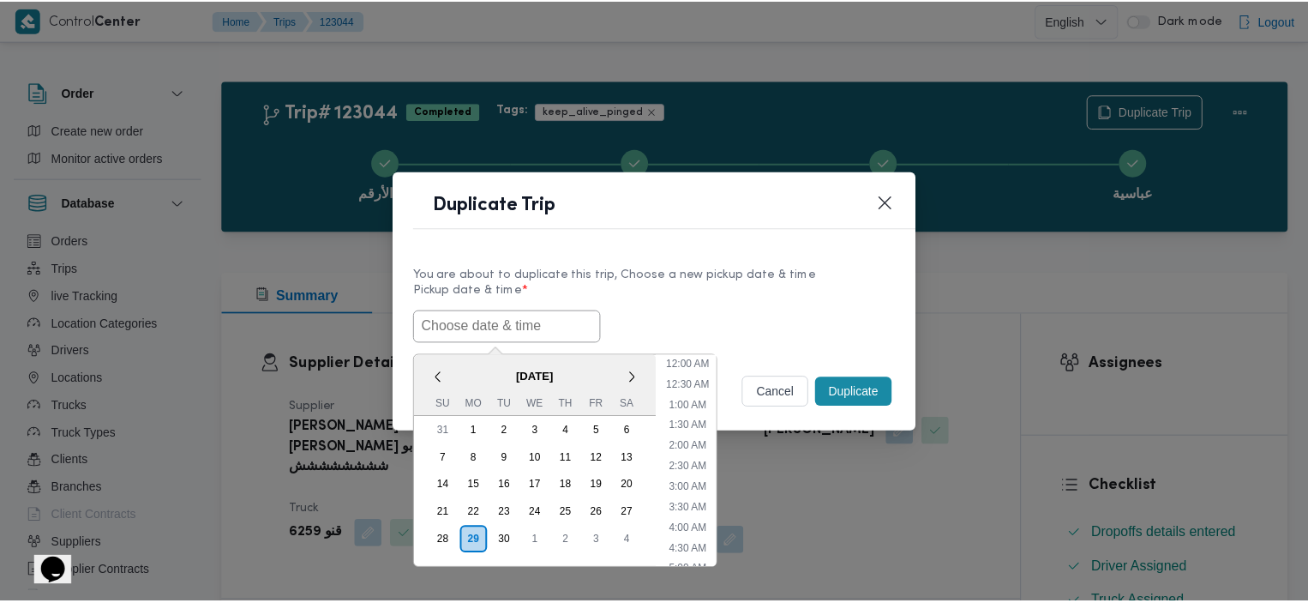
scroll to position [480, 0]
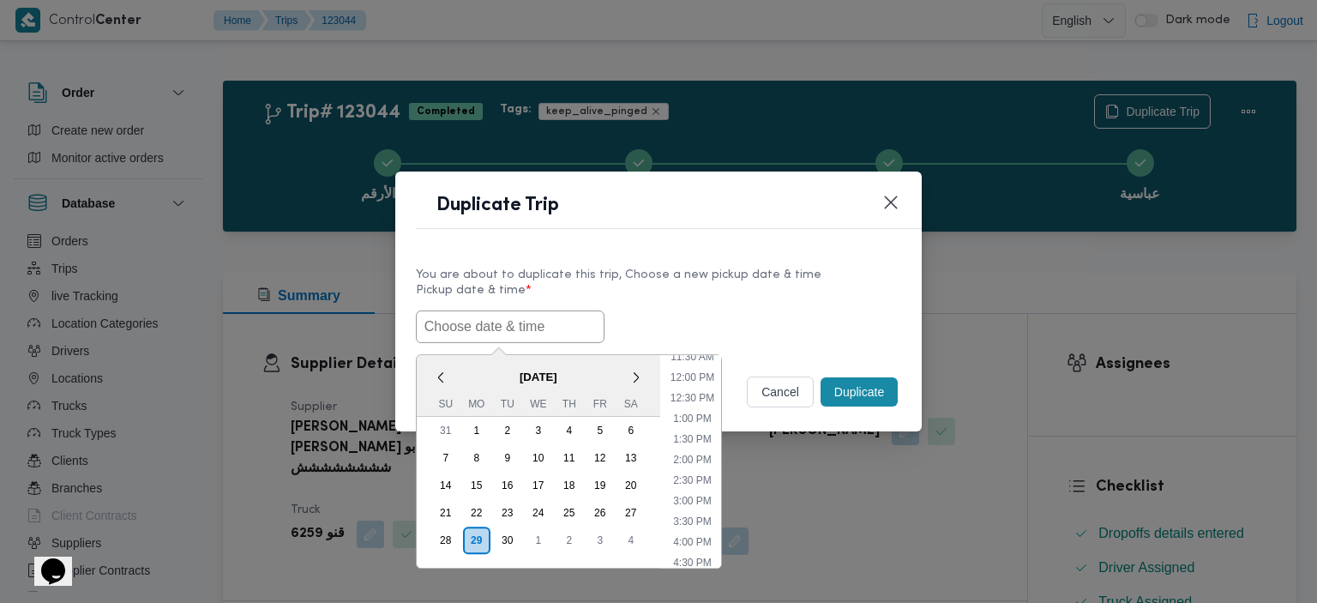
click at [514, 323] on input "text" at bounding box center [510, 326] width 189 height 33
click at [707, 475] on li "2:30 PM" at bounding box center [692, 479] width 52 height 17
type input "29/09/2025 2:30PM"
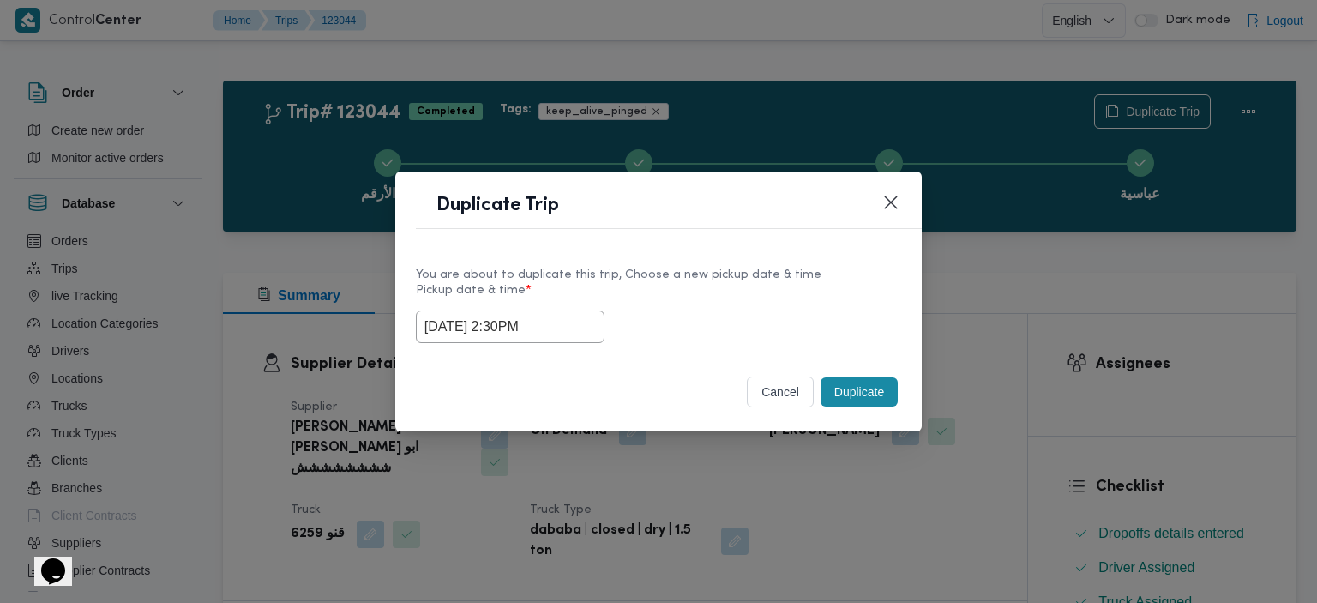
click at [850, 393] on button "Duplicate" at bounding box center [858, 391] width 77 height 29
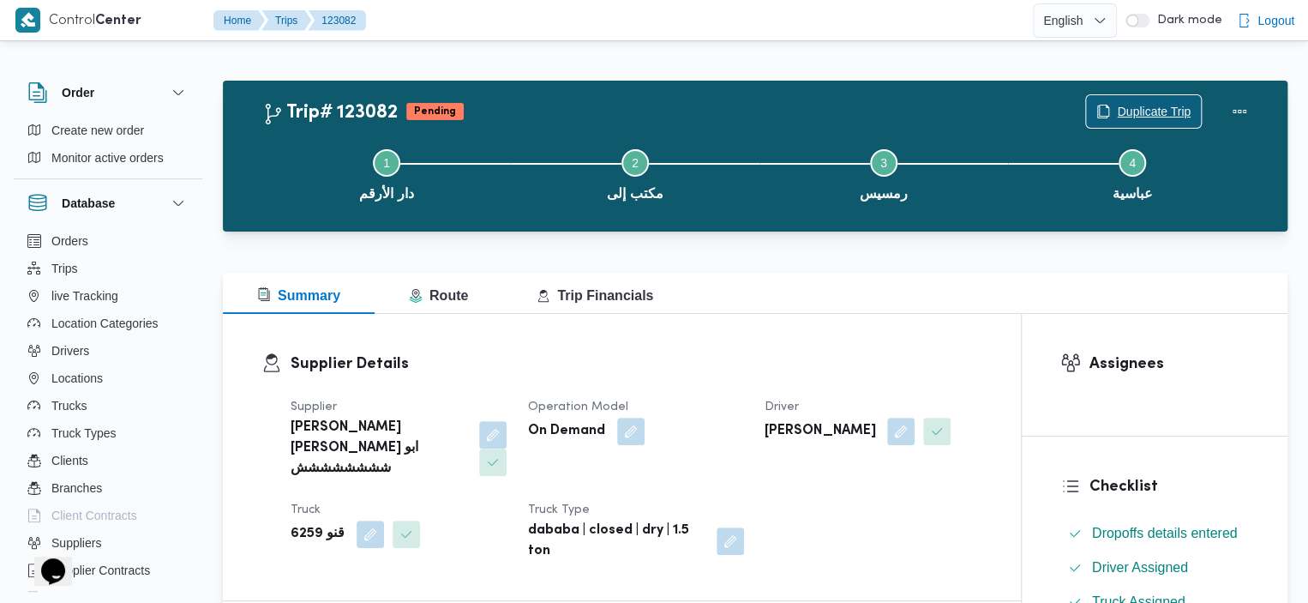
scroll to position [527, 0]
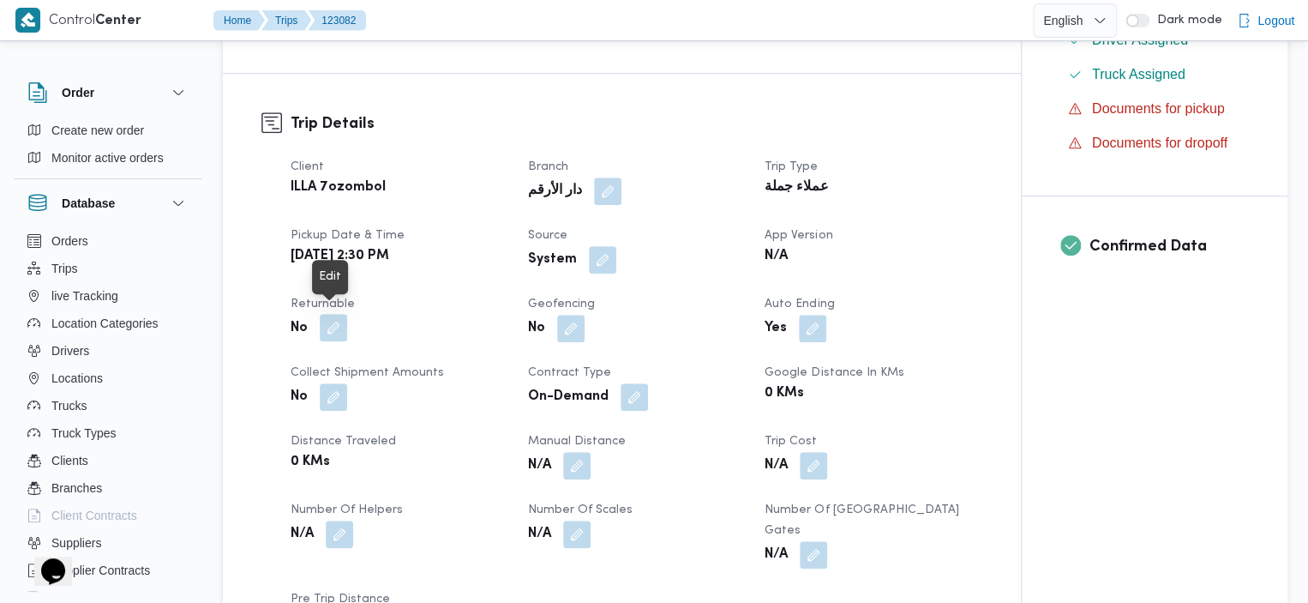
click at [321, 325] on button "button" at bounding box center [333, 327] width 27 height 27
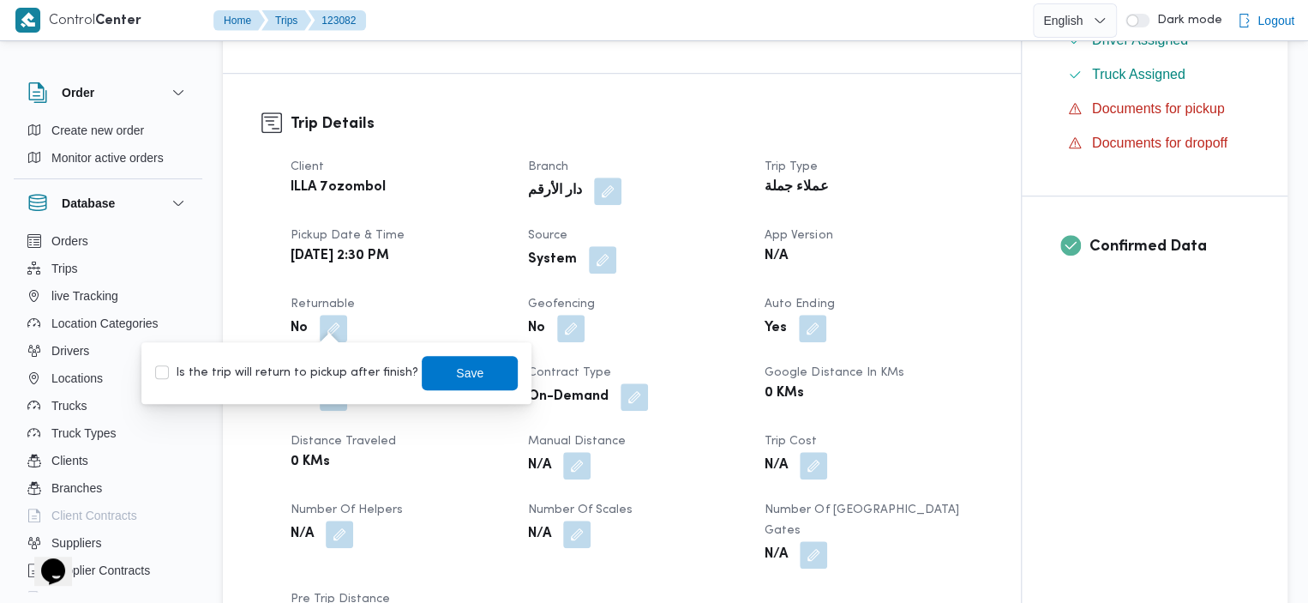
click at [161, 369] on label "Is the trip will return to pickup after finish?" at bounding box center [286, 373] width 263 height 21
checkbox input "true"
click at [431, 372] on span "Save" at bounding box center [470, 372] width 96 height 34
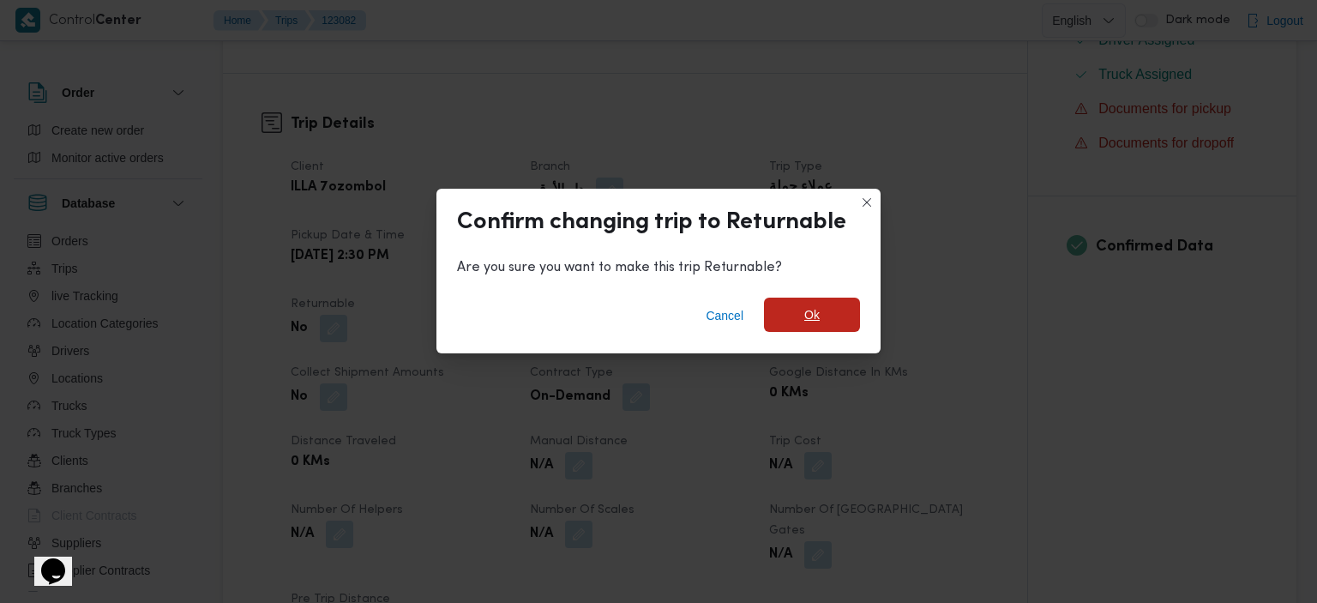
click at [801, 304] on span "Ok" at bounding box center [812, 314] width 96 height 34
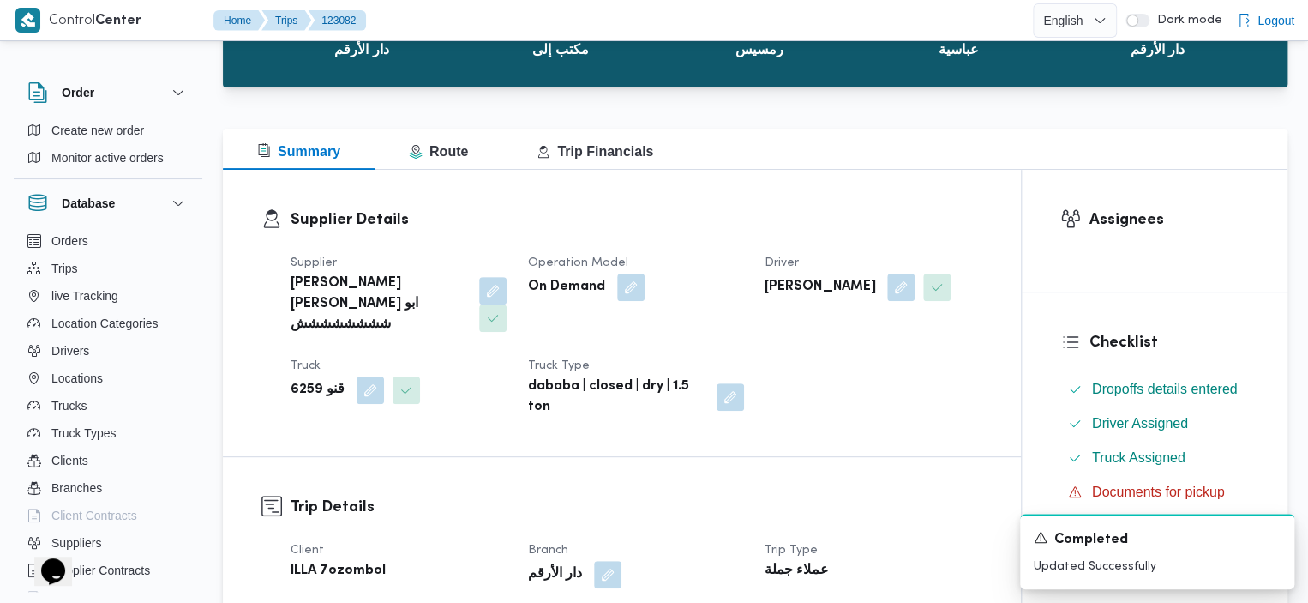
scroll to position [0, 0]
